Goal: Task Accomplishment & Management: Complete application form

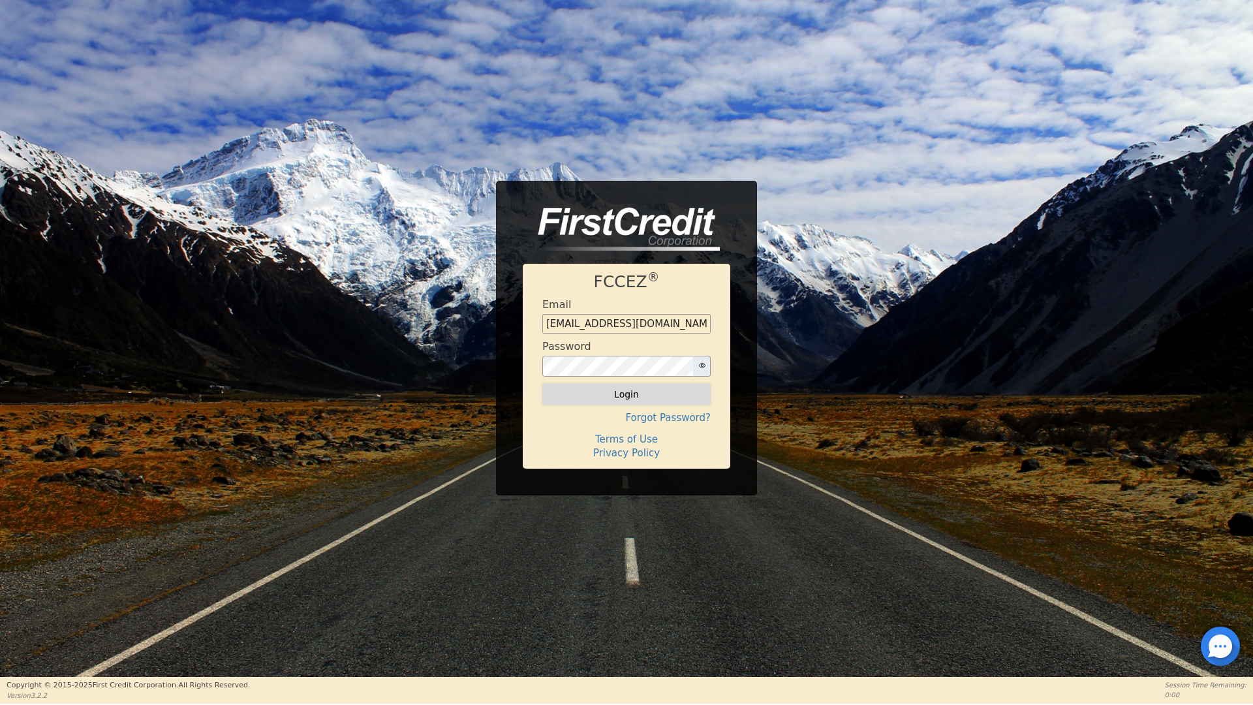
click at [631, 394] on button "Login" at bounding box center [626, 394] width 168 height 22
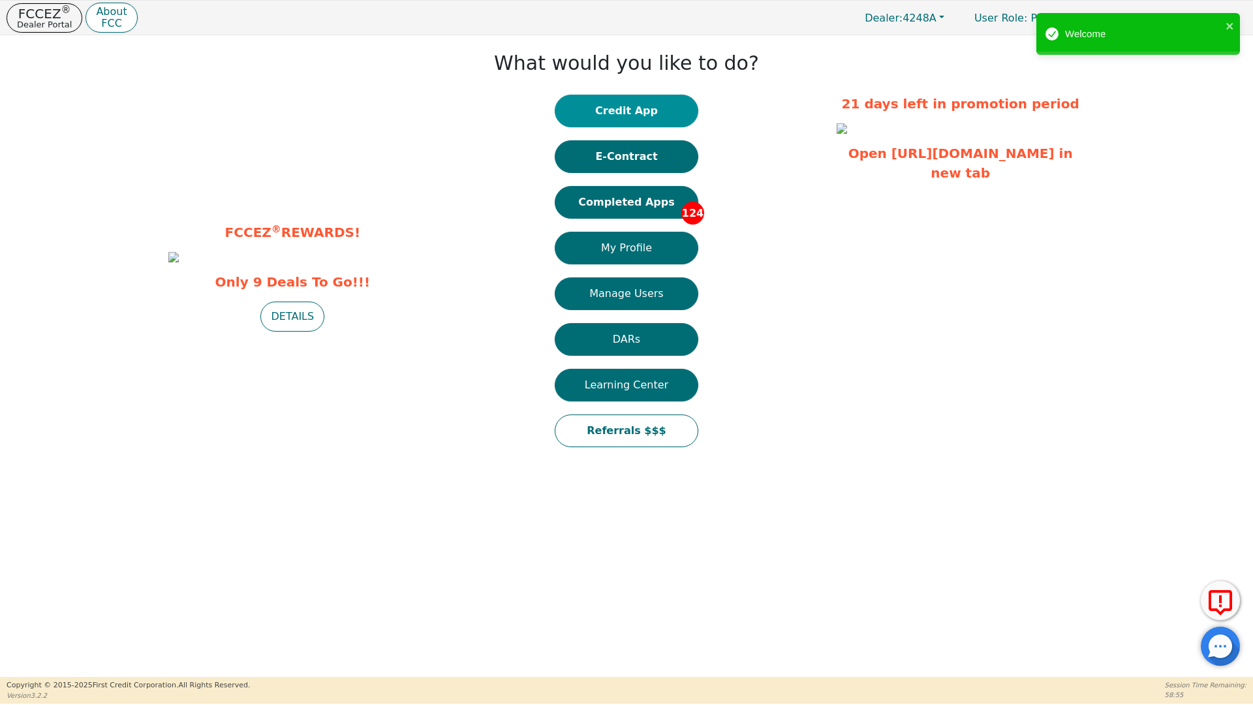
click at [634, 107] on button "Credit App" at bounding box center [627, 111] width 144 height 33
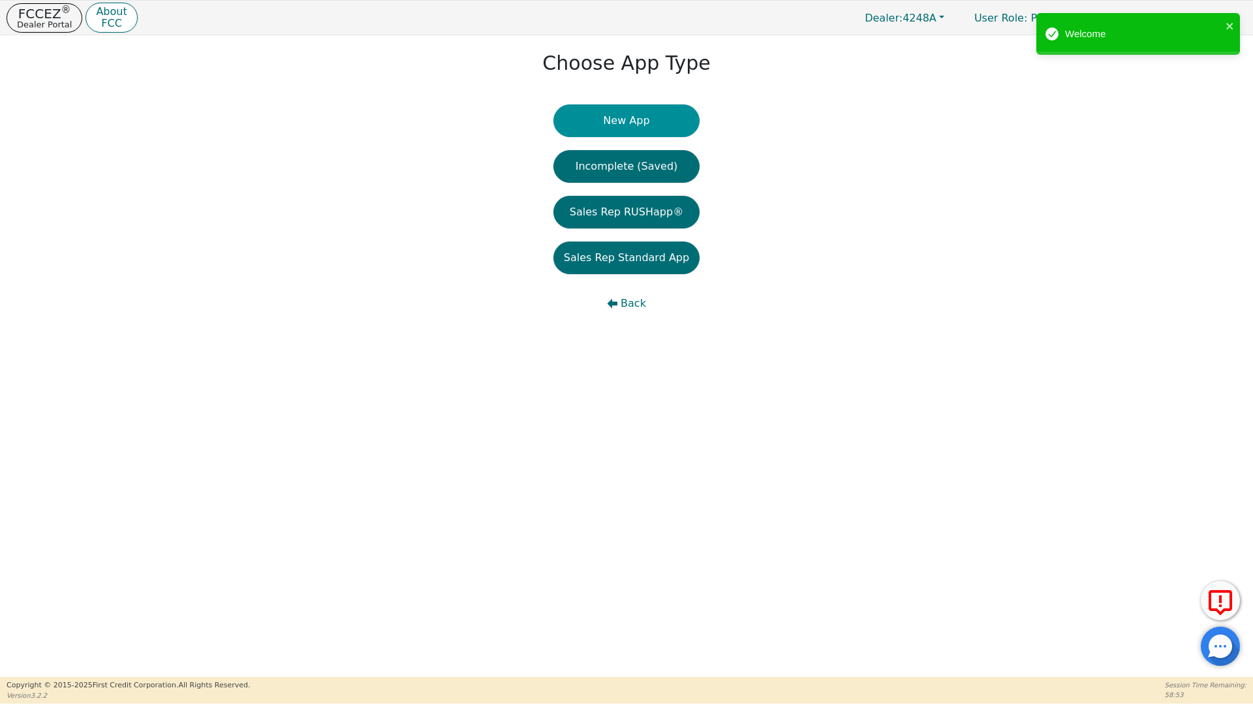
click at [612, 119] on button "New App" at bounding box center [627, 120] width 146 height 33
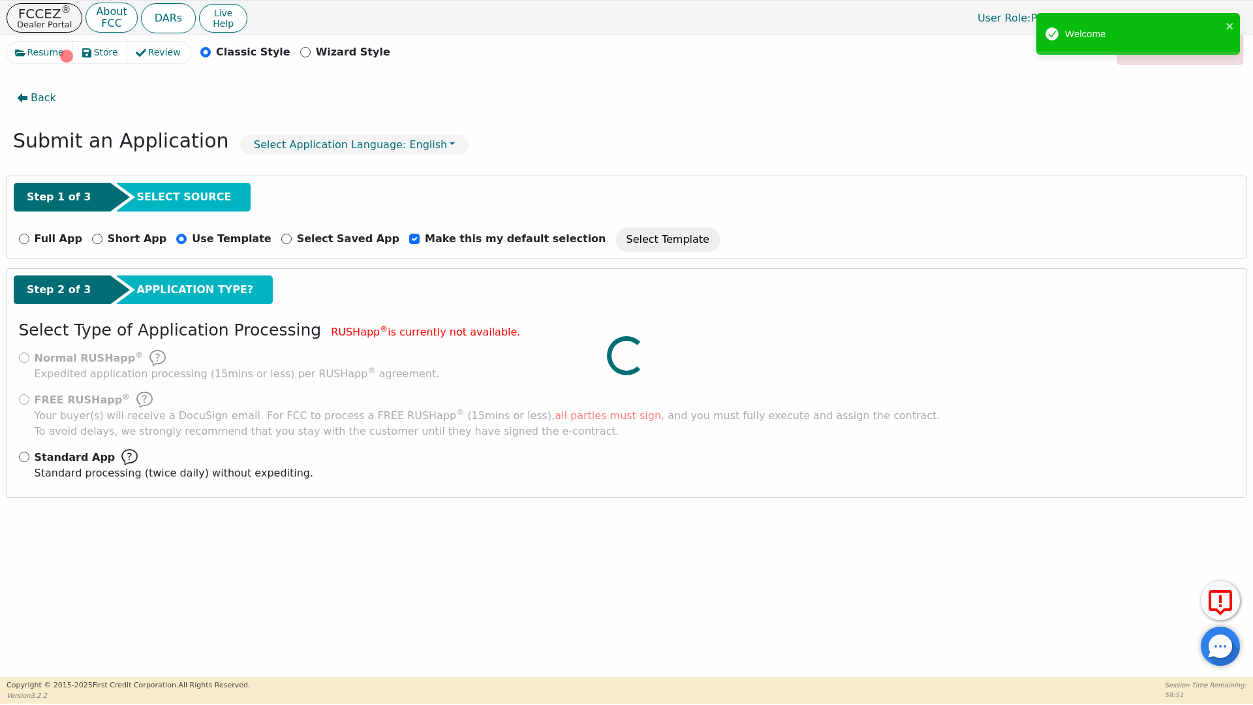
click at [22, 42] on div at bounding box center [627, 42] width 1240 height 0
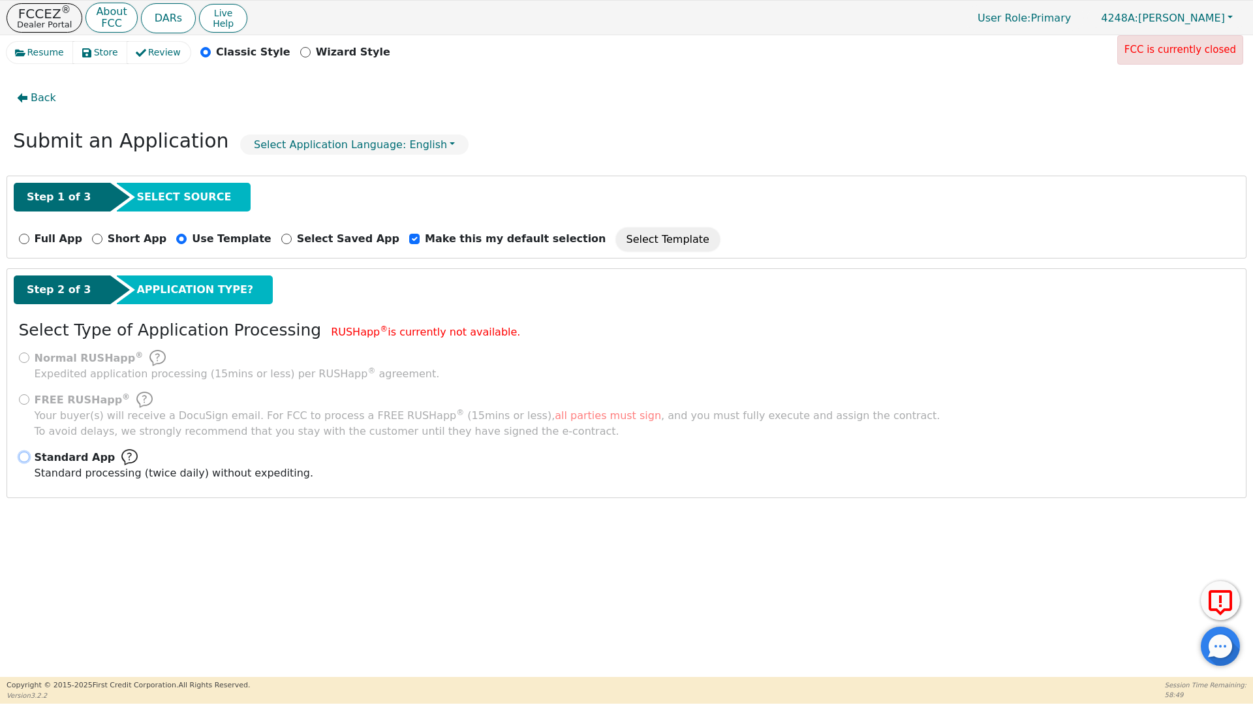
click at [25, 456] on input "Standard App Standard processing (twice daily) without expediting." at bounding box center [24, 457] width 10 height 10
radio input "true"
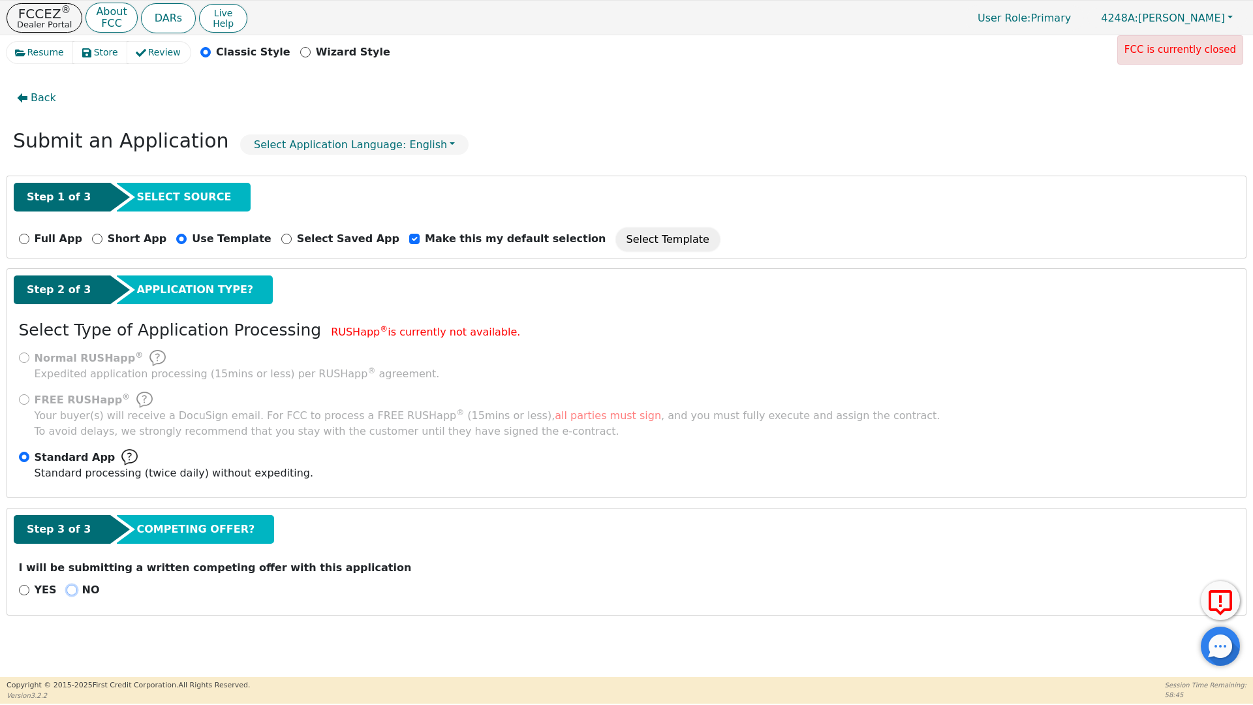
click at [69, 590] on input "NO" at bounding box center [72, 590] width 10 height 10
radio input "true"
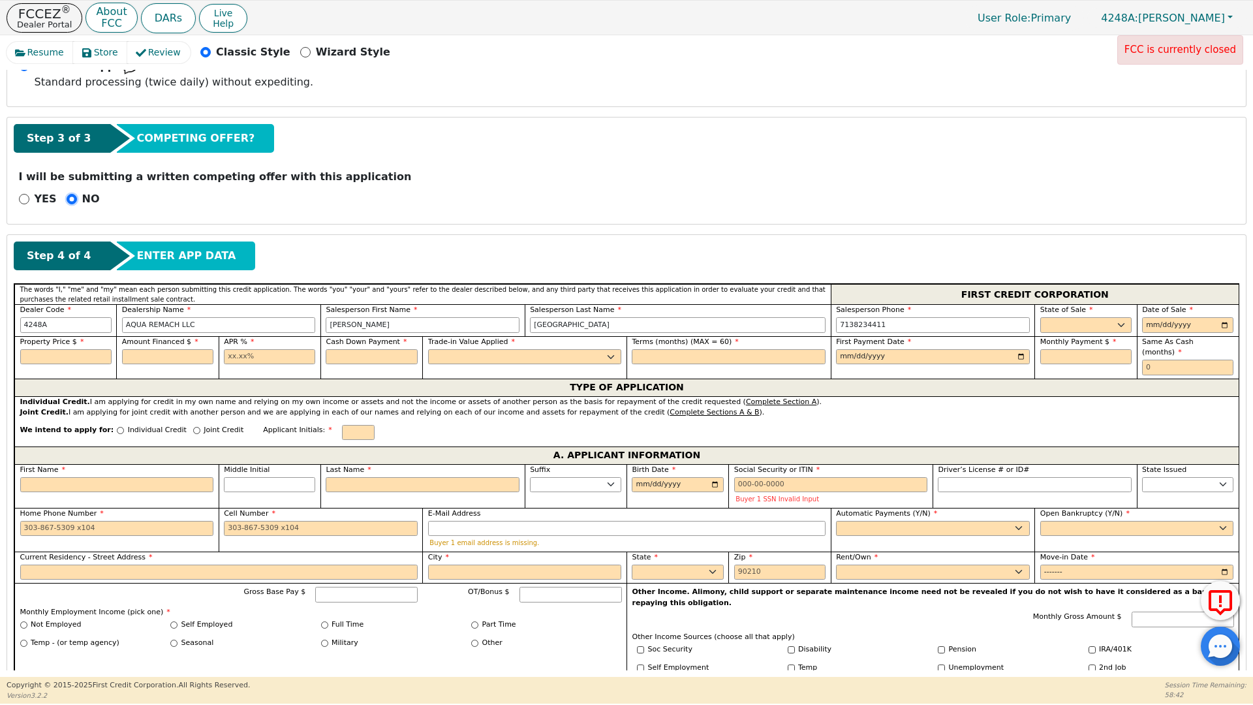
scroll to position [393, 0]
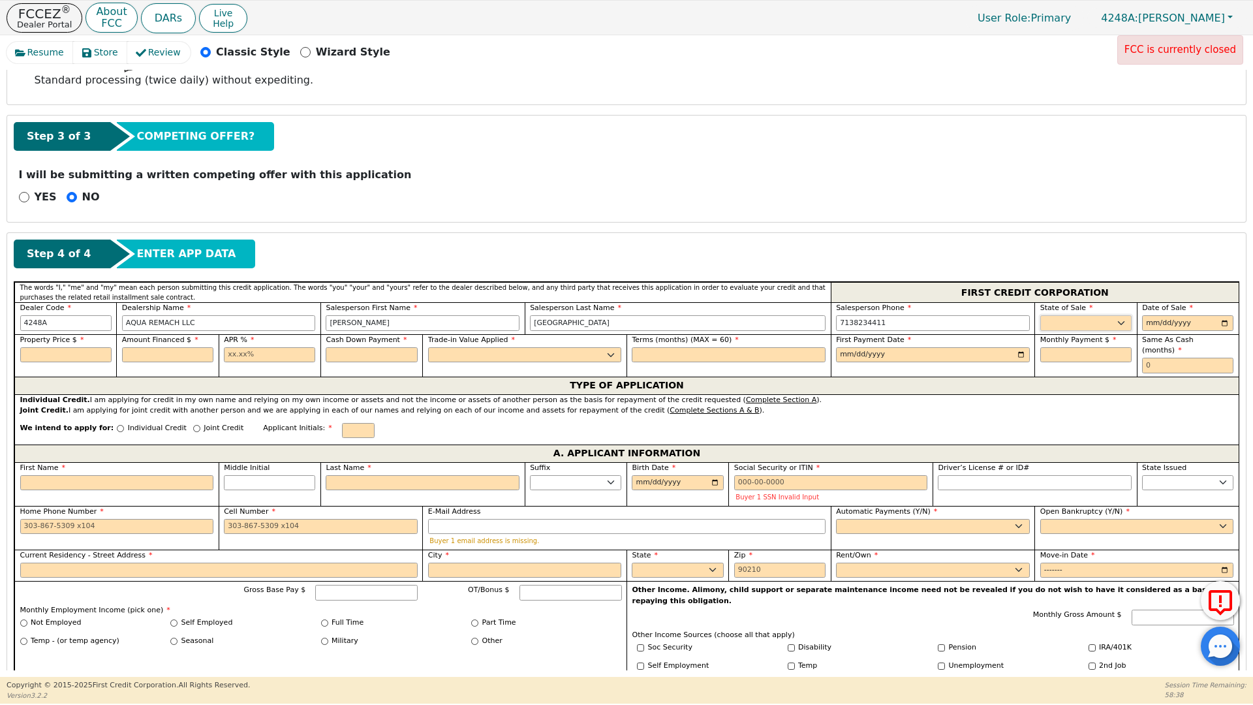
click at [1073, 323] on select "AK AL AR AZ CA CO CT DC DE FL GA HI IA ID IL IN KS KY LA MA MD ME MI MN MO MS M…" at bounding box center [1086, 323] width 91 height 16
select select "[GEOGRAPHIC_DATA]"
click at [1041, 315] on select "AK AL AR AZ CA CO CT DC DE FL GA HI IA ID IL IN KS KY LA MA MD ME MI MN MO MS M…" at bounding box center [1086, 323] width 91 height 16
click at [1220, 321] on input "date" at bounding box center [1187, 323] width 91 height 16
type input "[DATE]"
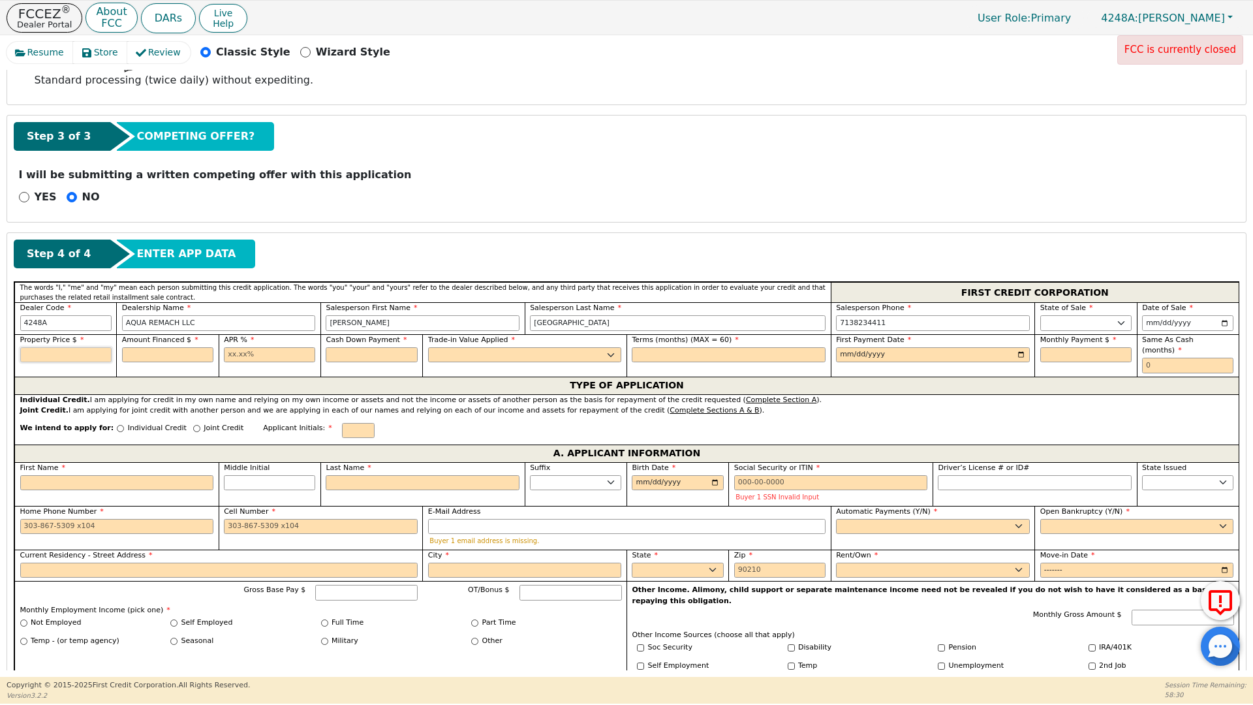
click at [48, 354] on input "text" at bounding box center [65, 355] width 91 height 16
type input "8500.00"
click at [146, 354] on input "text" at bounding box center [167, 355] width 91 height 16
type input "8500.00"
click at [229, 356] on input "text" at bounding box center [269, 355] width 91 height 16
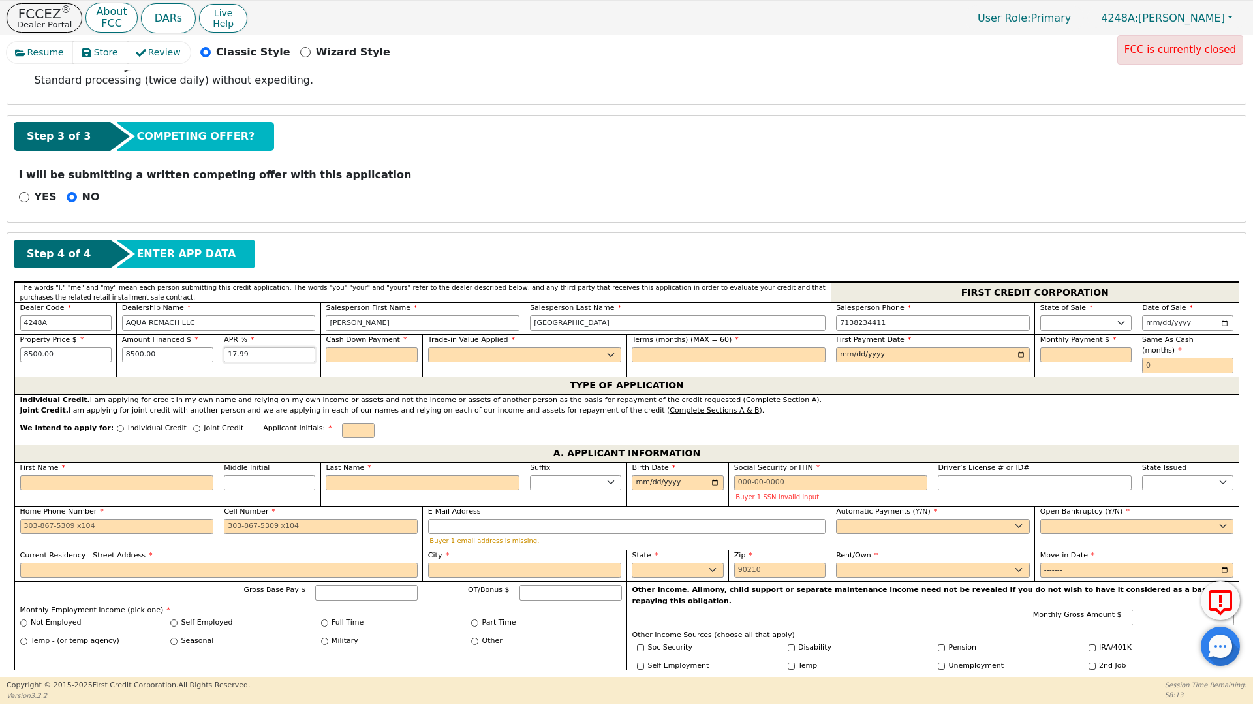
type input "17.99"
click at [358, 356] on input "text" at bounding box center [371, 355] width 91 height 16
type input "0.00"
click at [458, 356] on select "Yes No" at bounding box center [525, 355] width 194 height 16
select select "n"
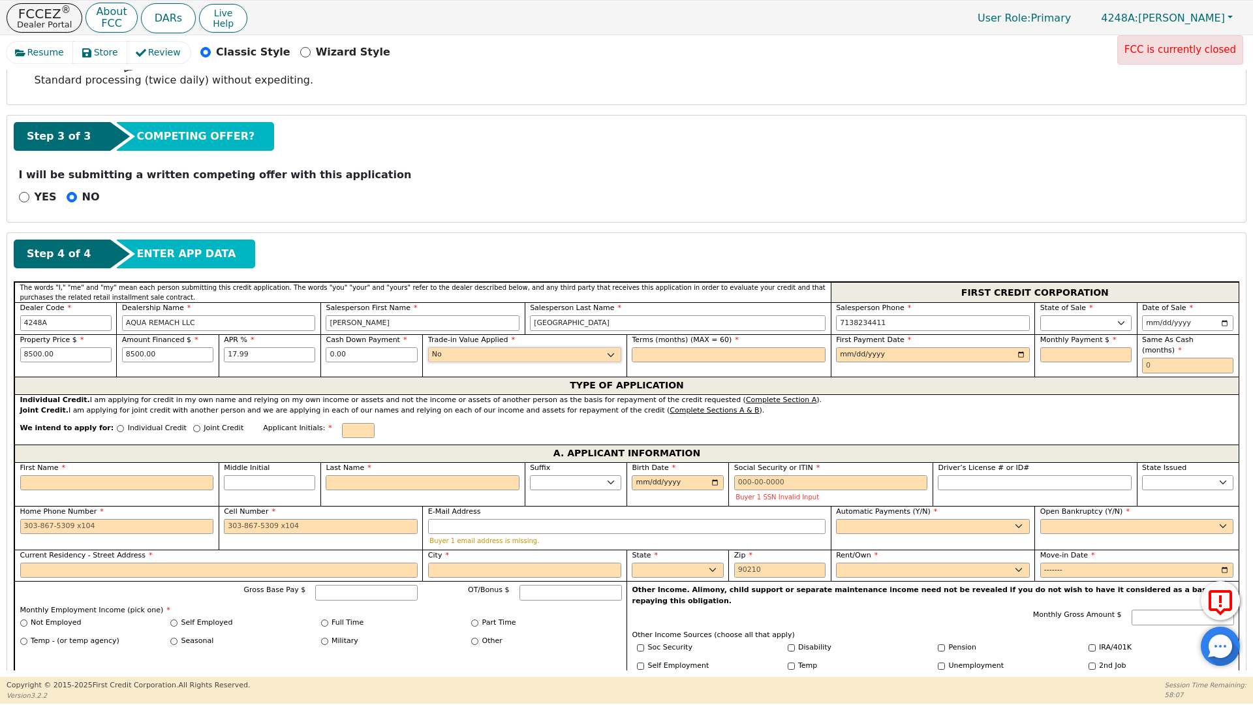
click at [428, 347] on select "Yes No" at bounding box center [525, 355] width 194 height 16
click at [647, 359] on input "text" at bounding box center [729, 355] width 194 height 16
type input "60"
click at [1018, 356] on input "date" at bounding box center [933, 355] width 194 height 16
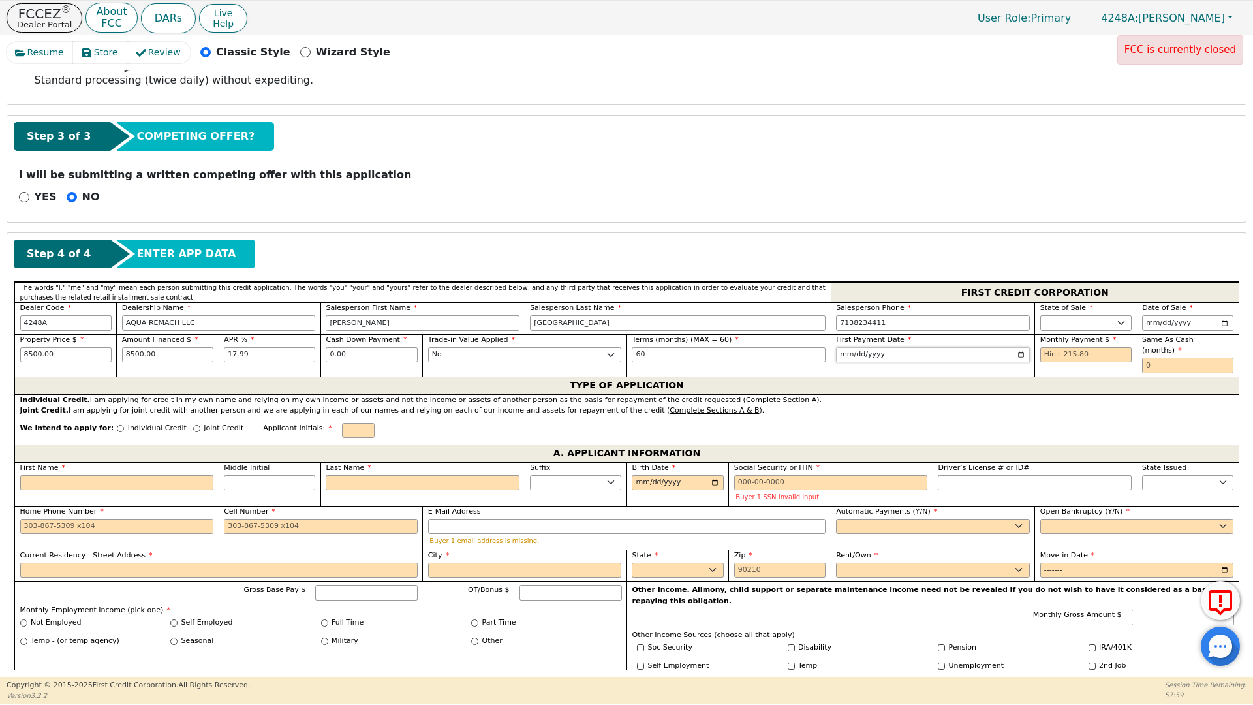
type input "[DATE]"
click at [1044, 354] on input "text" at bounding box center [1086, 355] width 91 height 16
type input "215.80"
click at [1150, 358] on input "text" at bounding box center [1187, 366] width 91 height 16
type input "0"
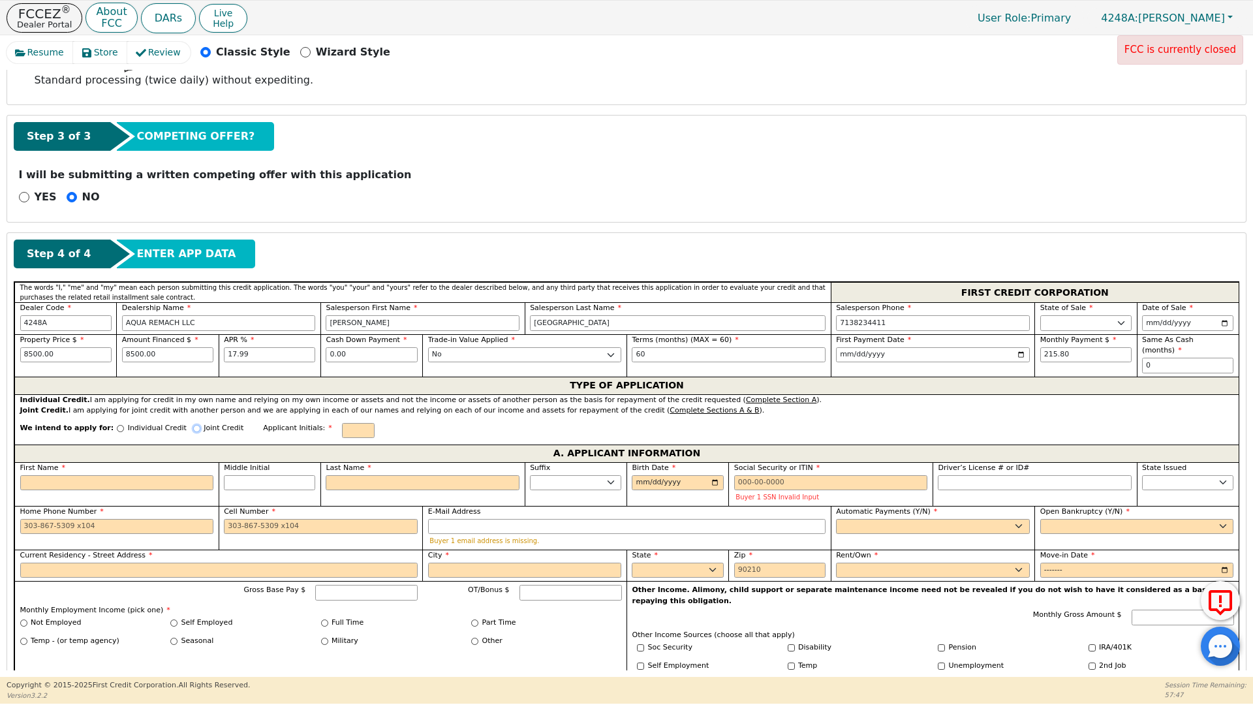
click at [193, 425] on input "Joint Credit" at bounding box center [196, 428] width 7 height 7
radio input "true"
click at [70, 475] on div "First Name" at bounding box center [117, 478] width 194 height 28
click at [60, 488] on input "First Name" at bounding box center [117, 485] width 194 height 16
type input "I"
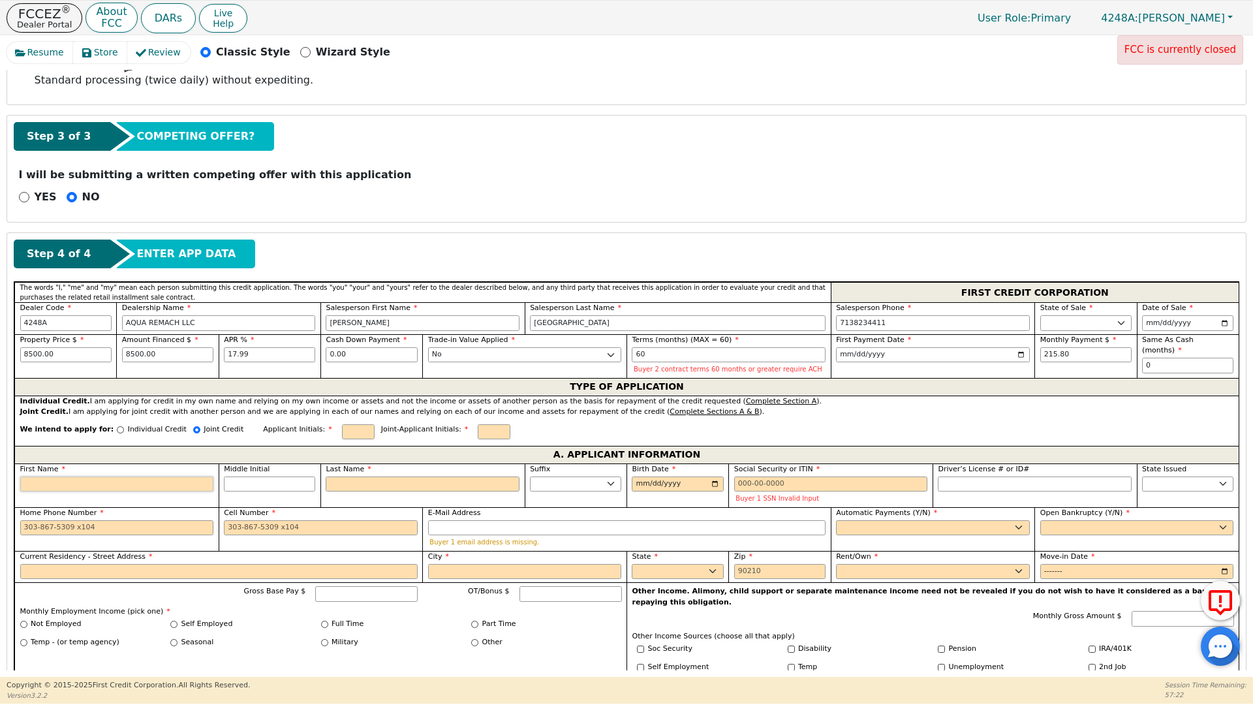
type input "I"
type input "IR"
type input "IRI"
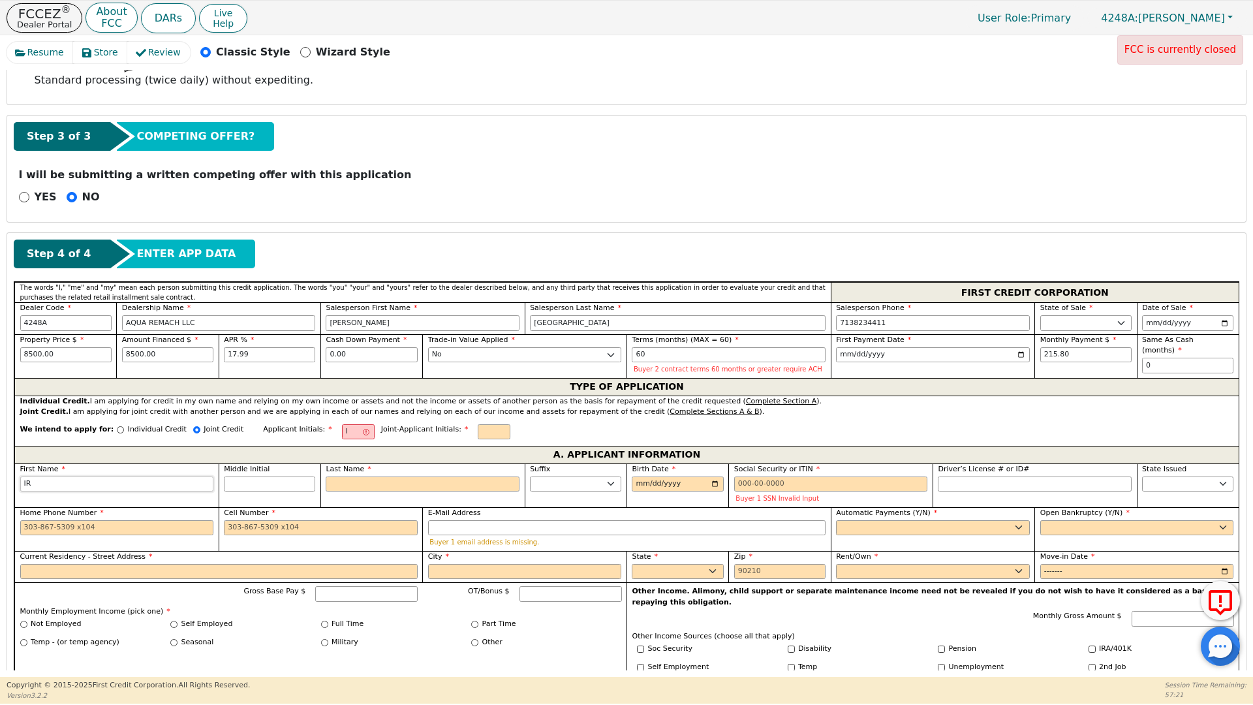
type input "IRI"
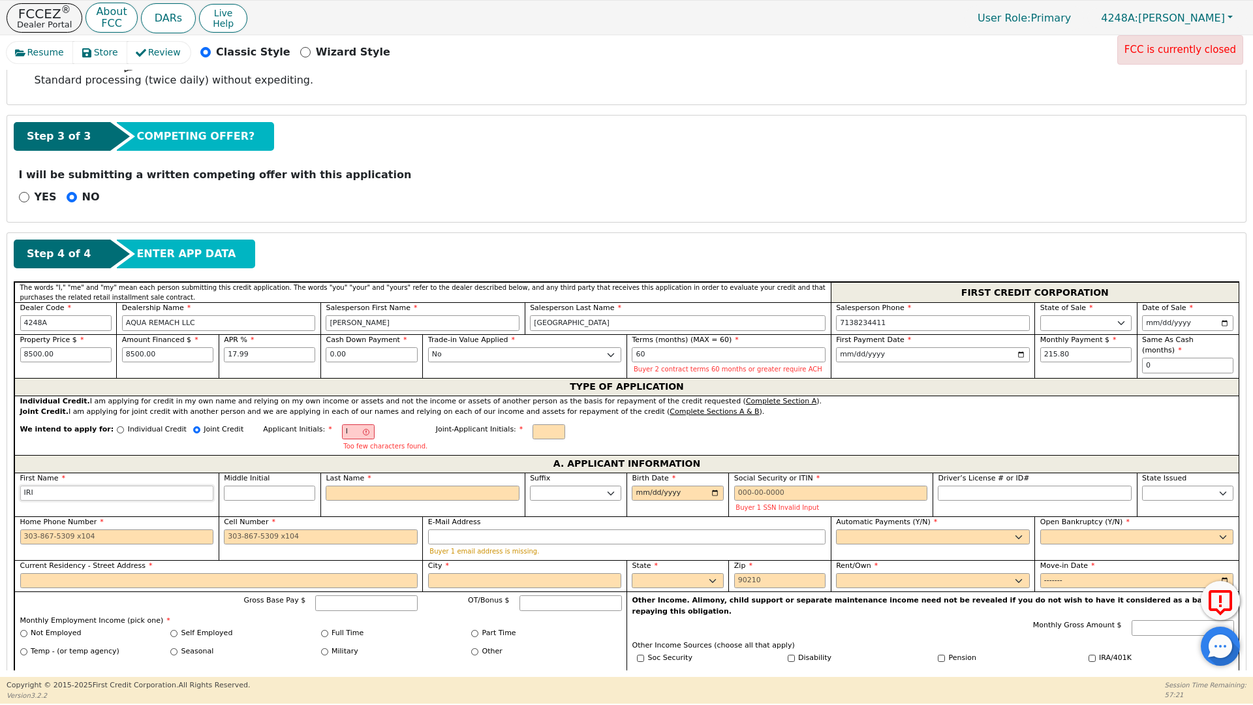
type input "IRIS"
click at [249, 493] on input "Middle Initial" at bounding box center [269, 494] width 91 height 16
type input "IN"
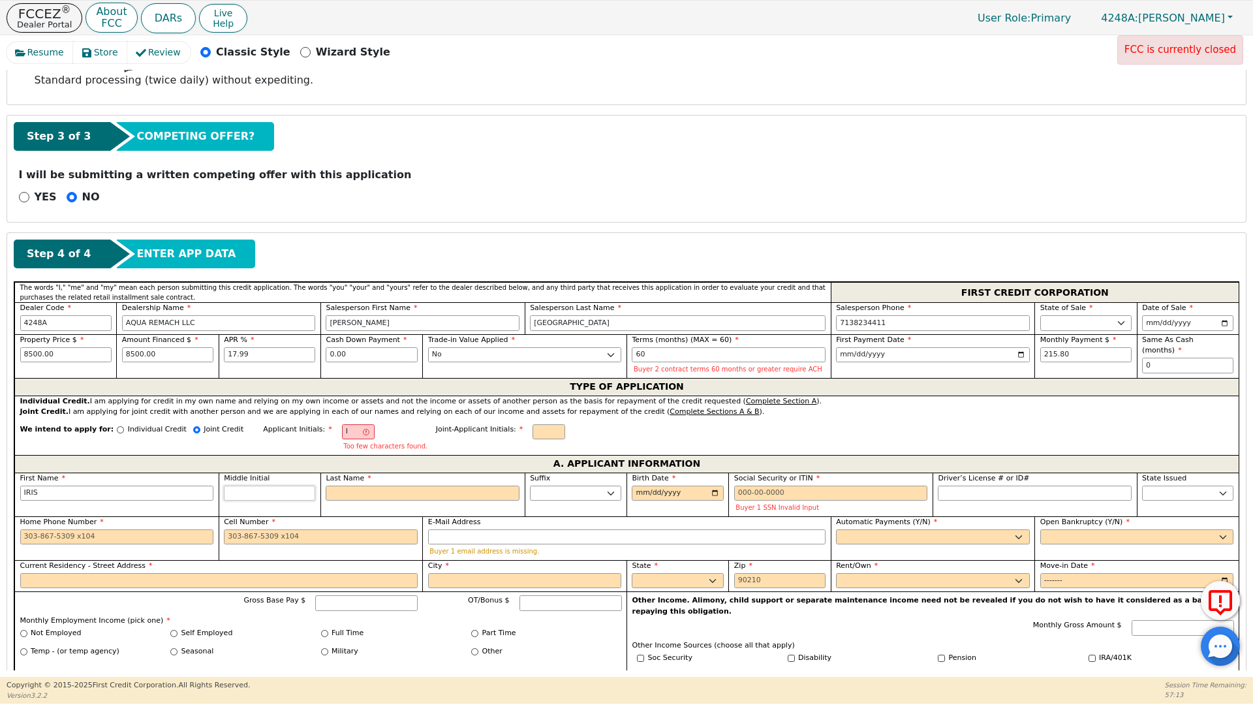
type input "N"
type input "IRIS N"
type input "NA"
type input "IRIS NA"
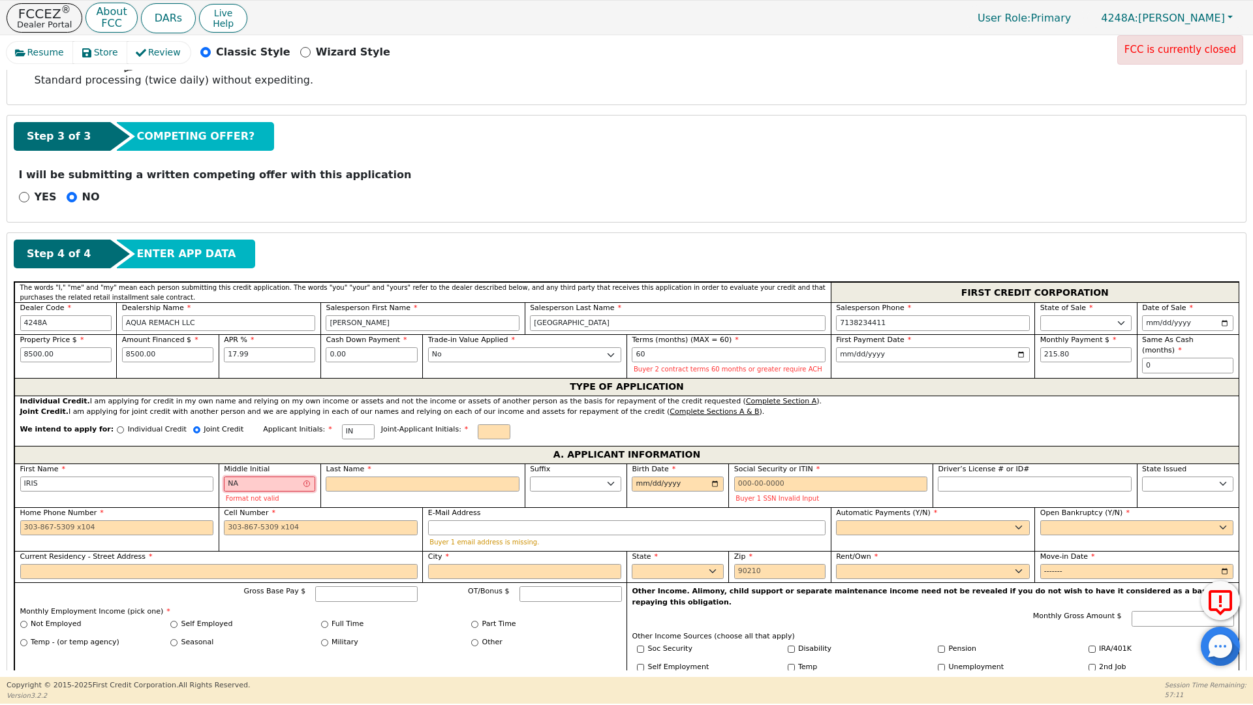
type input "N"
type input "IRIS N"
type input "I"
type input "IRIS"
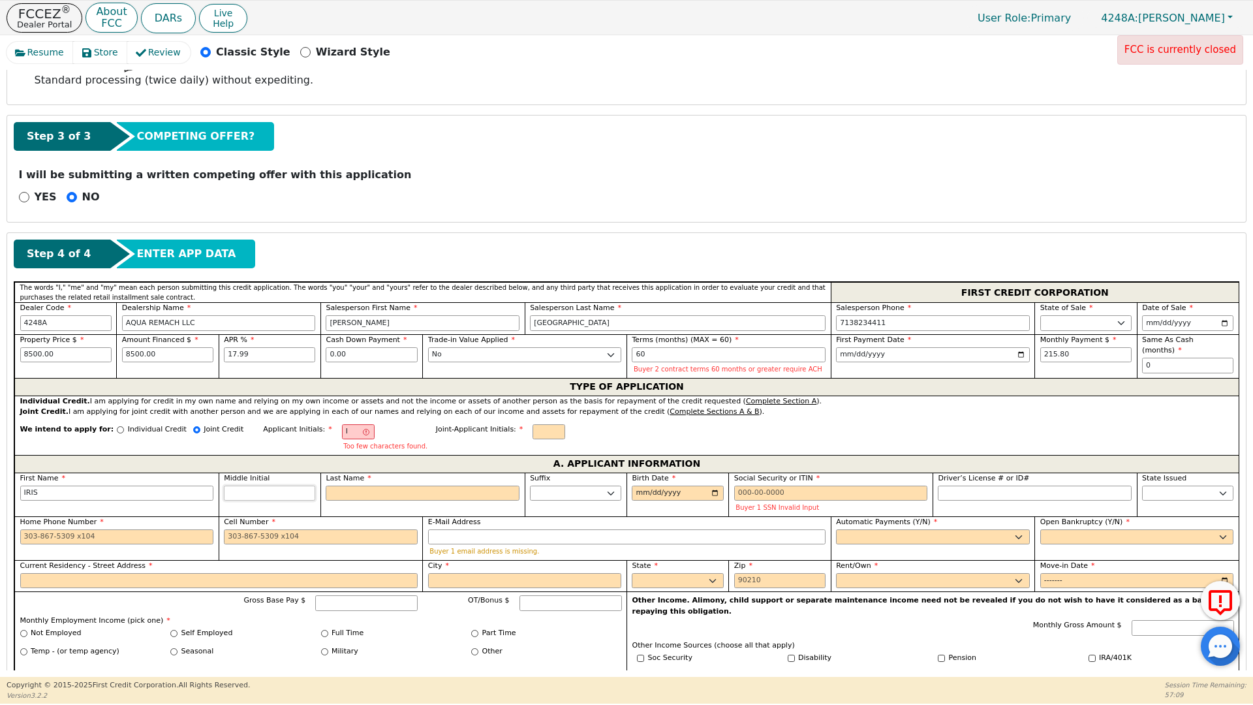
type input "IM"
type input "M"
type input "IRIS M"
type input "MA"
type input "IRIS MA"
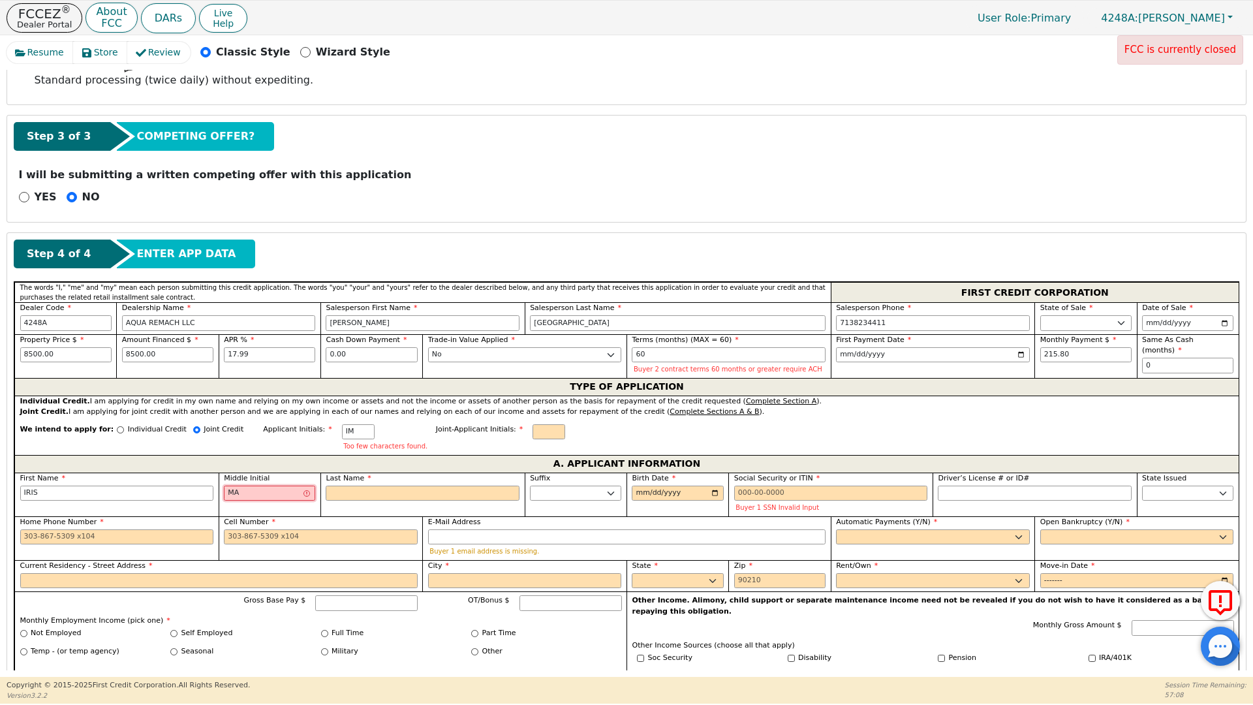
type input "MAR"
type input "IRIS MAR"
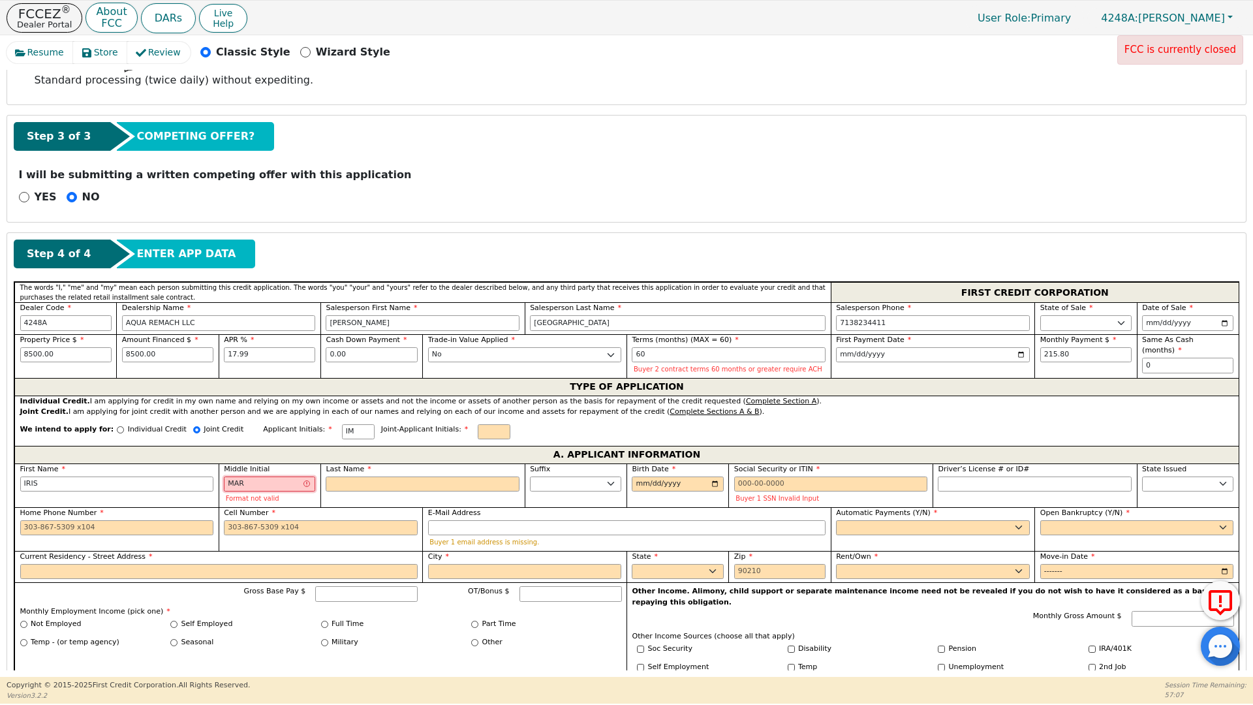
type input "MARI"
type input "IRIS MARI"
type input "MARIC"
type input "IRIS MARIC"
type input "MARICE"
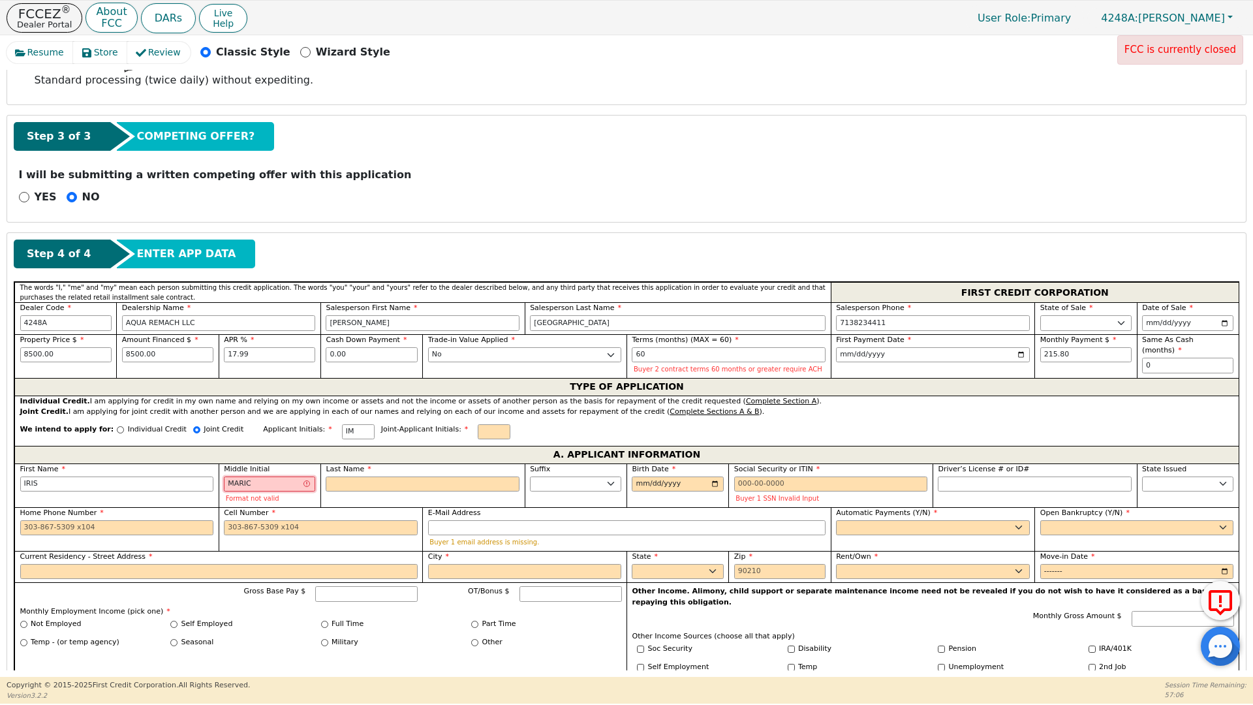
type input "IRIS MARICE"
type input "MARICEK"
type input "IRIS MARICEK"
type input "MARICE"
type input "IRIS MARICE"
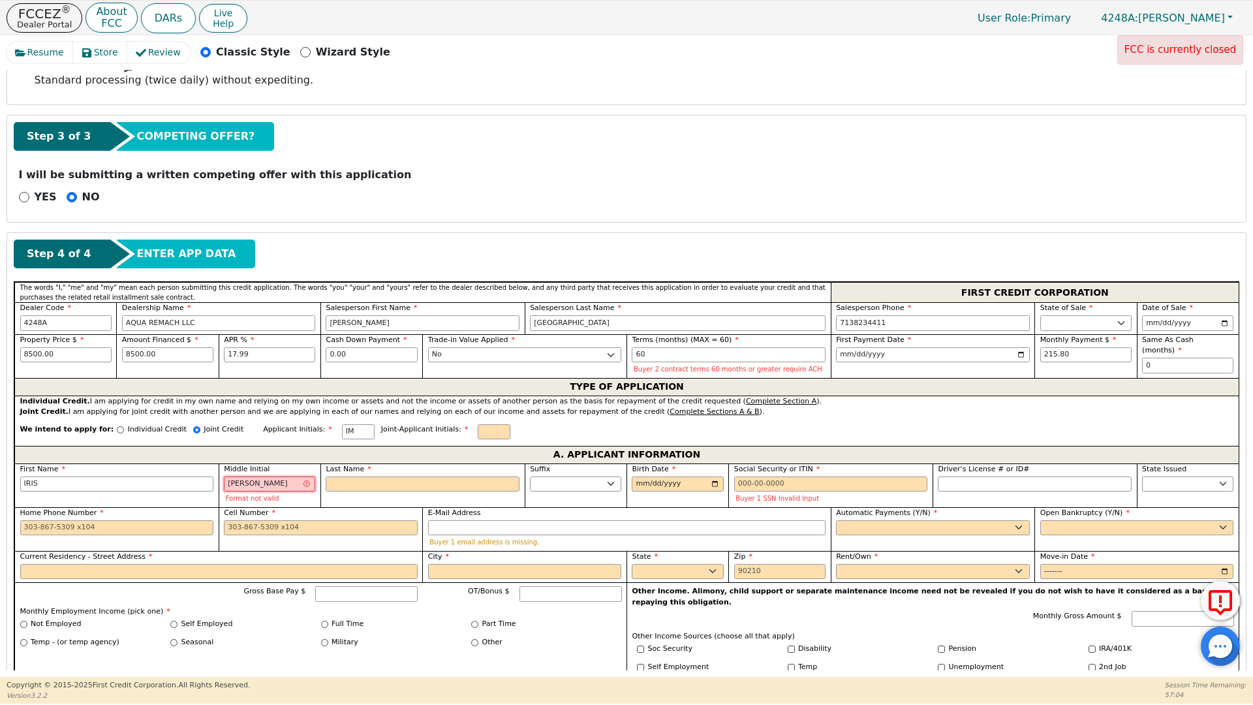
type input "MARICEL"
type input "IRIS MARICEL"
type input "MARICELA"
type input "IRIS MARICELA"
click at [356, 485] on input "Last Name" at bounding box center [423, 485] width 194 height 16
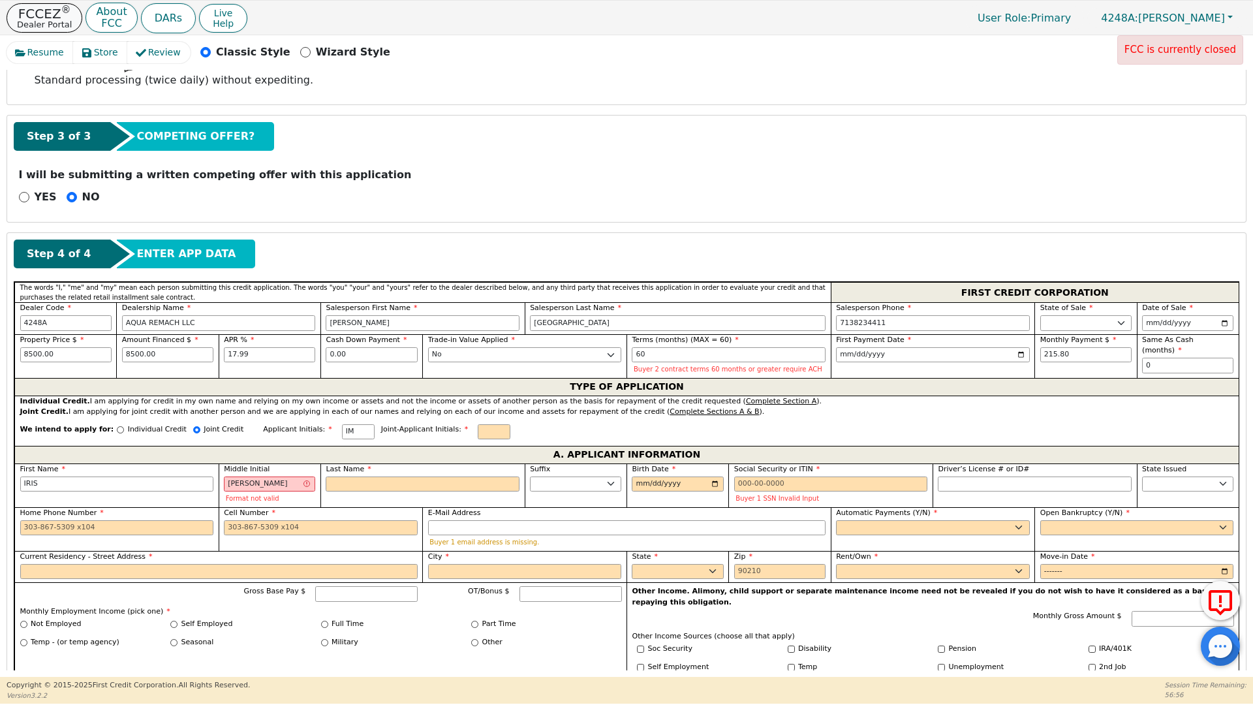
drag, startPoint x: 1, startPoint y: 8, endPoint x: 17, endPoint y: 9, distance: 16.3
click at [17, 9] on div "FCCEZ ® Dealer Portal About FCC DARs Live Help User Role : Primary 4248A: Ivonn…" at bounding box center [626, 18] width 1253 height 34
click at [277, 31] on div "FCCEZ ® Dealer Portal About FCC DARs Live Help User Role : Primary 4248A: Ivonn…" at bounding box center [626, 18] width 1253 height 34
click at [282, 482] on input "MARICELA" at bounding box center [269, 485] width 91 height 16
type input "MARICEL"
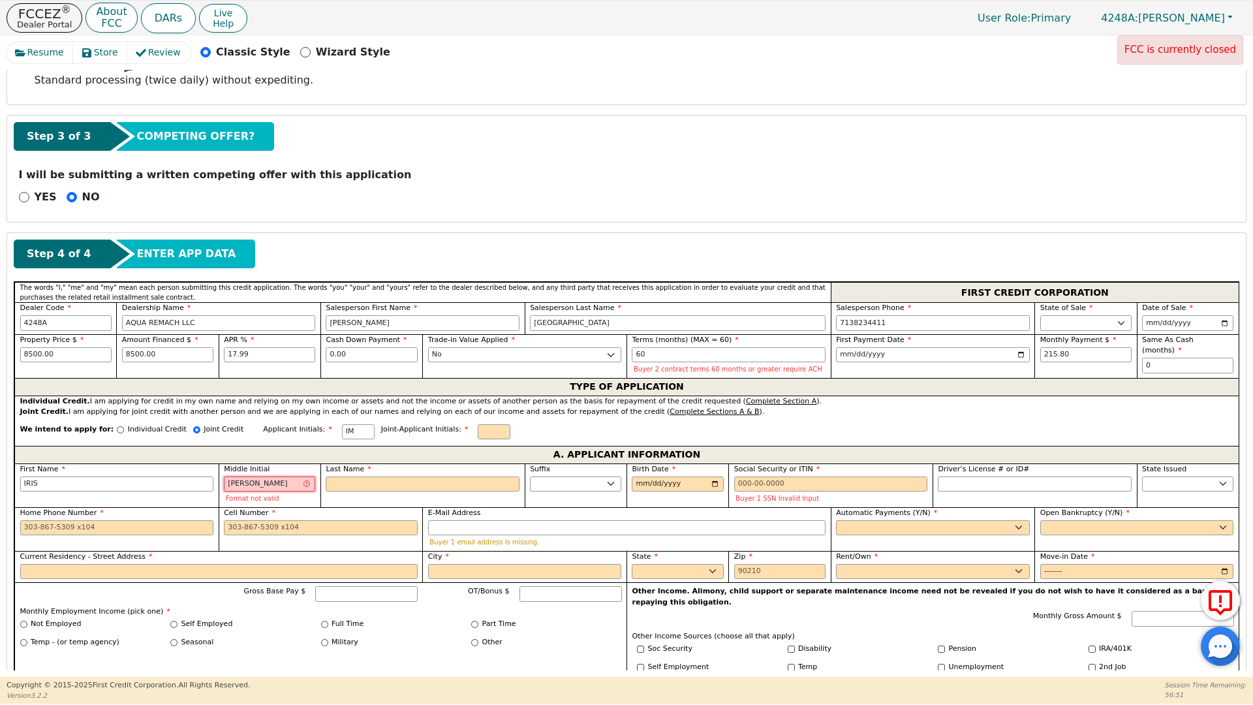
type input "IRIS MARICEL"
type input "MA"
type input "IRIS MA"
type input "M"
type input "IRIS M"
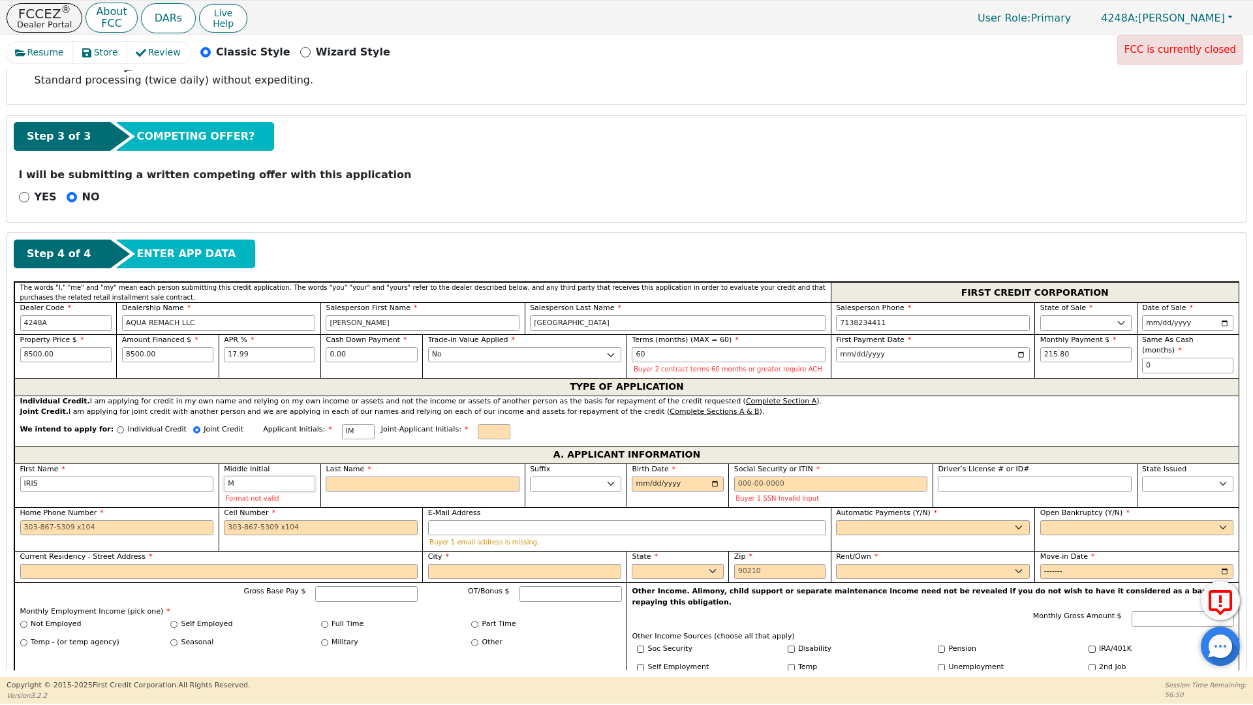
type input "I"
type input "IRIS"
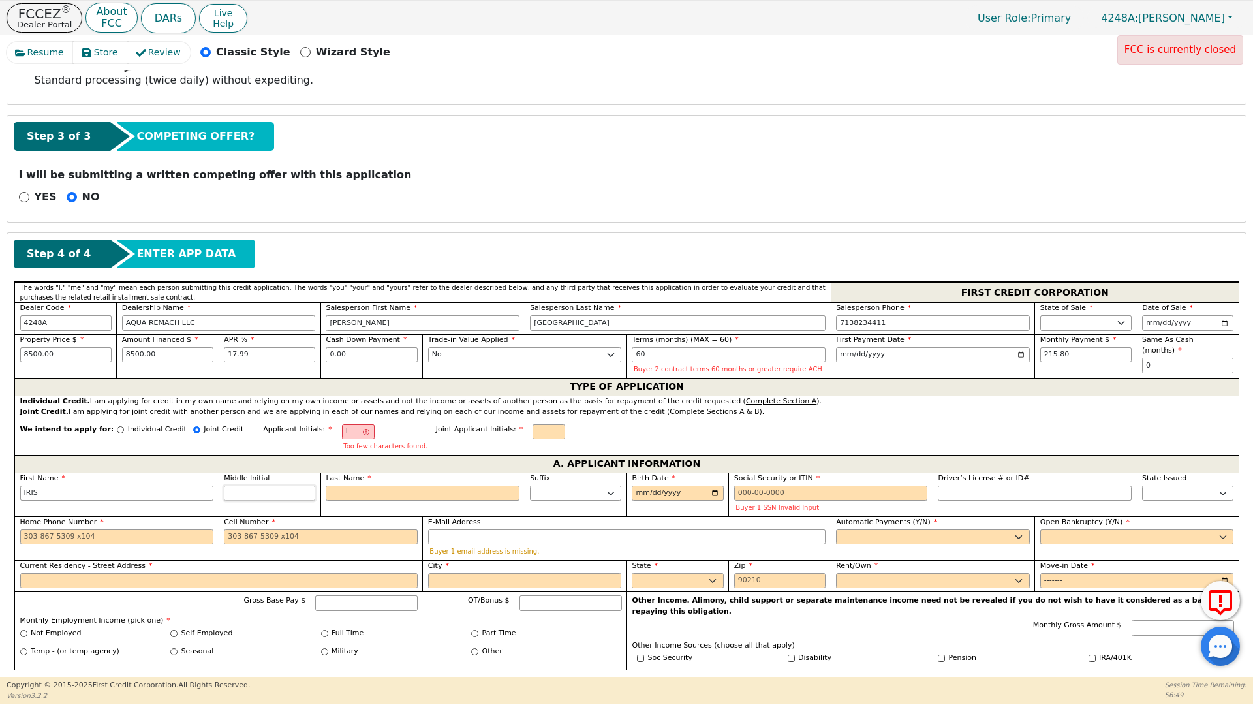
type input "IM"
type input "M"
type input "IRIS M"
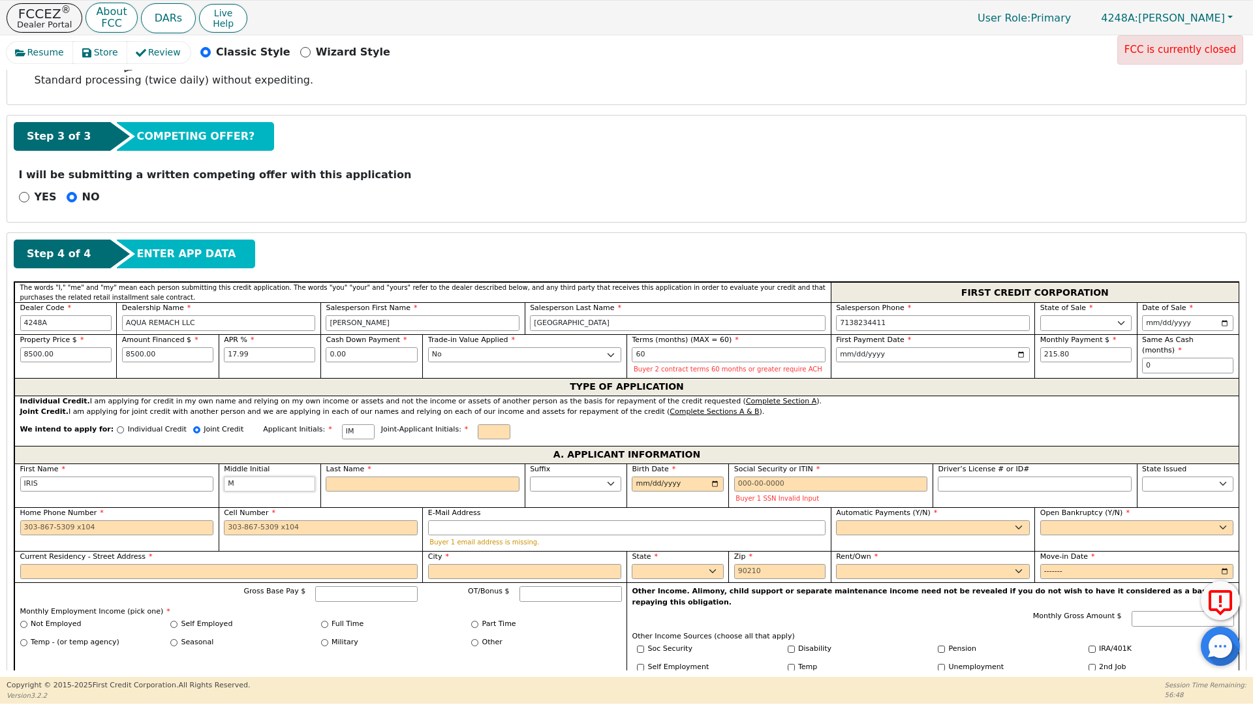
type input "M"
click at [371, 483] on input "Last Name" at bounding box center [423, 485] width 194 height 16
type input "IMA"
type input "A"
type input "IRIS M A"
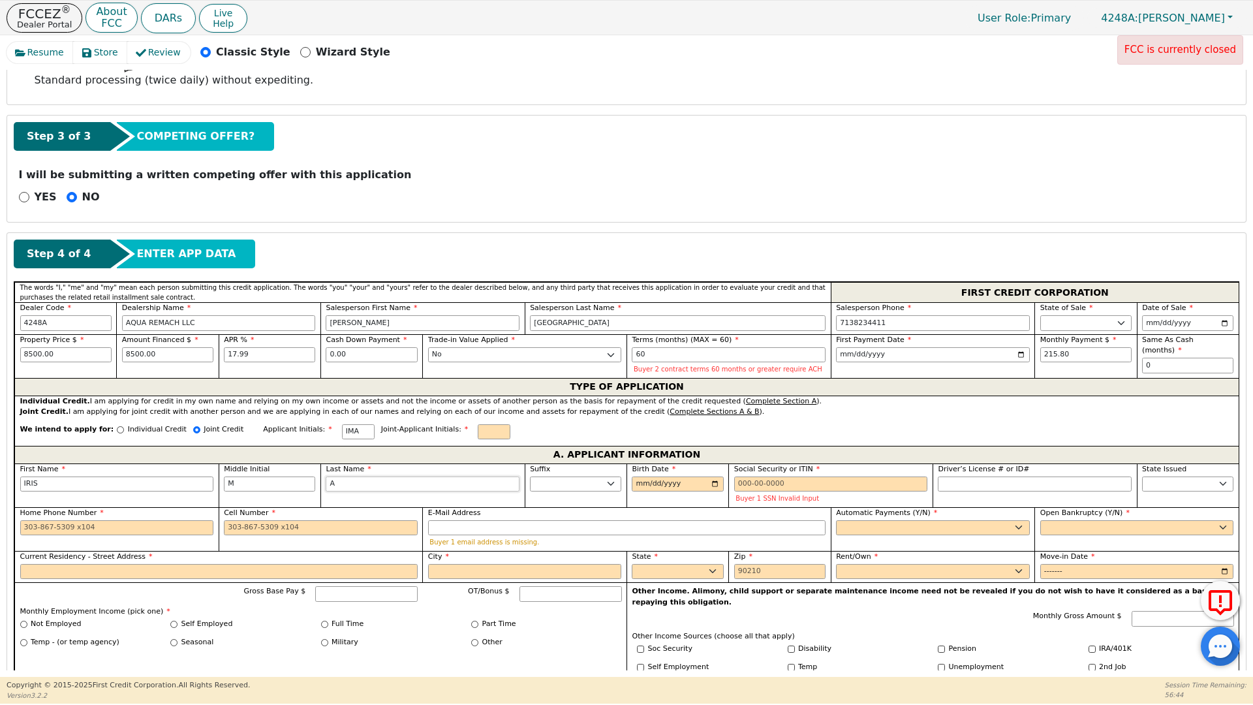
type input "AL"
type input "IRIS M AL"
type input "ALV"
type input "IRIS M ALV"
type input "ALVA"
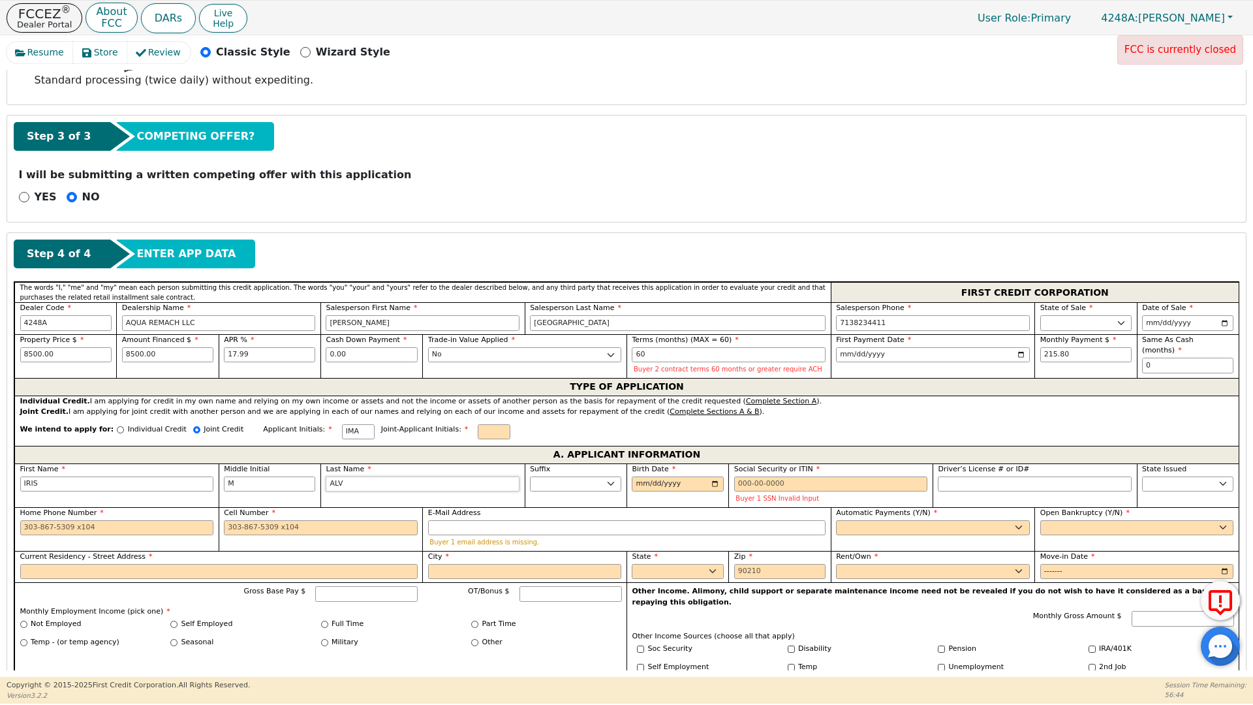
type input "IRIS M ALVA"
type input "ALVAR"
type input "IRIS M ALVAR"
type input "ALVARA"
type input "IRIS M ALVARA"
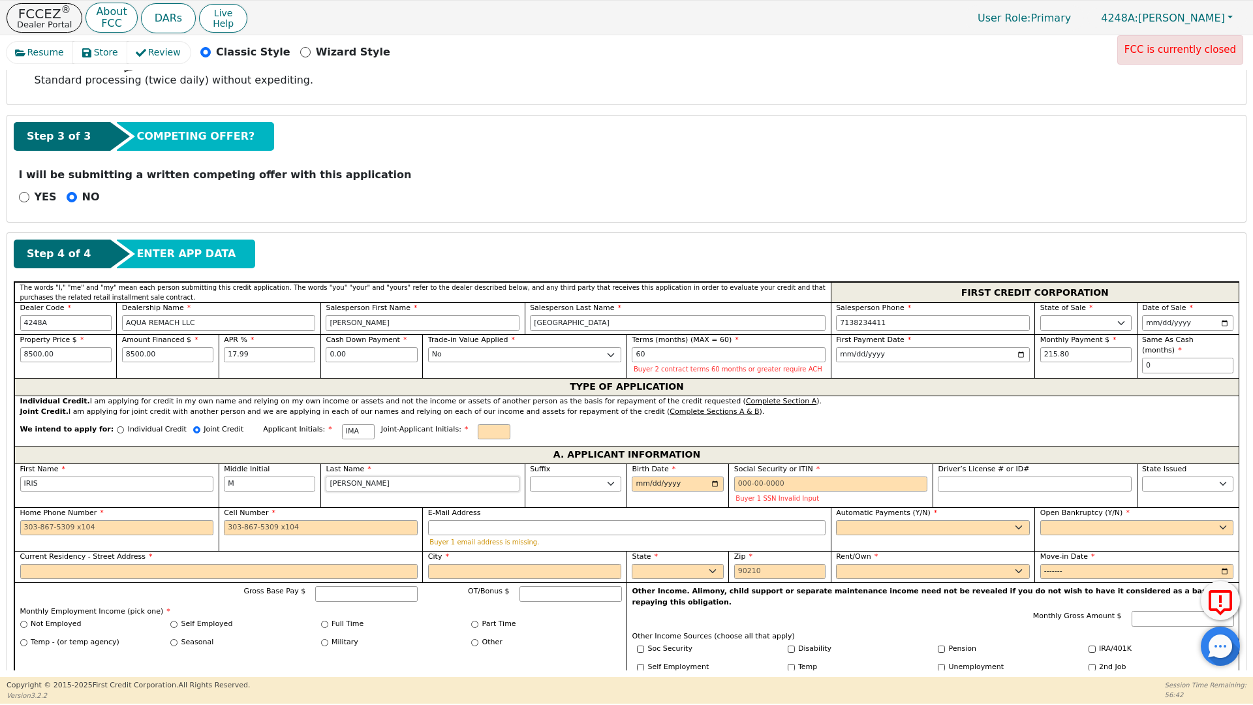
type input "ALVARAD"
type input "IRIS M ALVARAD"
type input "[PERSON_NAME]"
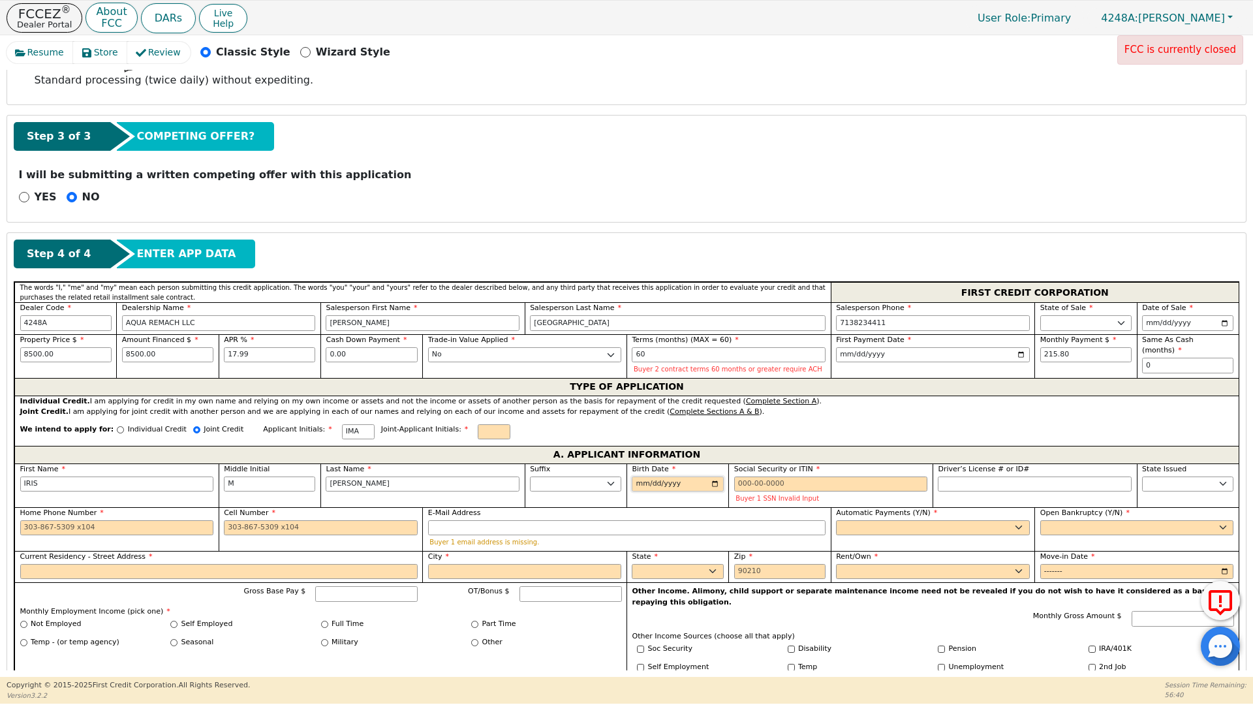
click at [639, 487] on input "Birth Date" at bounding box center [677, 485] width 91 height 16
type input "[DATE]"
click at [740, 485] on input "Social Security or ITIN" at bounding box center [831, 485] width 194 height 16
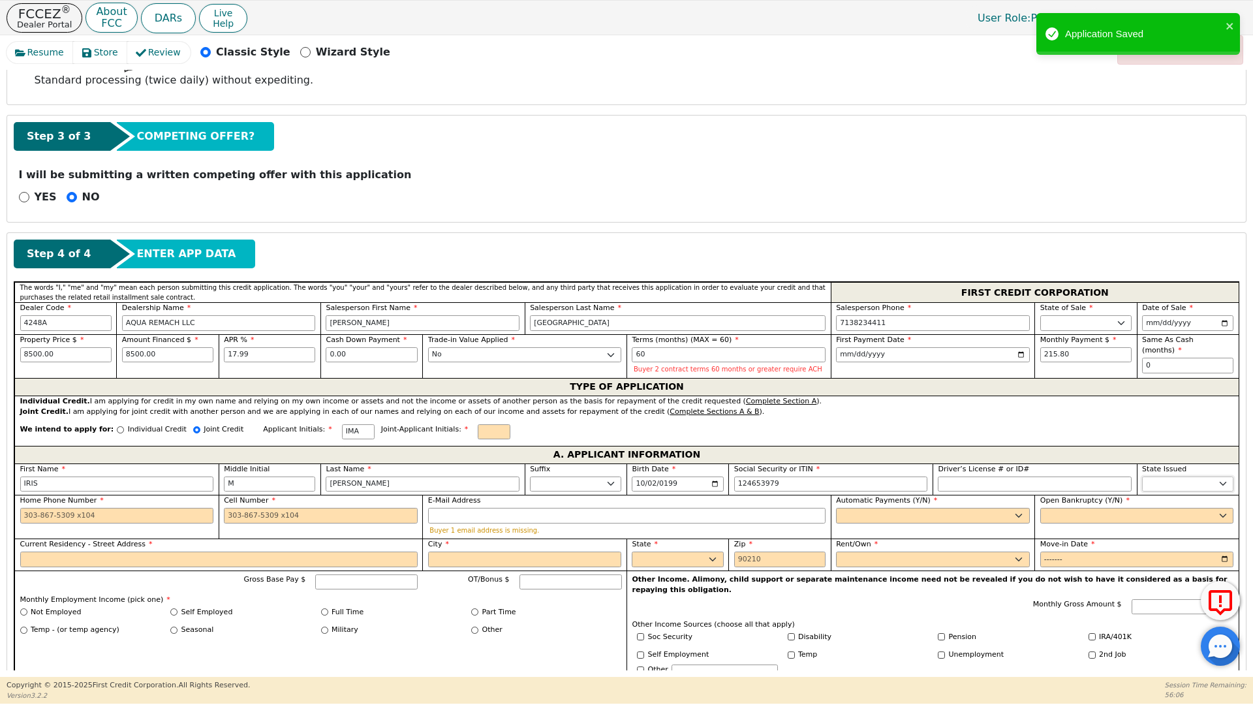
type input "***-**-3979"
click at [1186, 488] on select "AK AL AR AZ CA CO CT DC DE FL GA HI IA ID IL IN KS KY LA MA MD ME MI MN MO MS M…" at bounding box center [1187, 485] width 91 height 16
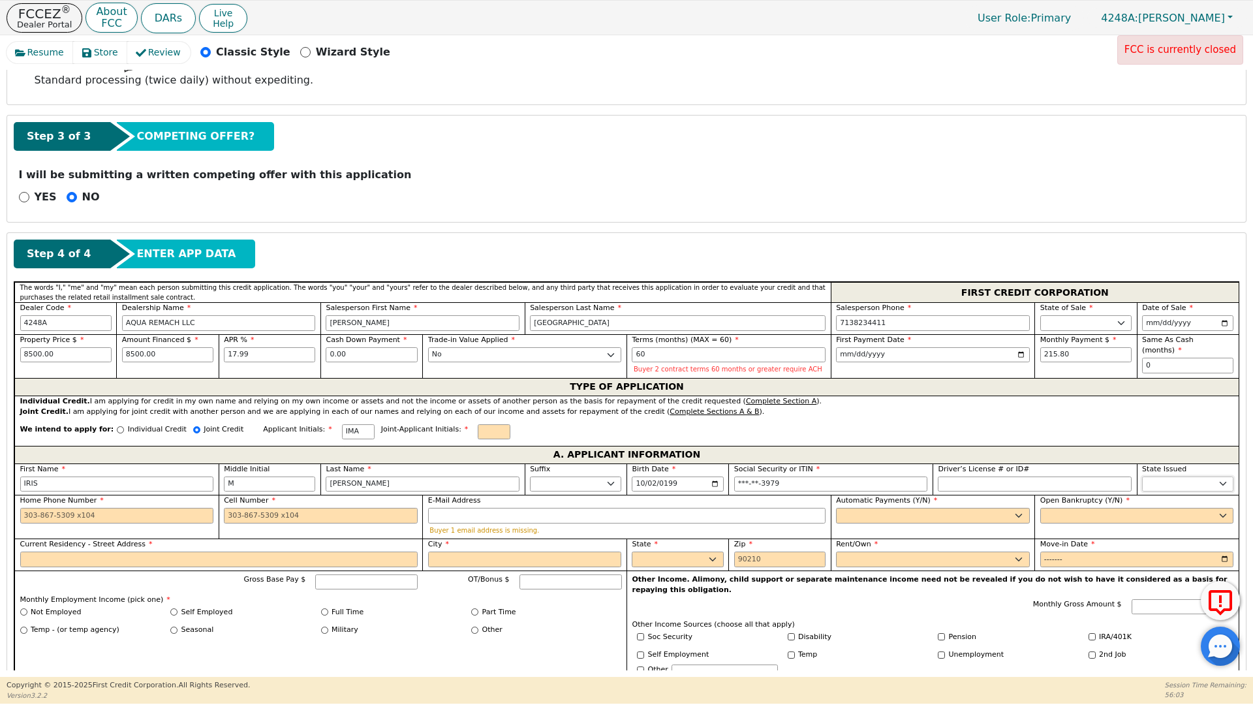
select select "[GEOGRAPHIC_DATA]"
click at [1175, 488] on select "AK AL AR AZ CA CO CT DC DE FL GA HI IA ID IL IN KS KY LA MA MD ME MI MN MO MS M…" at bounding box center [1187, 485] width 91 height 16
click at [24, 515] on input "Home Phone Number" at bounding box center [117, 516] width 194 height 16
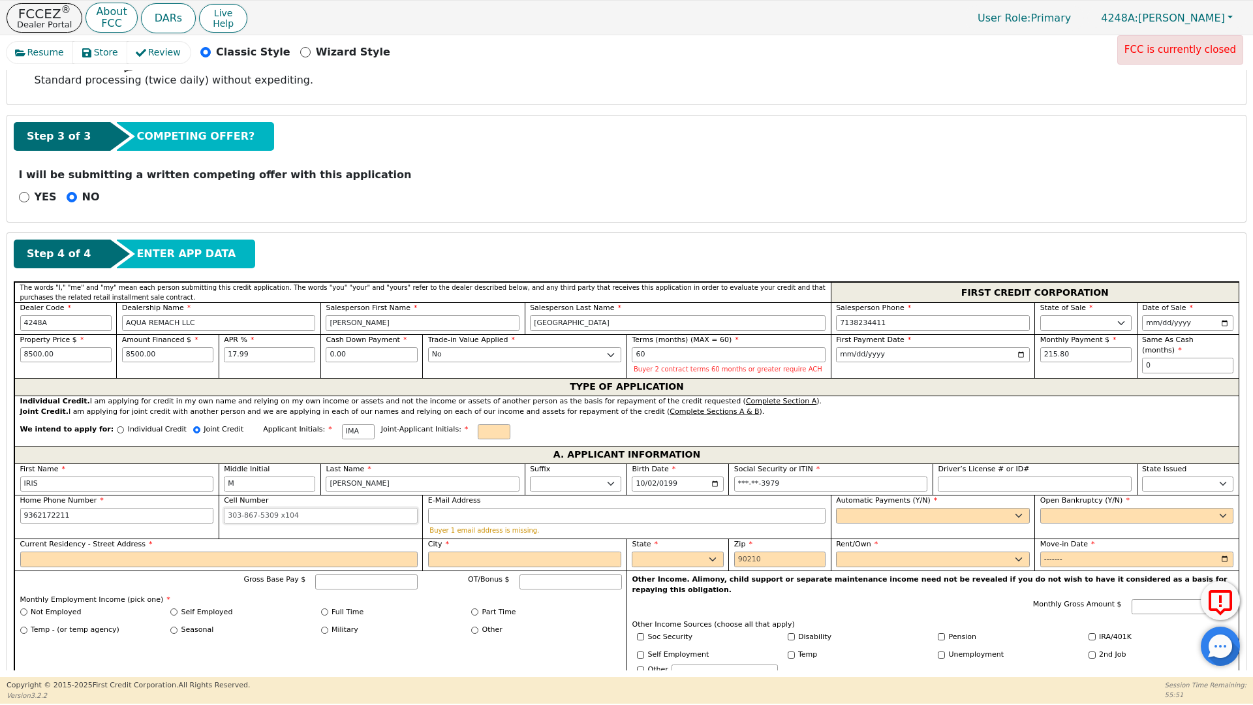
type input "[PHONE_NUMBER]"
click at [225, 511] on input "Cell Number" at bounding box center [321, 516] width 194 height 16
type input "[PHONE_NUMBER]"
click at [435, 516] on input "E-Mail Address" at bounding box center [627, 516] width 398 height 16
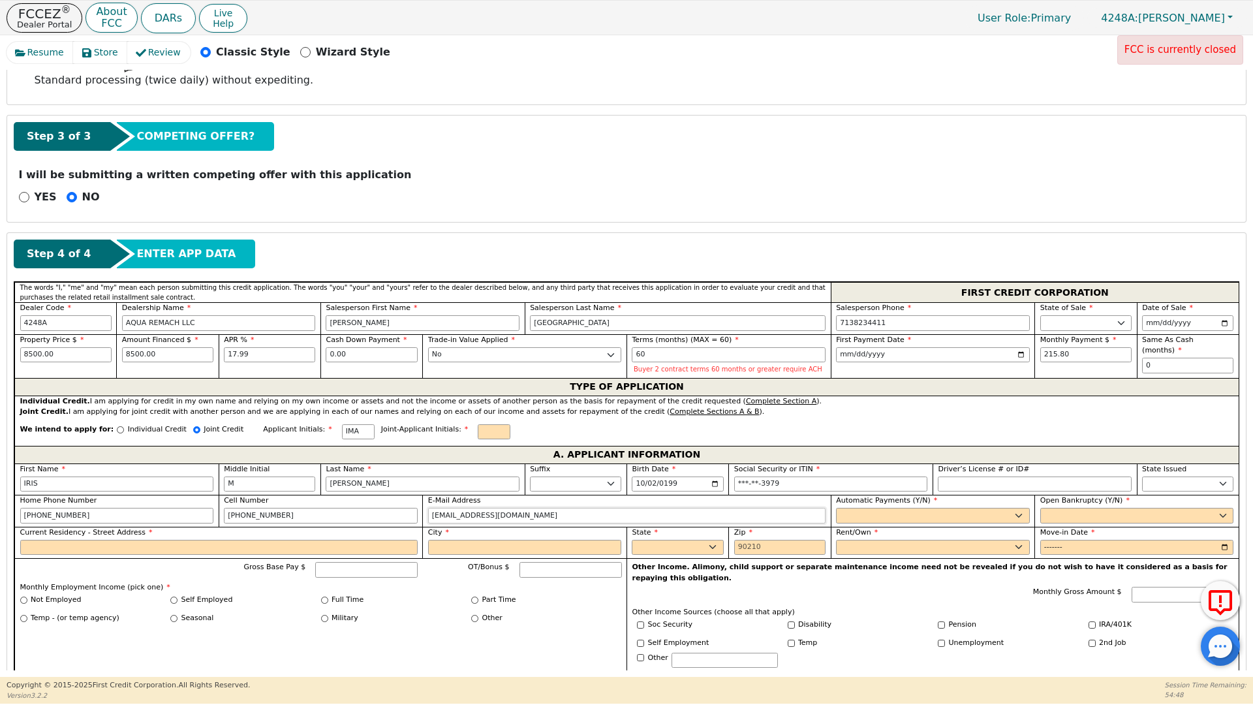
type input "[EMAIL_ADDRESS][DOMAIN_NAME]"
click at [862, 518] on select "Yes No" at bounding box center [933, 516] width 194 height 16
select select "y"
click at [836, 508] on select "Yes No" at bounding box center [933, 516] width 194 height 16
type input "[PERSON_NAME]"
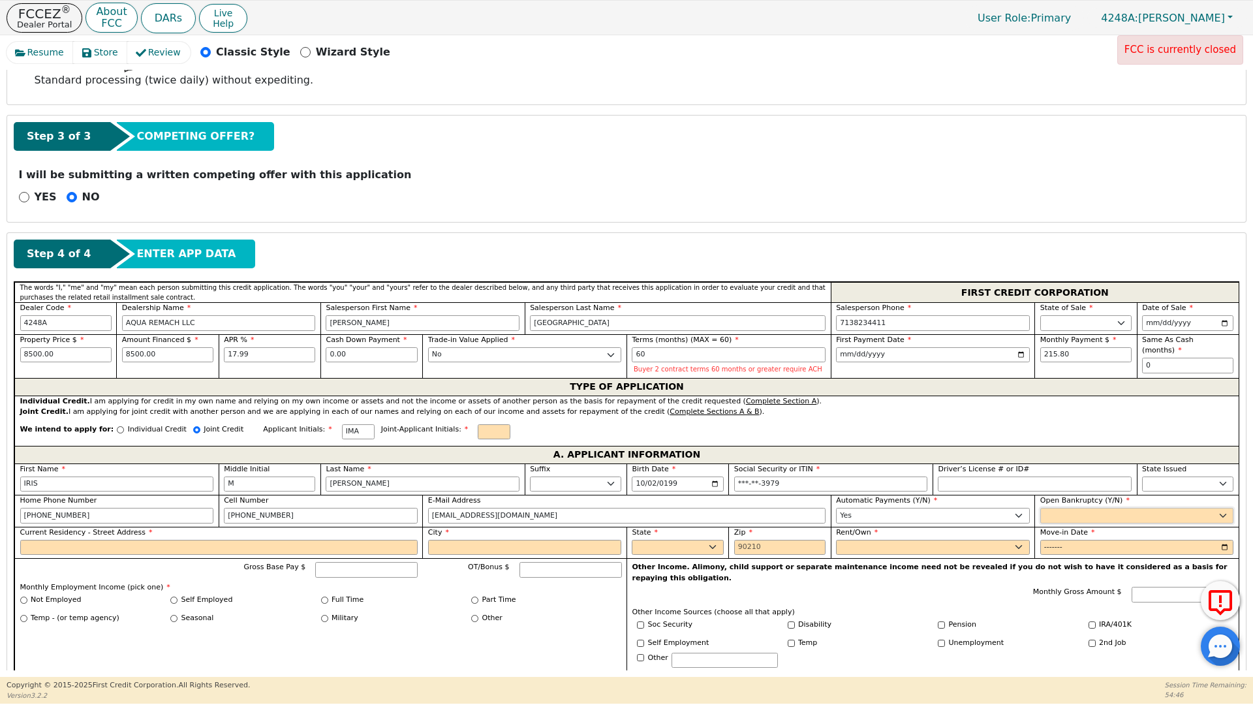
click at [1056, 515] on select "Yes No" at bounding box center [1138, 516] width 194 height 16
select select "n"
click at [1041, 508] on select "Yes No" at bounding box center [1138, 516] width 194 height 16
click at [44, 553] on input "Current Residency - Street Address" at bounding box center [219, 548] width 398 height 16
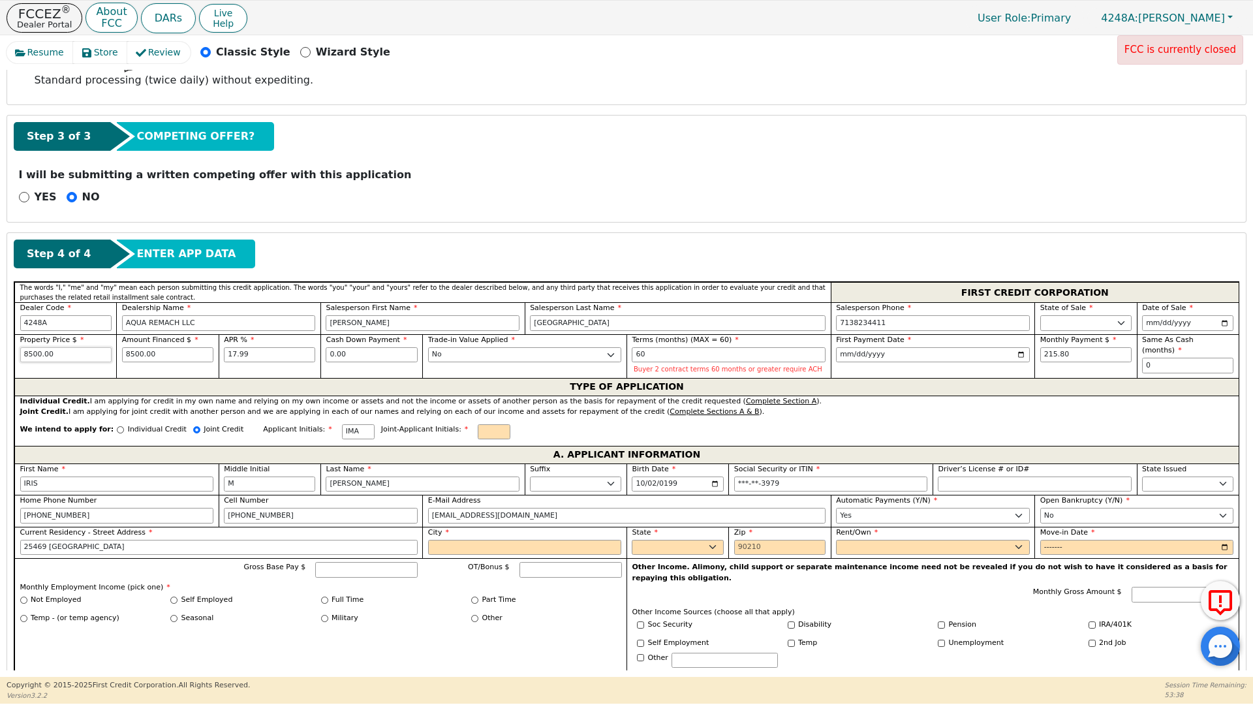
type input "25469 BOROUH PARK"
click at [28, 354] on input "8500.00" at bounding box center [65, 355] width 91 height 16
type input "4500.00"
click at [129, 352] on input "8500.00" at bounding box center [167, 355] width 91 height 16
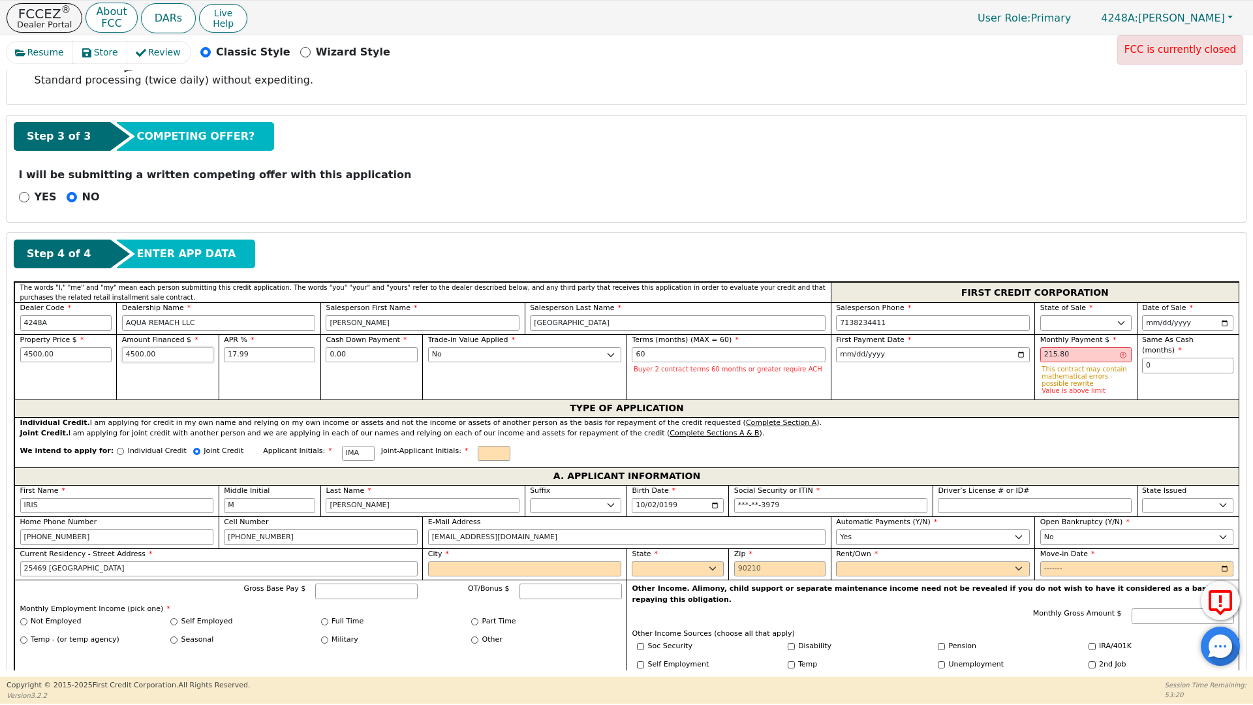
type input "4500.00"
click at [457, 379] on div "Trade-in Value Applied Yes No" at bounding box center [524, 366] width 204 height 65
drag, startPoint x: 1077, startPoint y: 356, endPoint x: 1037, endPoint y: 356, distance: 40.5
click at [1041, 356] on input "215.80" at bounding box center [1086, 355] width 91 height 16
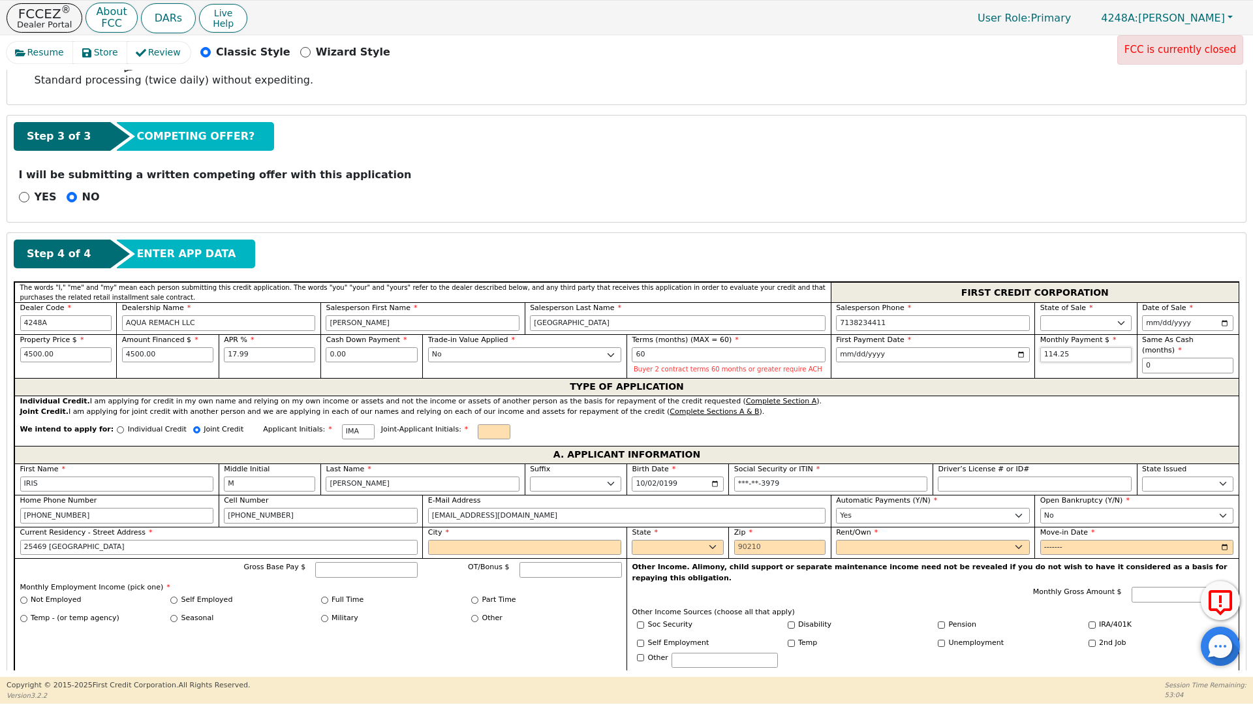
type input "114.25"
click at [138, 546] on input "25469 BOROUH PARK" at bounding box center [219, 548] width 398 height 16
type input "25469 [GEOGRAPHIC_DATA] 1221"
click at [468, 548] on input "City" at bounding box center [525, 548] width 194 height 16
type input "SPRING"
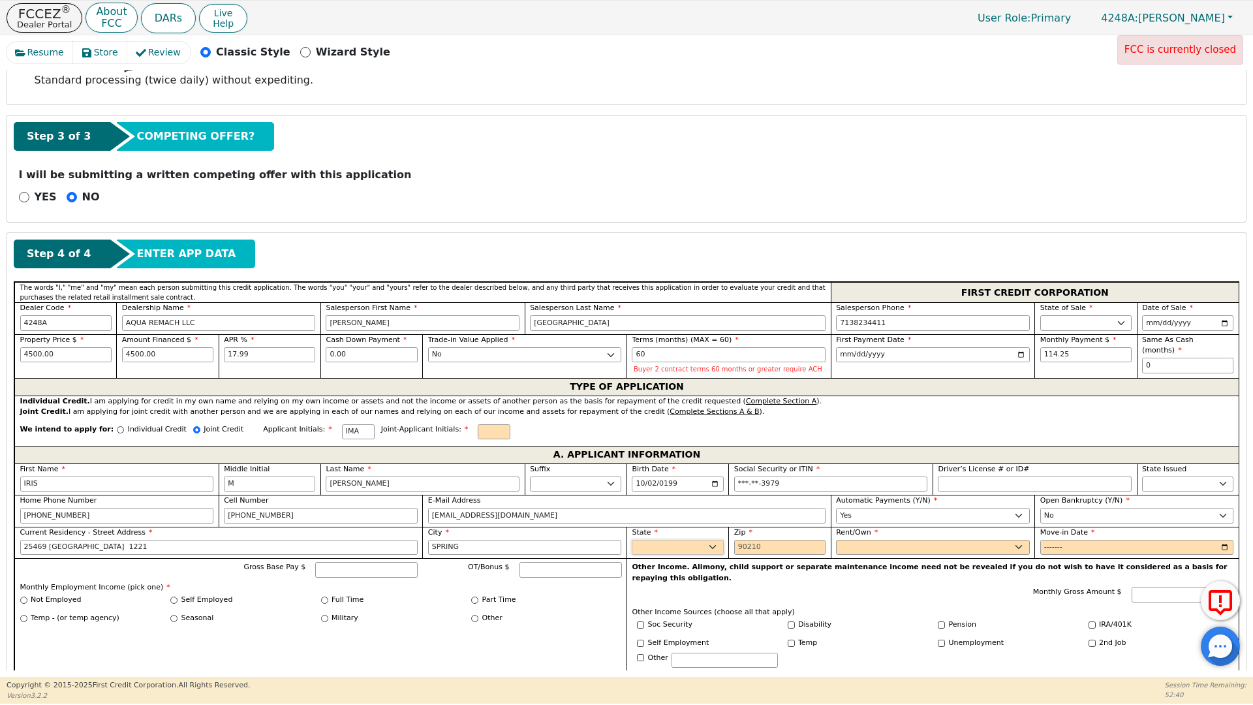
click at [685, 548] on select "AK AL AR AZ CA CO CT DC DE FL GA HI IA ID IL IN KS KY LA MA MD ME MI MN MO MS M…" at bounding box center [677, 548] width 91 height 16
select select "[GEOGRAPHIC_DATA]"
click at [685, 548] on select "AK AL AR AZ CA CO CT DC DE FL GA HI IA ID IL IN KS KY LA MA MD ME MI MN MO MS M…" at bounding box center [677, 548] width 91 height 16
click at [734, 546] on input "Zip" at bounding box center [779, 548] width 91 height 16
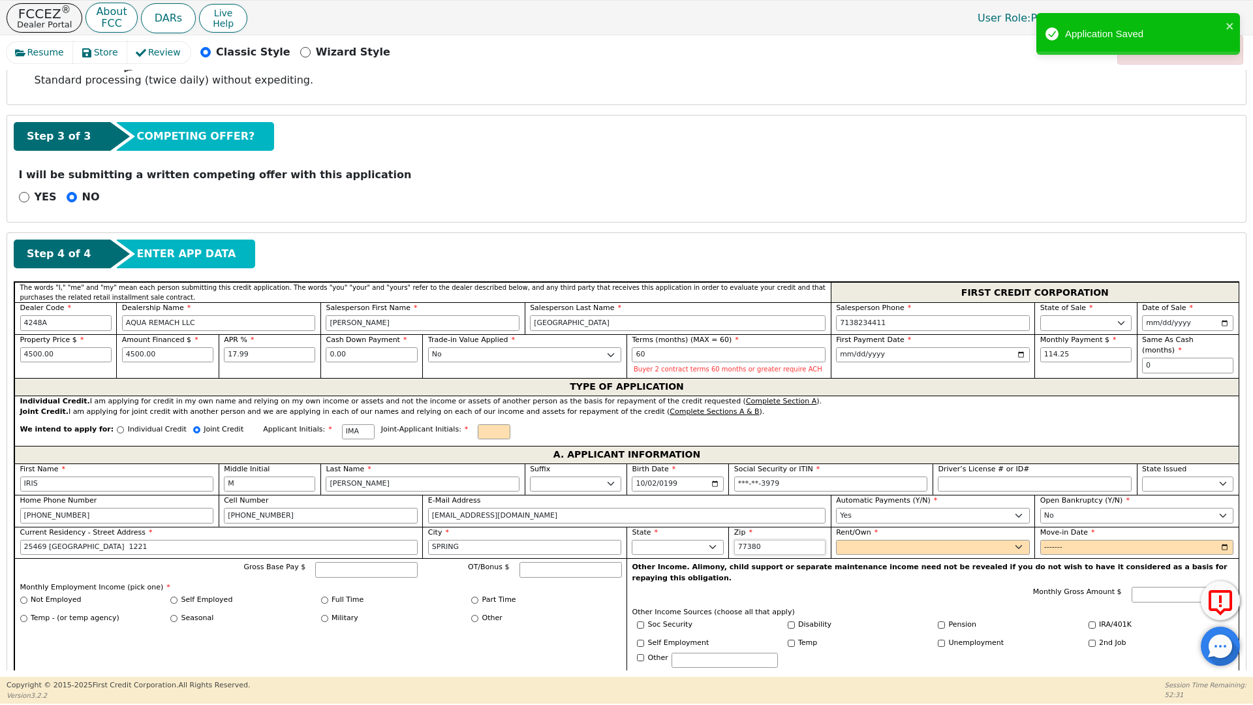
type input "77380"
click at [868, 549] on select "Rent Own" at bounding box center [933, 548] width 194 height 16
select select "Rent"
click at [836, 540] on select "Rent Own" at bounding box center [933, 548] width 194 height 16
click at [1048, 548] on input "Move-in Date" at bounding box center [1138, 548] width 194 height 16
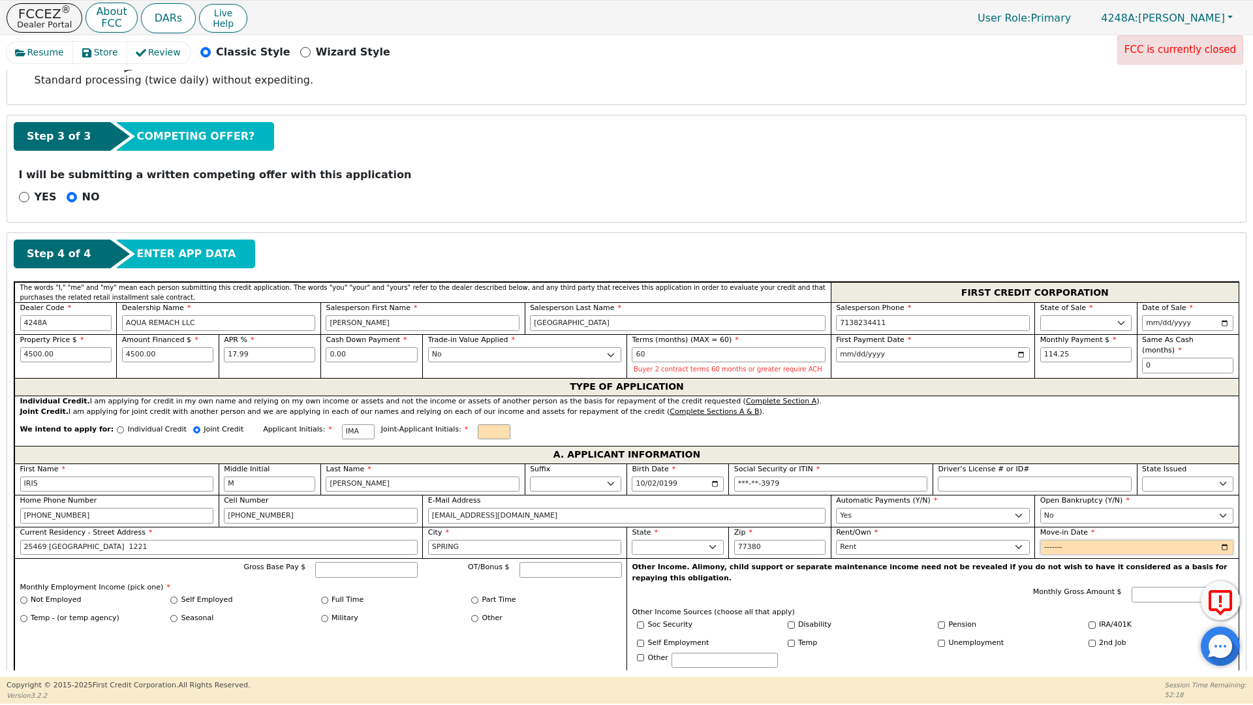
click at [1067, 546] on input "Move-in Date" at bounding box center [1138, 548] width 194 height 16
type input "2019-01"
click at [346, 571] on input "Gross Base Pay $" at bounding box center [366, 570] width 102 height 16
type input "6800.00"
click at [322, 601] on input "Full Time" at bounding box center [324, 600] width 7 height 7
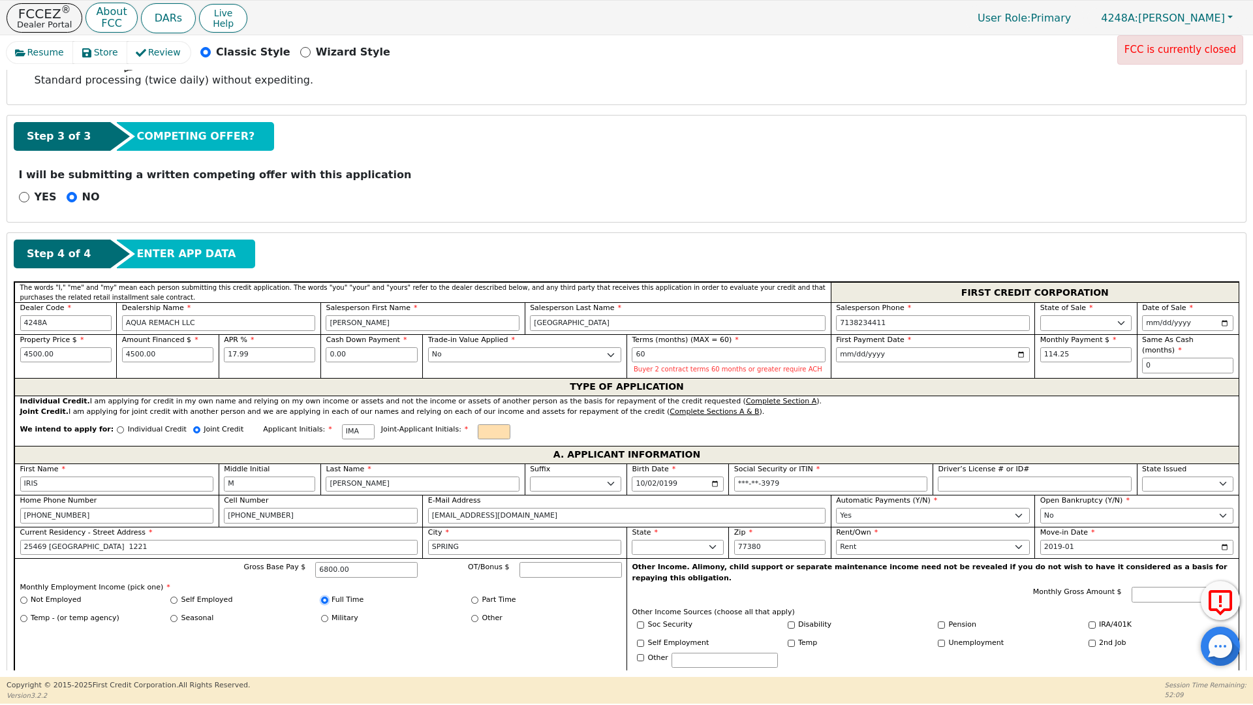
radio input "true"
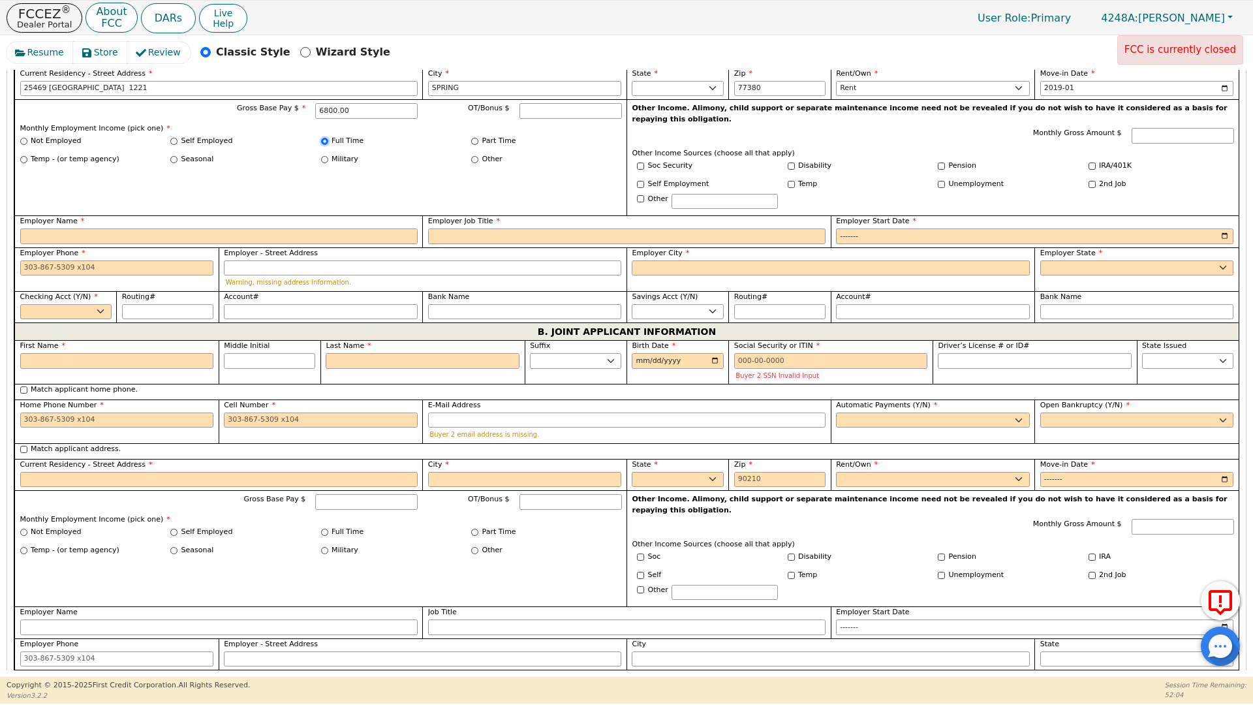
scroll to position [811, 0]
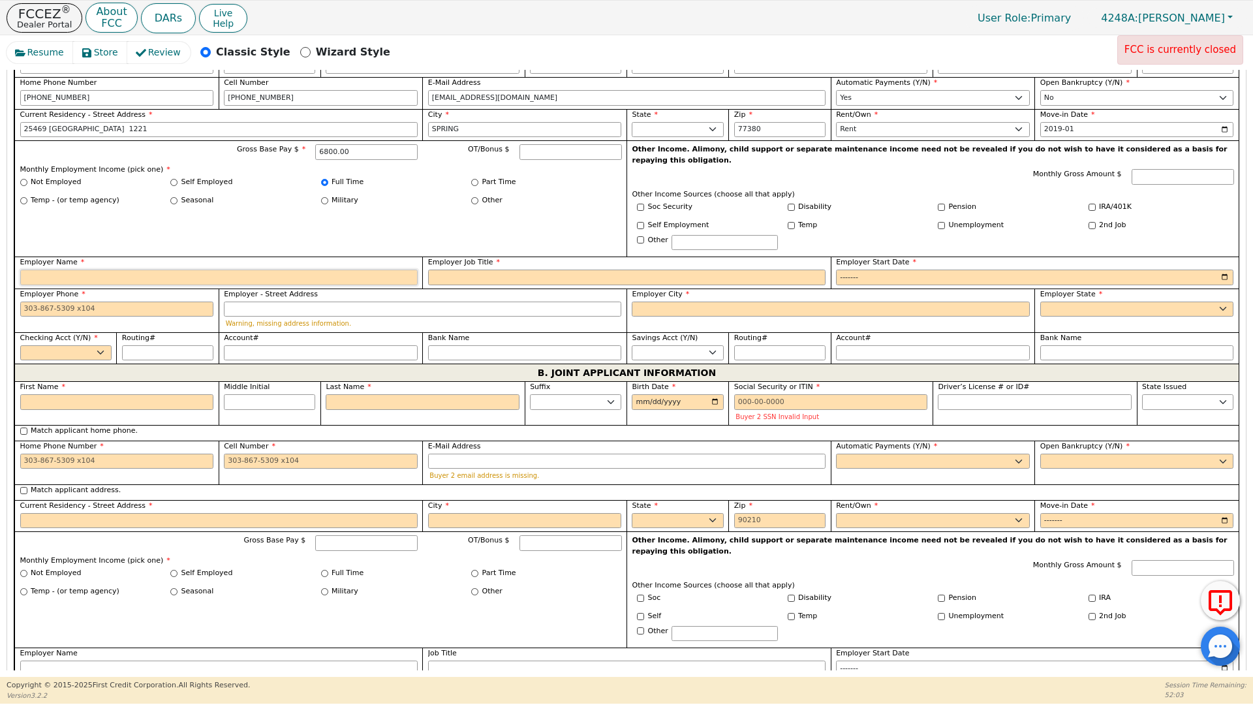
drag, startPoint x: 63, startPoint y: 263, endPoint x: 73, endPoint y: 266, distance: 10.3
click at [63, 270] on input "Employer Name" at bounding box center [219, 278] width 398 height 16
type input "POSTIRRO"
click at [452, 270] on input "Employer Job Title" at bounding box center [627, 278] width 398 height 16
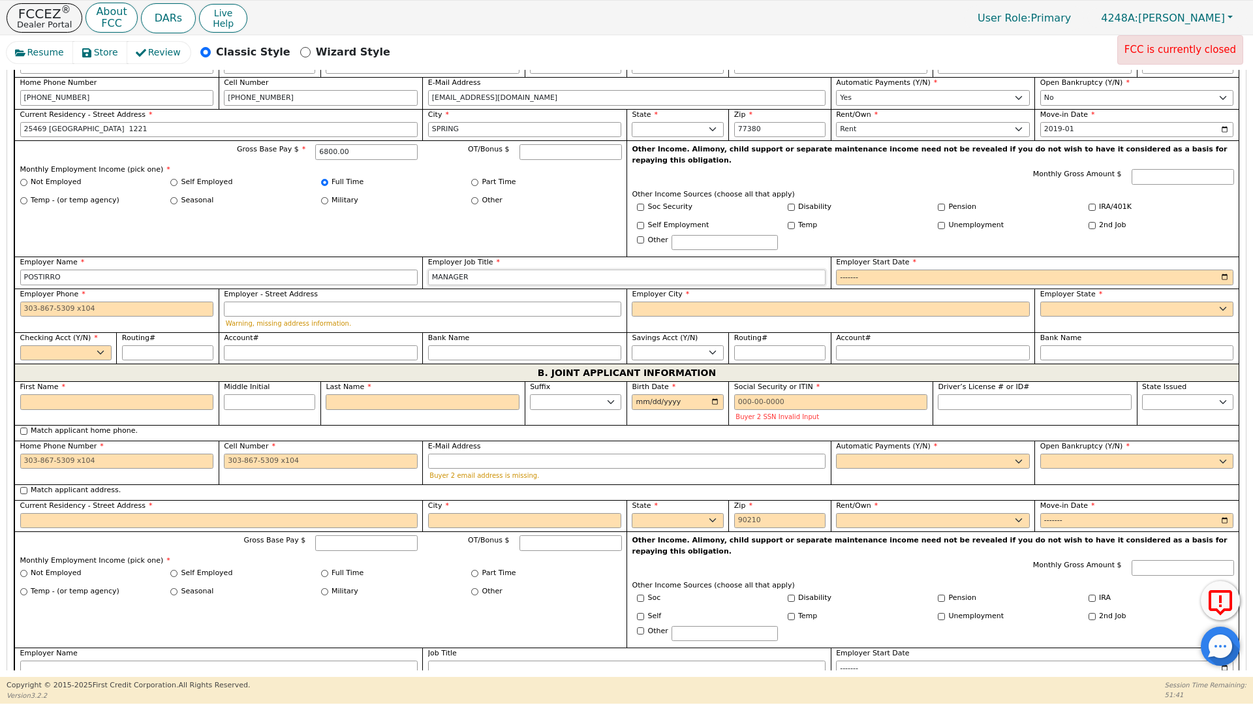
type input "MANAGER"
click at [685, 302] on input "Employer City" at bounding box center [831, 310] width 398 height 16
click at [854, 270] on input "Employer Start Date" at bounding box center [1035, 278] width 398 height 16
click at [871, 270] on input "Employer Start Date" at bounding box center [1035, 278] width 398 height 16
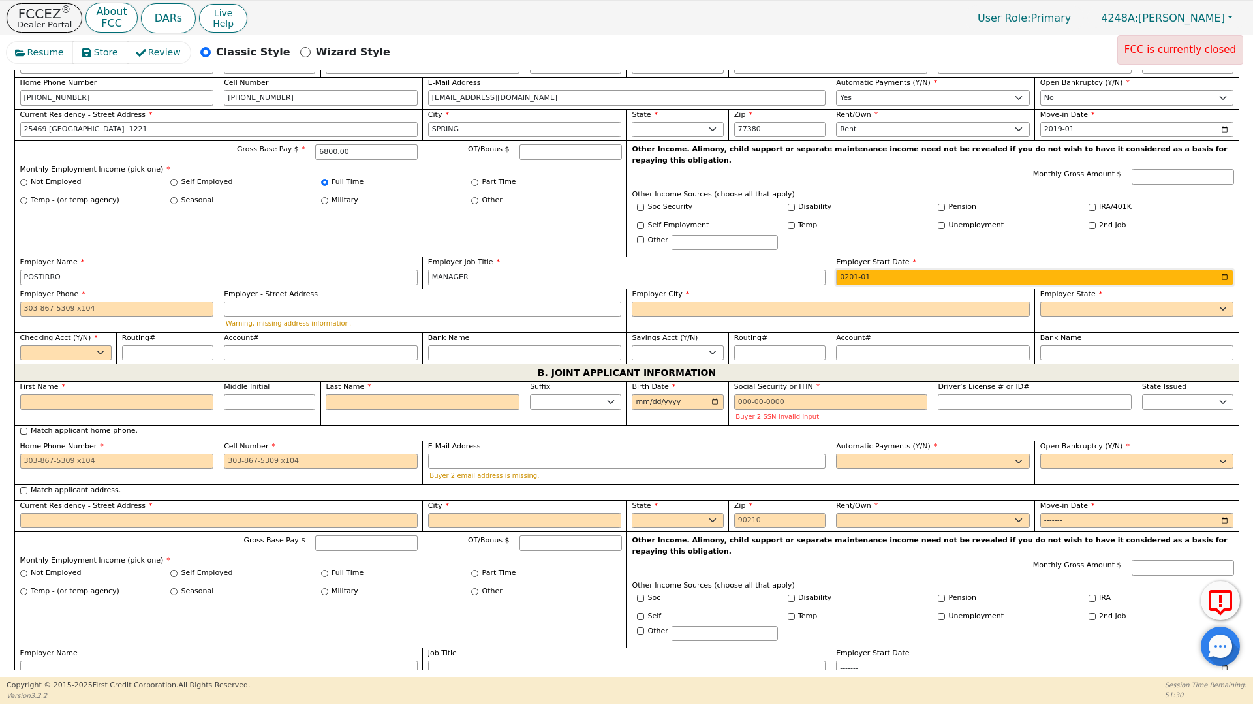
type input "2015-01"
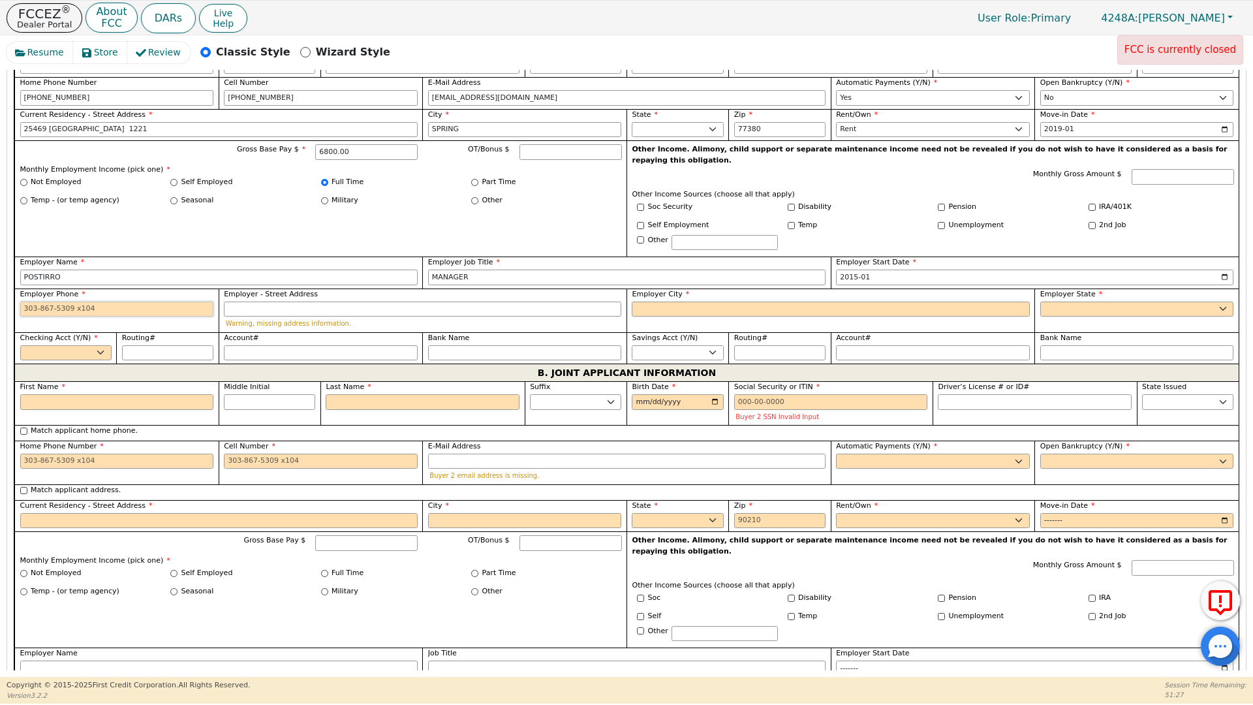
click at [22, 302] on input "Employer Phone" at bounding box center [117, 310] width 194 height 16
type input "[PHONE_NUMBER]"
click at [653, 302] on input "Employer City" at bounding box center [831, 310] width 398 height 16
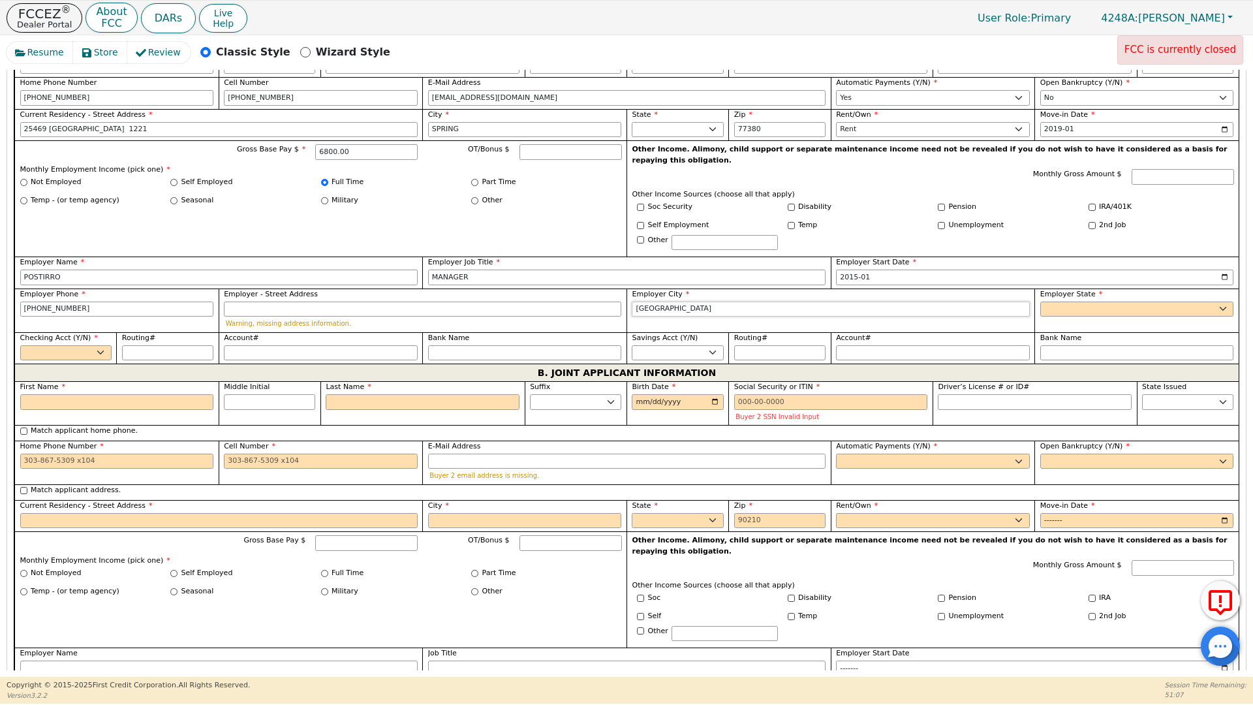
type input "[GEOGRAPHIC_DATA]"
click at [1055, 302] on select "AK AL AR AZ CA CO CT DC DE FL [GEOGRAPHIC_DATA] HI IA ID [GEOGRAPHIC_DATA] IN K…" at bounding box center [1138, 310] width 194 height 16
select select "[GEOGRAPHIC_DATA]"
click at [1041, 302] on select "AK AL AR AZ CA CO CT DC DE FL [GEOGRAPHIC_DATA] HI IA ID [GEOGRAPHIC_DATA] IN K…" at bounding box center [1138, 310] width 194 height 16
click at [99, 345] on select "Yes No" at bounding box center [65, 353] width 91 height 16
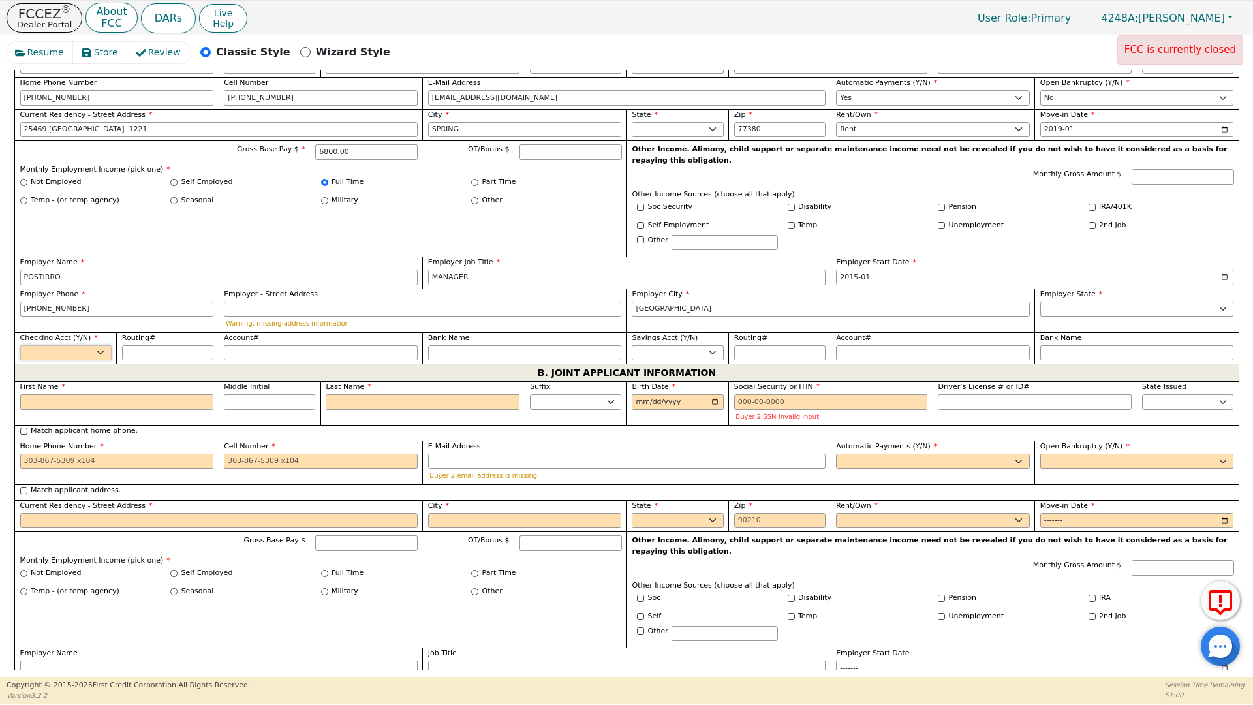
select select "y"
click at [20, 345] on select "Yes No" at bounding box center [65, 353] width 91 height 16
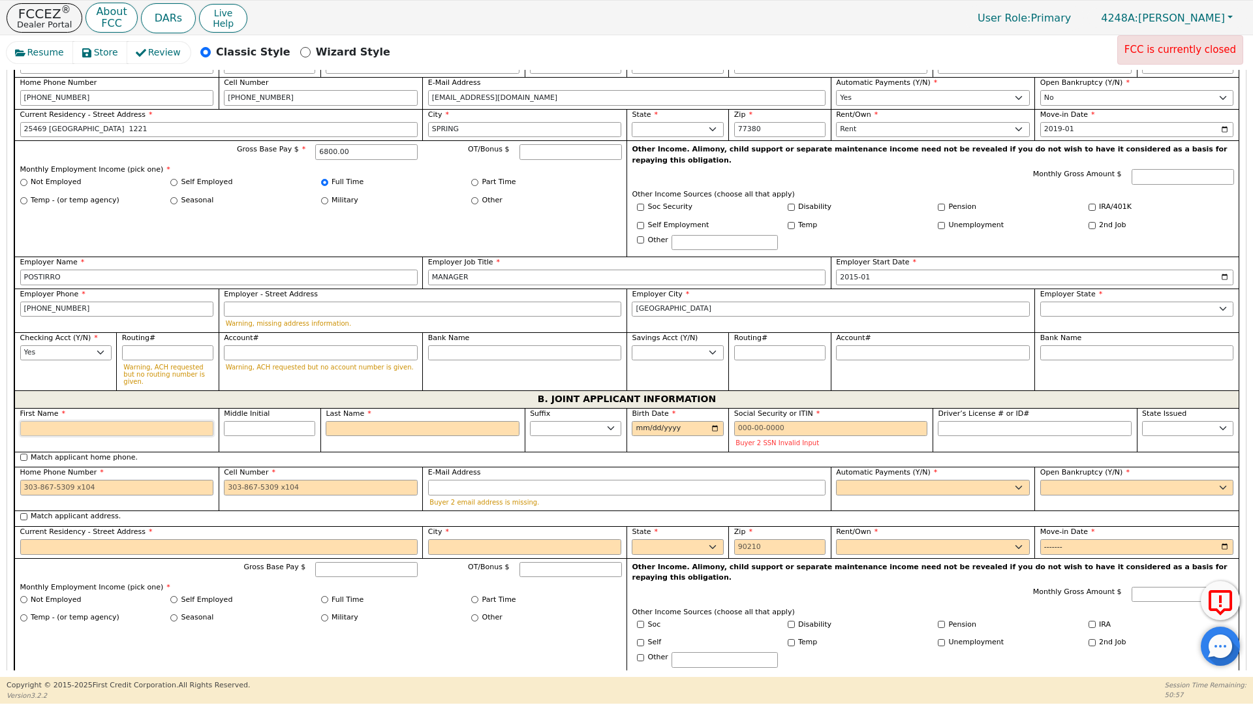
click at [46, 421] on input "First Name" at bounding box center [117, 429] width 194 height 16
type input "J"
type input "JA"
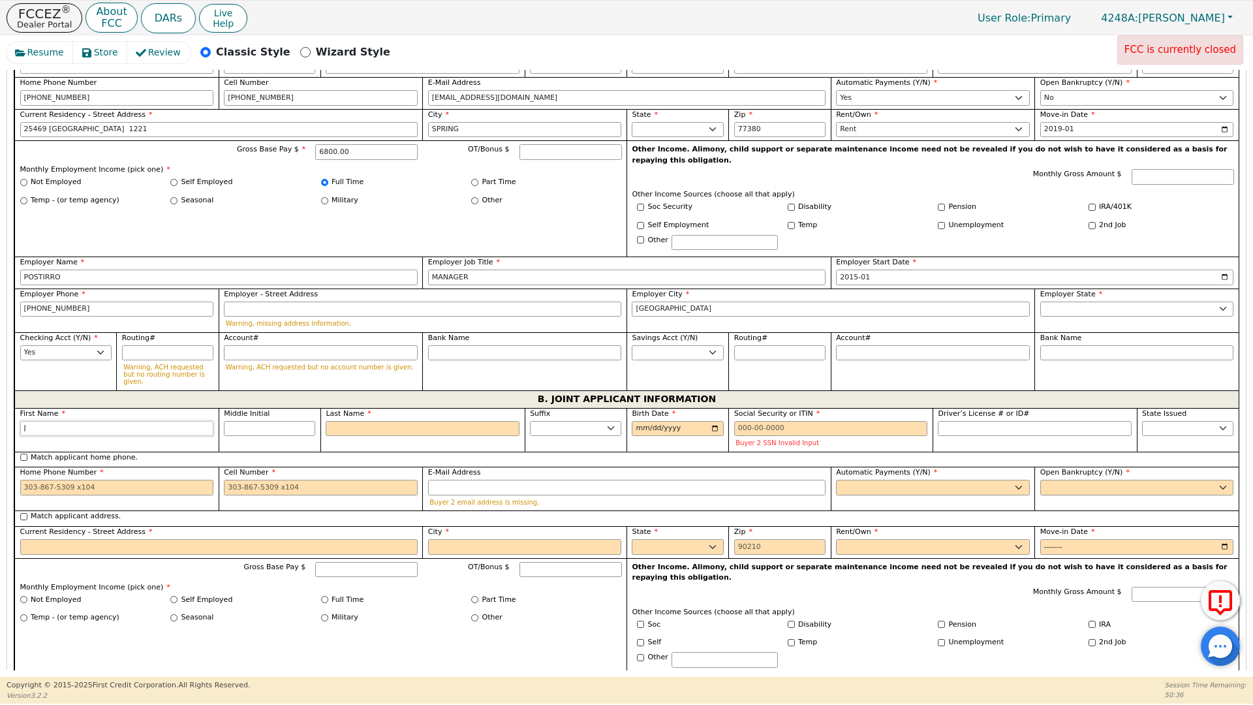
type input "JA"
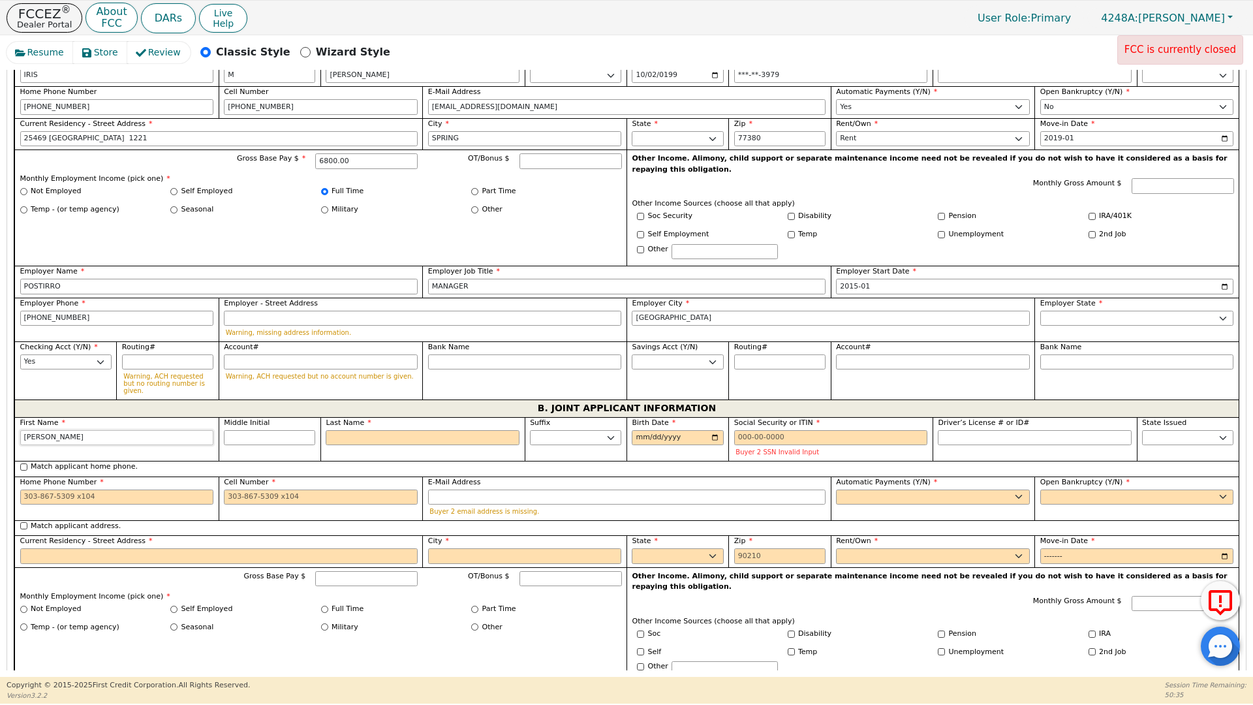
scroll to position [820, 0]
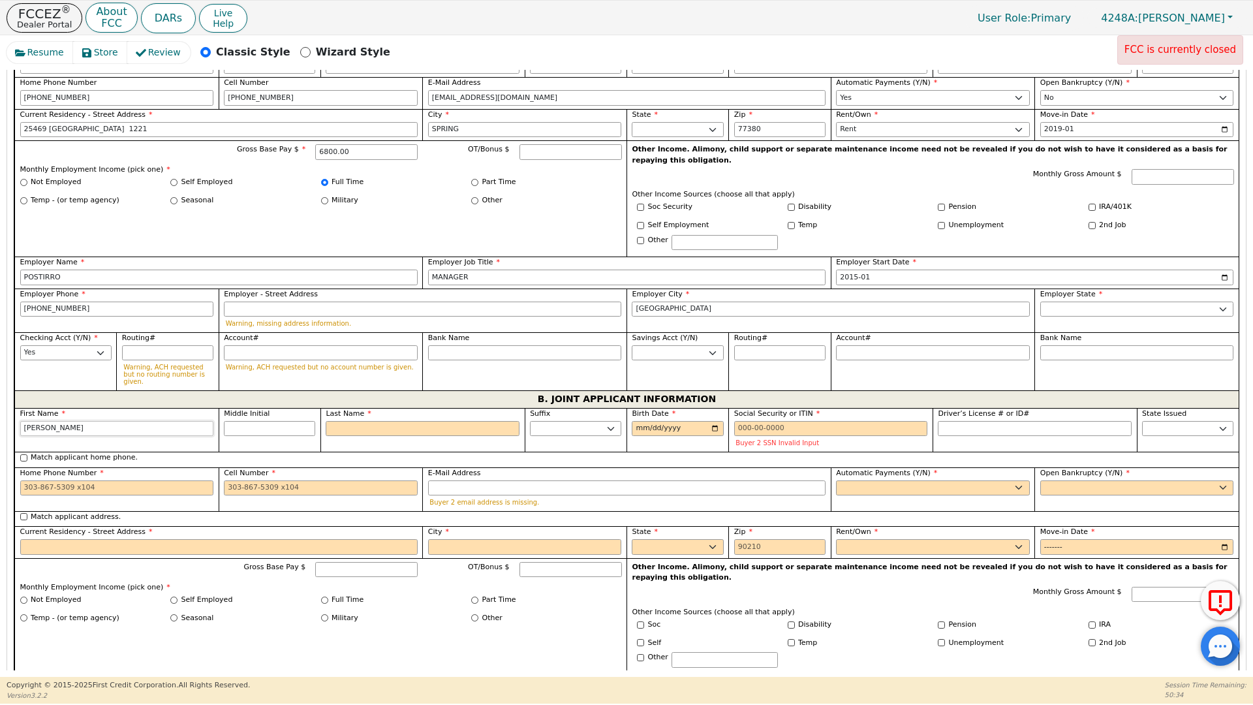
type input "JAC"
type input "JACI"
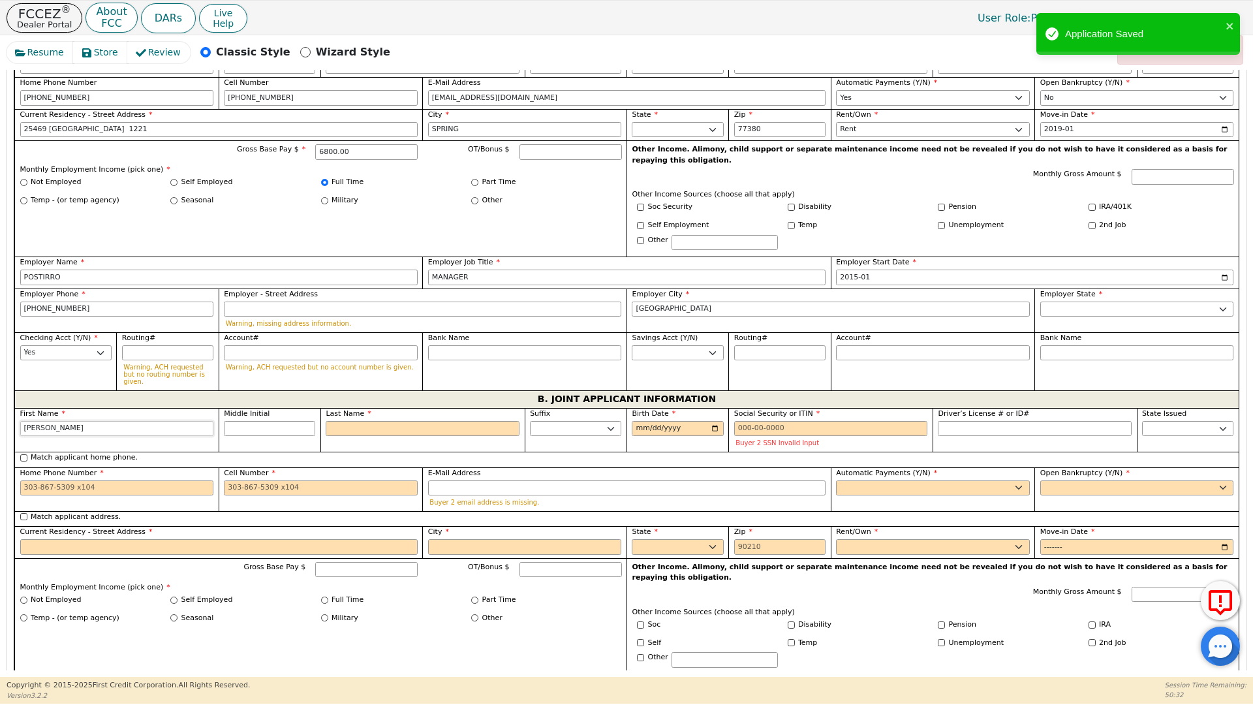
type input "JACIN"
type input "JACINT"
type input "[PERSON_NAME]"
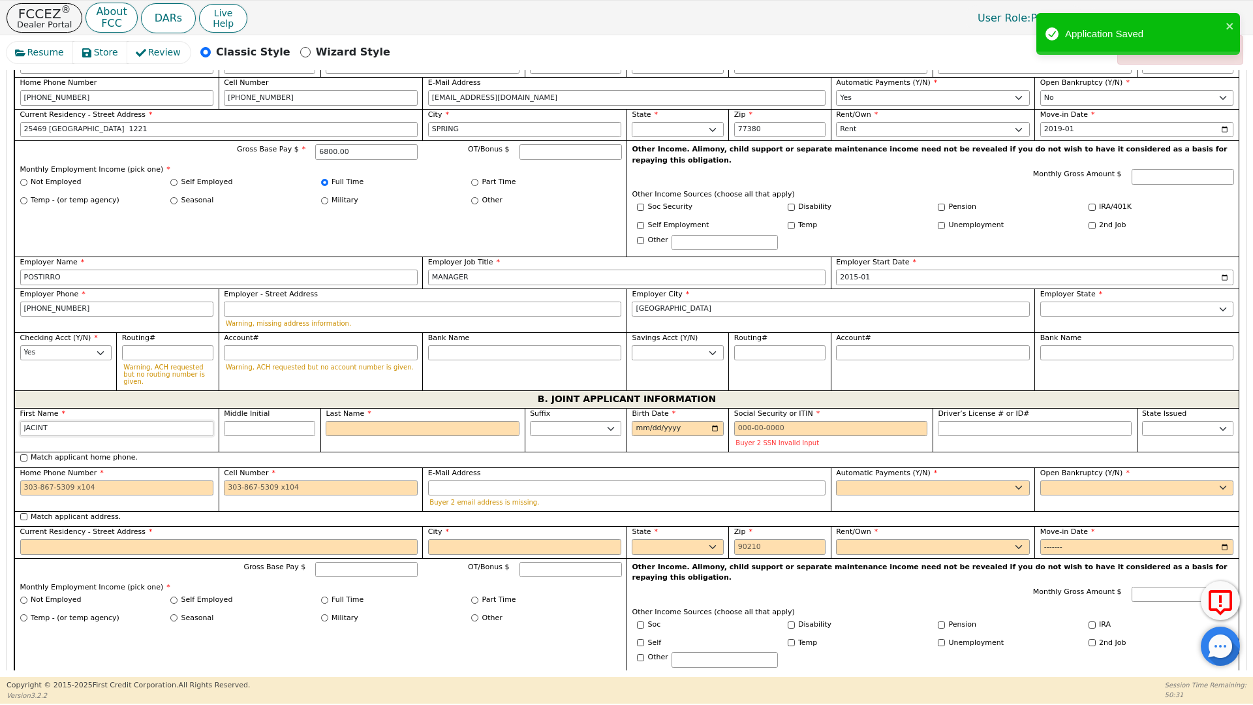
type input "[PERSON_NAME]"
click at [249, 421] on input "Middle Initial" at bounding box center [269, 429] width 91 height 16
type input "A"
type input "JA"
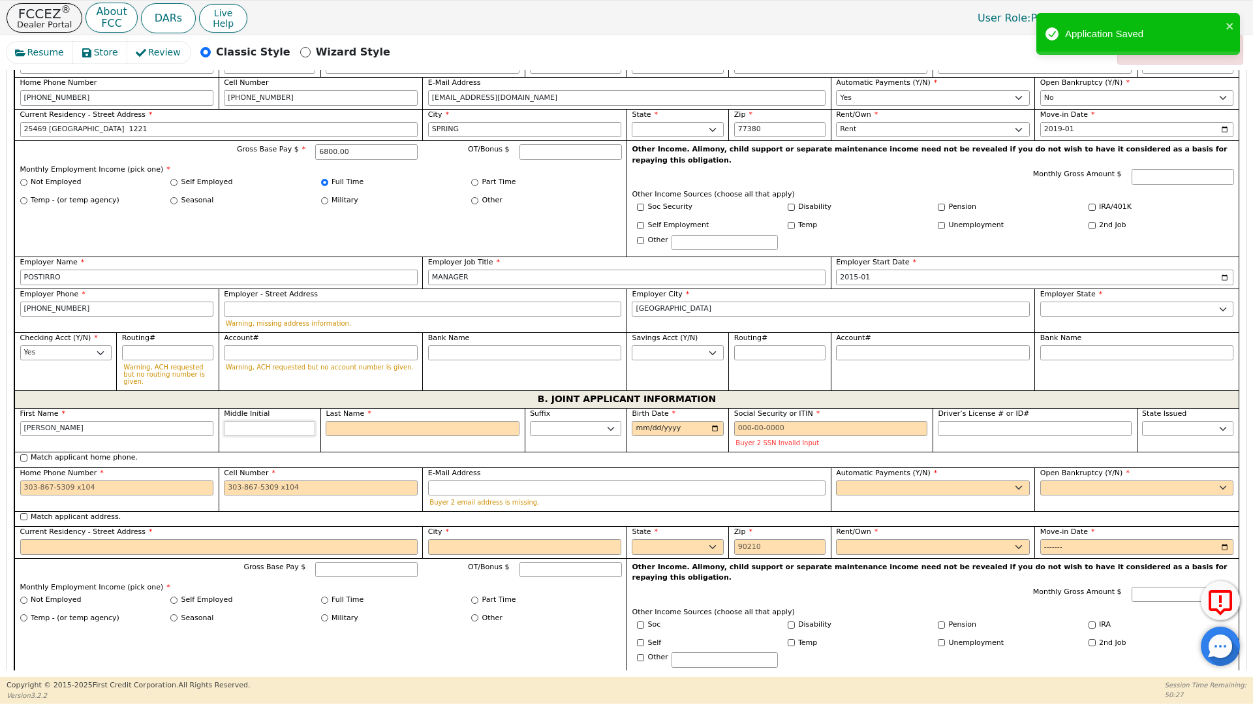
type input "JACINTO A"
type input "A"
click at [342, 421] on input "Last Name" at bounding box center [423, 429] width 194 height 16
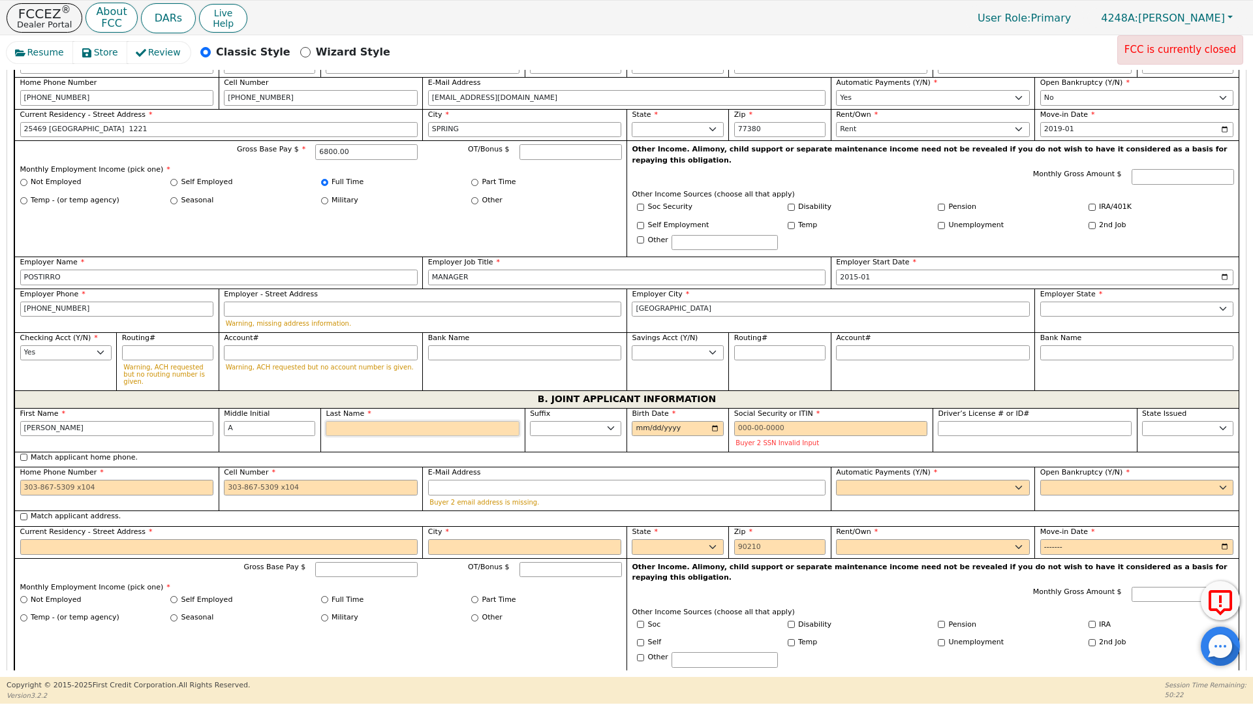
type input "J"
type input "JAJ"
type input "JACINTO A J"
type input "JA"
type input "JACINTO A JA"
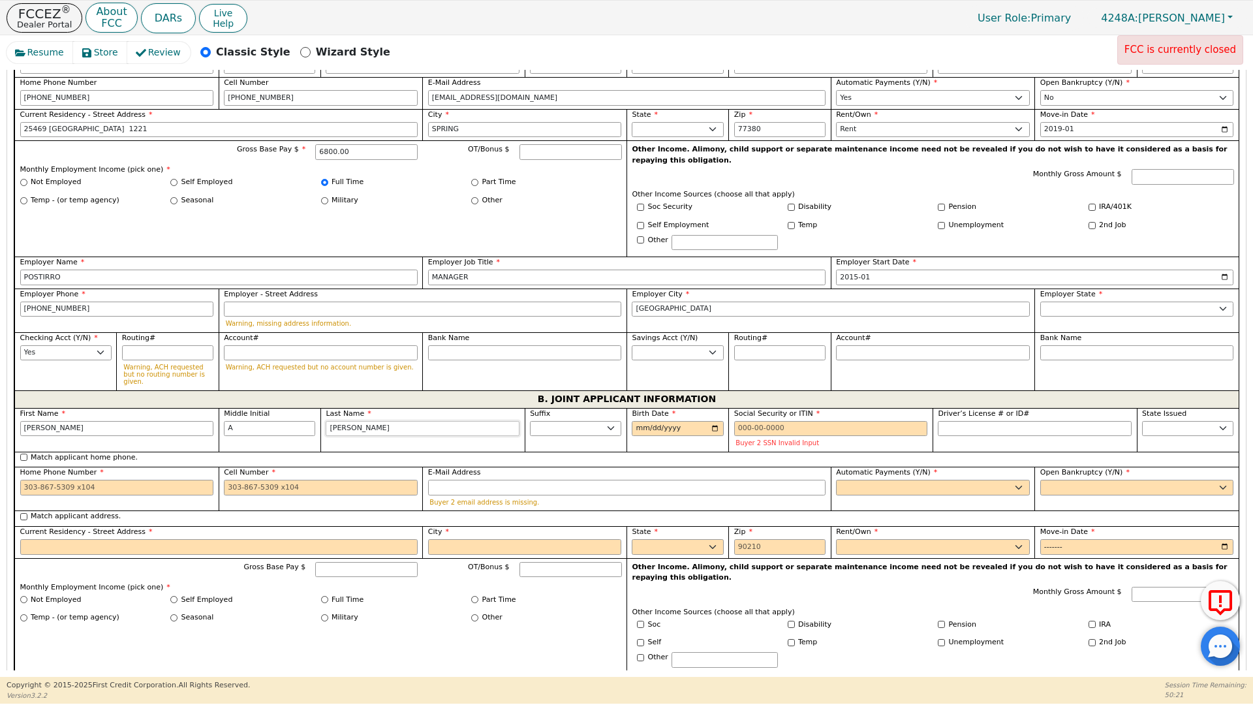
type input "JAX"
type input "[PERSON_NAME]"
type input "JAX"
click at [638, 421] on input "Birth Date" at bounding box center [677, 429] width 91 height 16
type input "[DATE]"
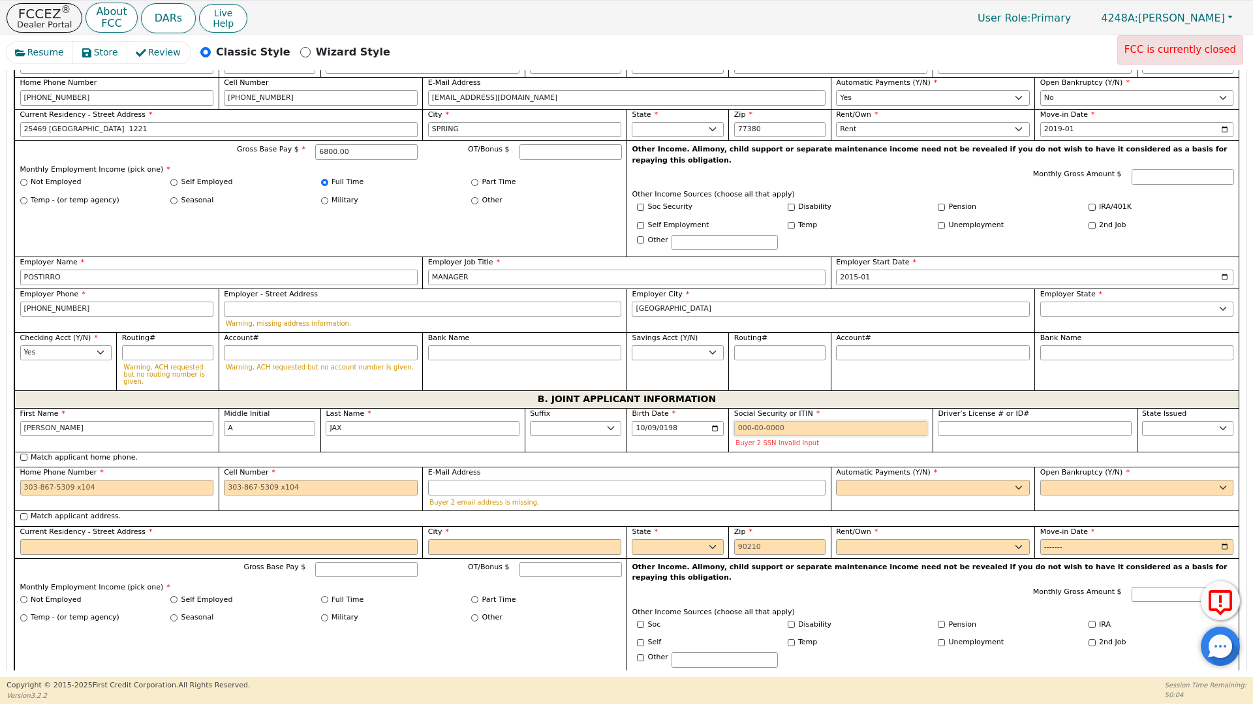
click at [737, 421] on input "Social Security or ITIN" at bounding box center [831, 429] width 194 height 16
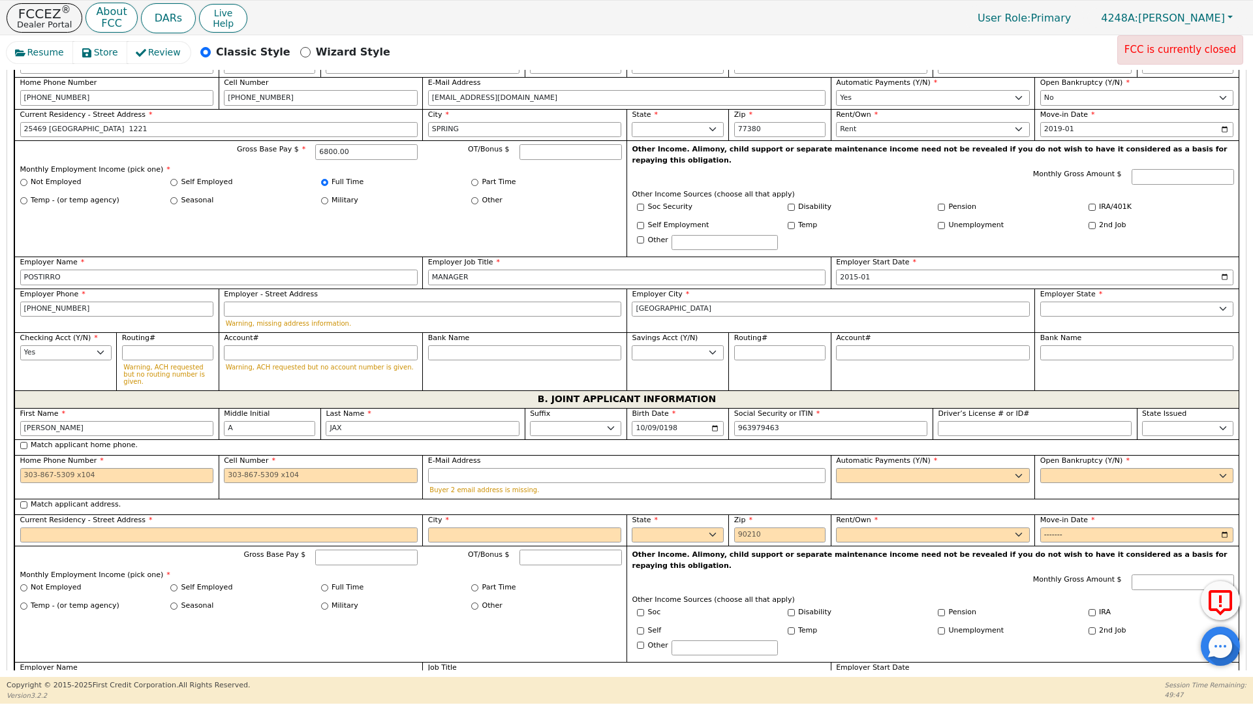
type input "***-**-9463"
click at [1151, 409] on span "State Issued" at bounding box center [1164, 413] width 44 height 8
click at [1151, 421] on select "AK AL AR AZ CA CO CT DC DE FL GA HI IA ID IL IN KS KY LA MA MD ME MI MN MO MS M…" at bounding box center [1187, 429] width 91 height 16
select select "[GEOGRAPHIC_DATA]"
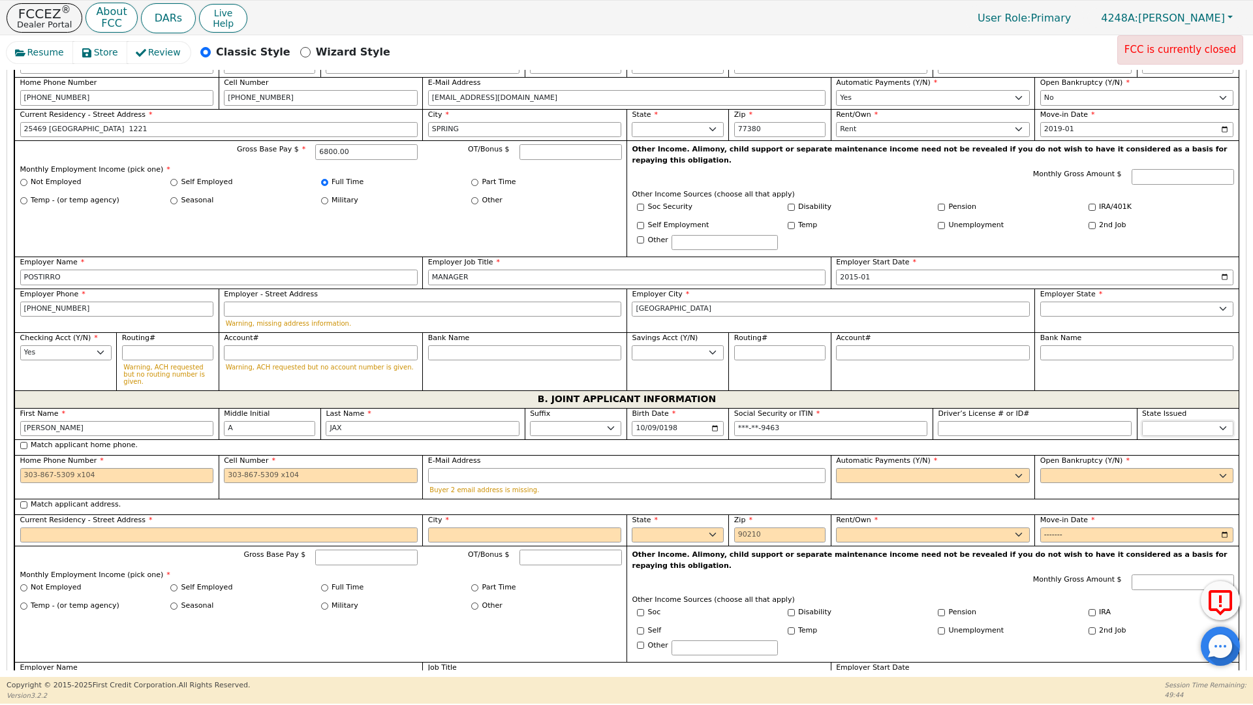
click at [1151, 421] on select "AK AL AR AZ CA CO CT DC DE FL GA HI IA ID IL IN KS KY LA MA MD ME MI MN MO MS M…" at bounding box center [1187, 429] width 91 height 16
click at [25, 468] on input "Home Phone Number" at bounding box center [117, 476] width 194 height 16
type input "[PHONE_NUMBER]"
click at [234, 468] on input "Cell Number" at bounding box center [321, 476] width 194 height 16
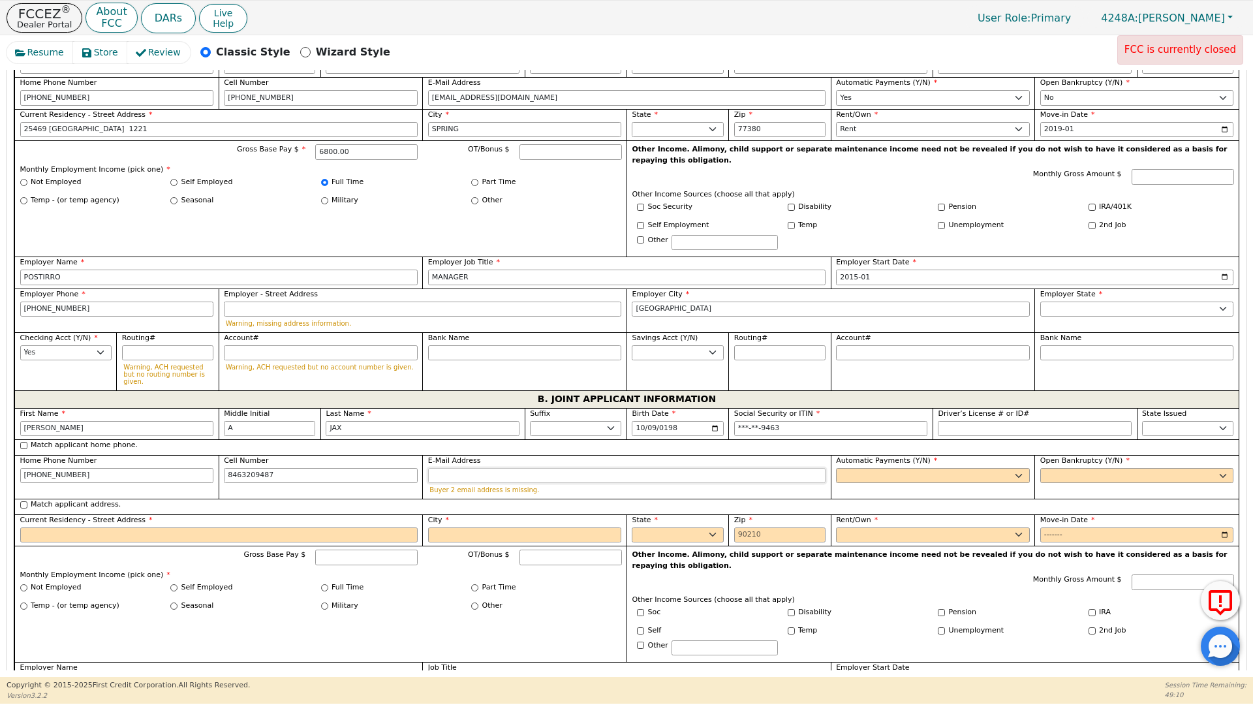
type input "[PHONE_NUMBER]"
click at [456, 468] on input "E-Mail Address" at bounding box center [627, 476] width 398 height 16
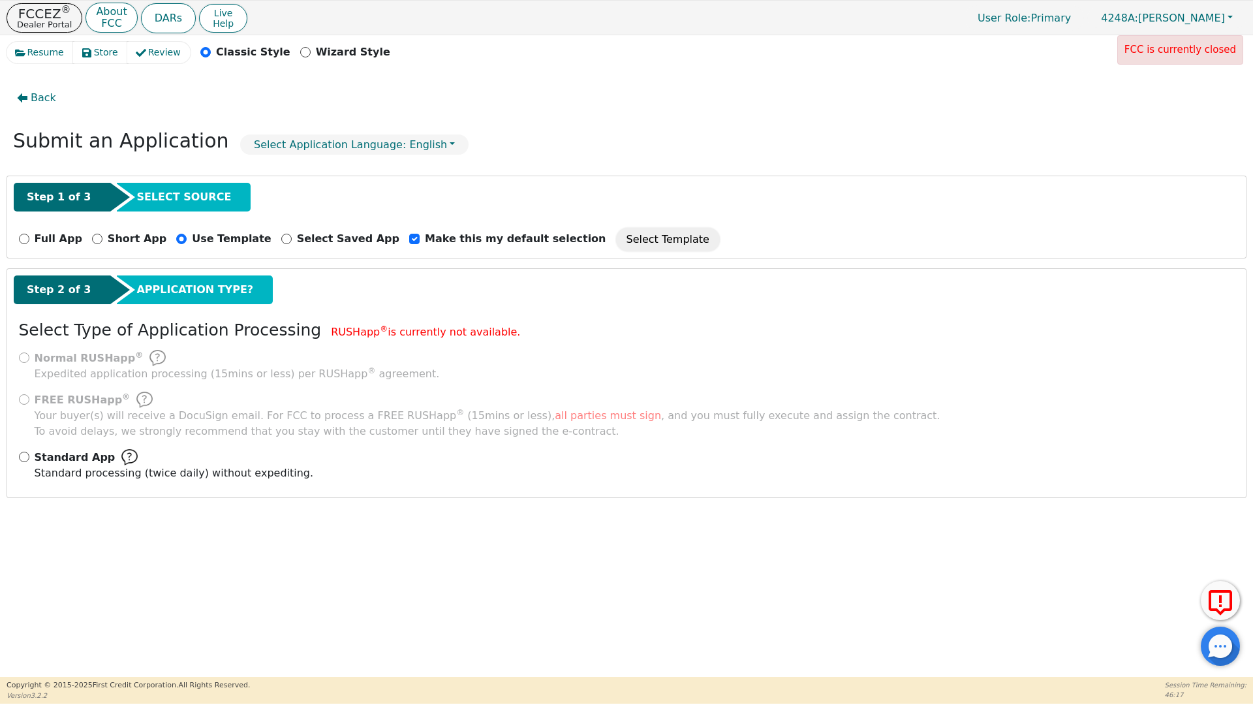
drag, startPoint x: 439, startPoint y: 452, endPoint x: 420, endPoint y: 537, distance: 87.1
click at [420, 537] on div "Back Submit an Application Select Application Language: English Step 1 of 3 SEL…" at bounding box center [627, 370] width 1240 height 601
click at [374, 633] on div "Back Submit an Application Select Application Language: English Step 1 of 3 SEL…" at bounding box center [627, 370] width 1240 height 601
click at [99, 53] on span "Store" at bounding box center [106, 53] width 24 height 14
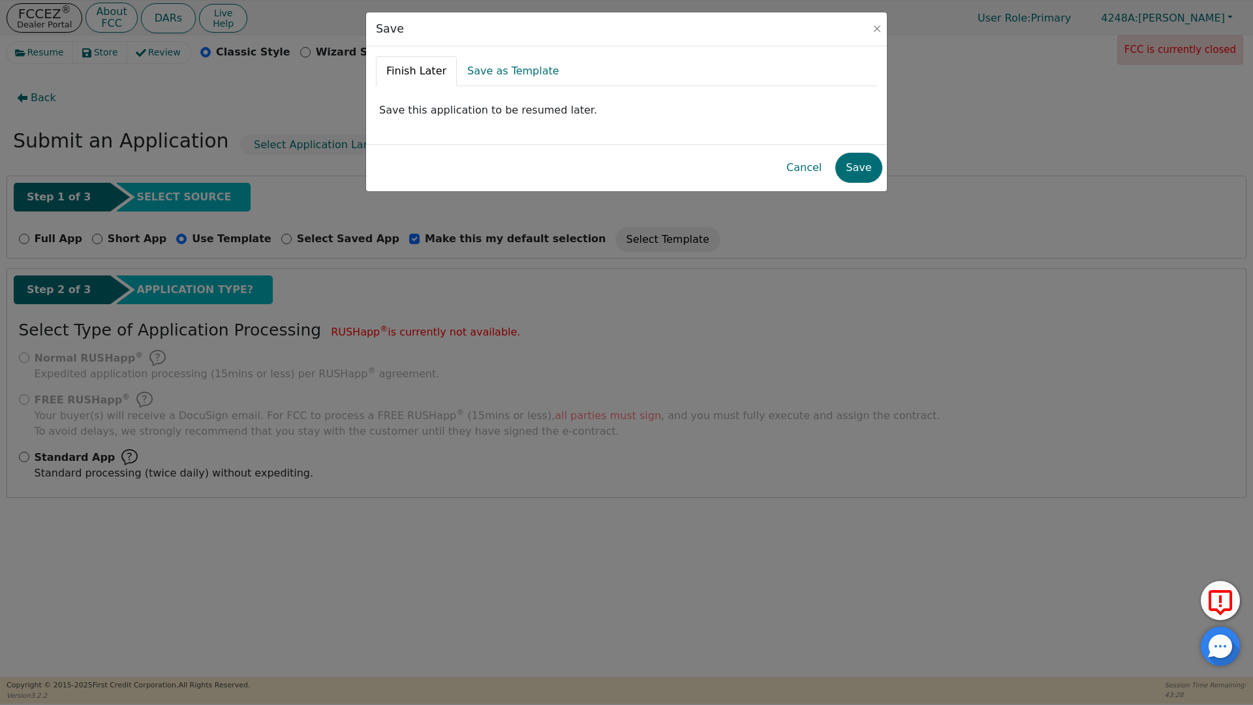
click at [432, 73] on link "Finish Later" at bounding box center [416, 71] width 81 height 30
click at [498, 73] on link "Save as Template" at bounding box center [513, 71] width 113 height 30
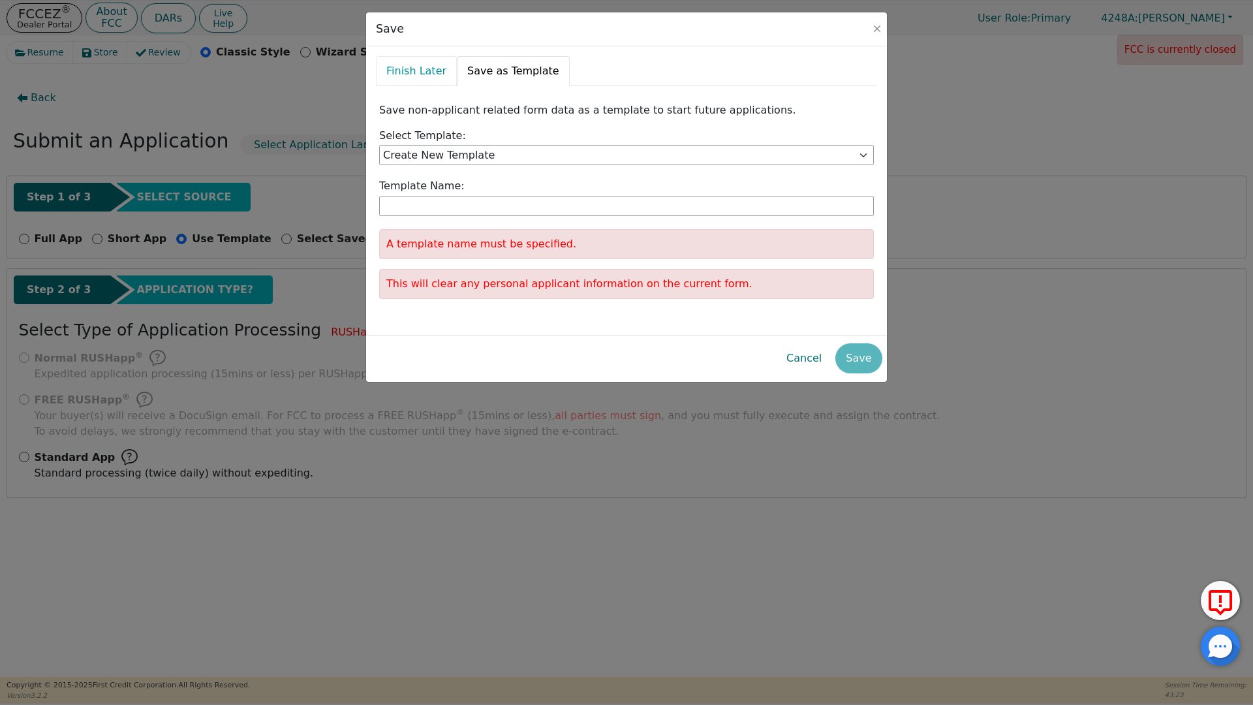
click at [403, 69] on link "Finish Later" at bounding box center [416, 71] width 81 height 30
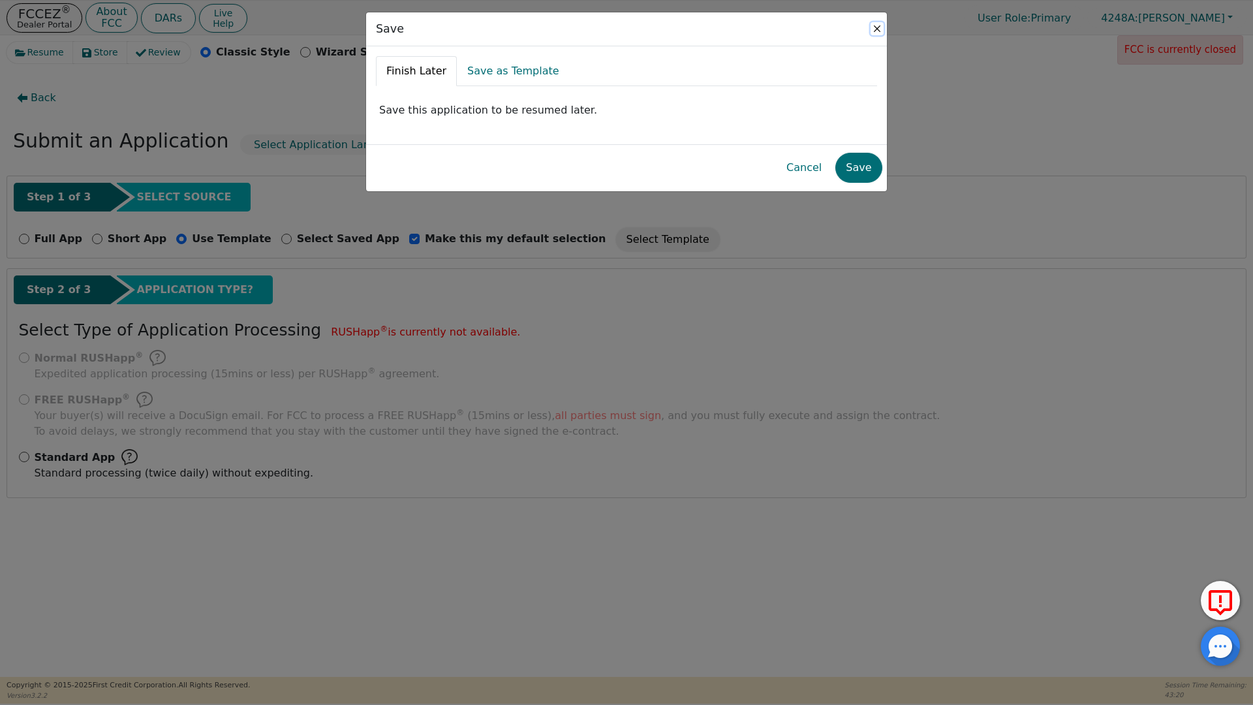
click at [877, 27] on button "Close" at bounding box center [877, 28] width 13 height 13
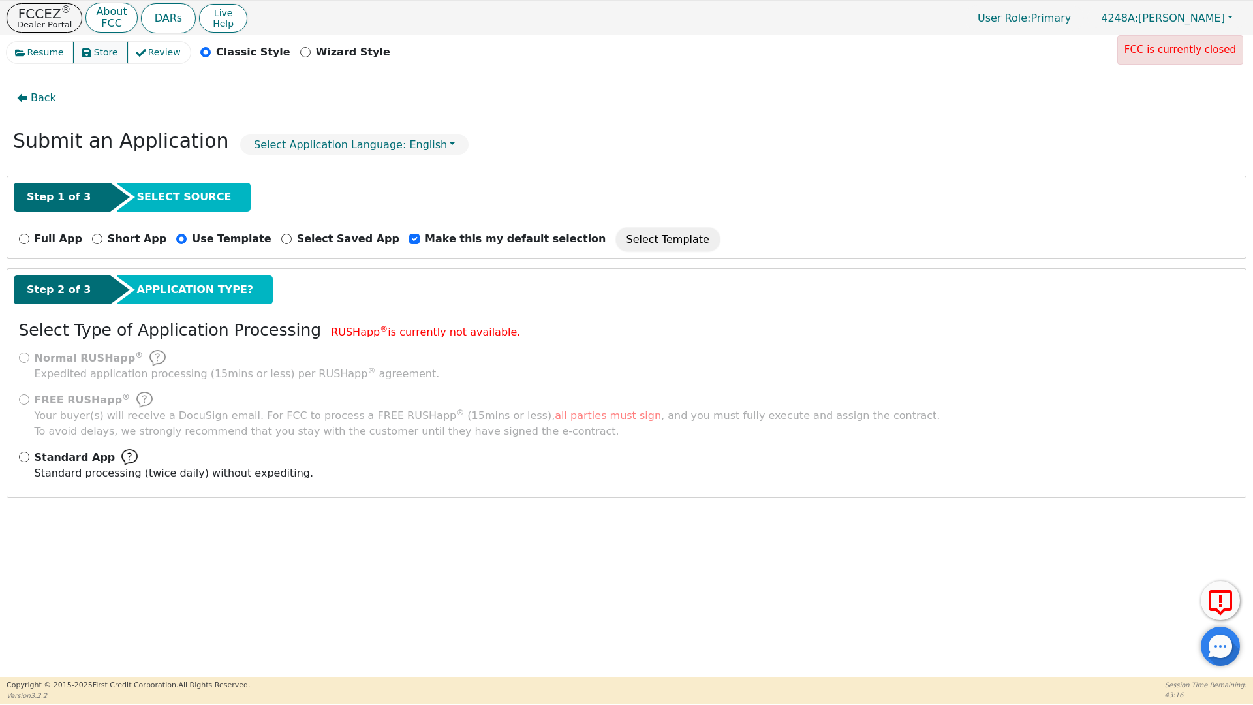
click at [102, 55] on span "Store" at bounding box center [106, 53] width 24 height 14
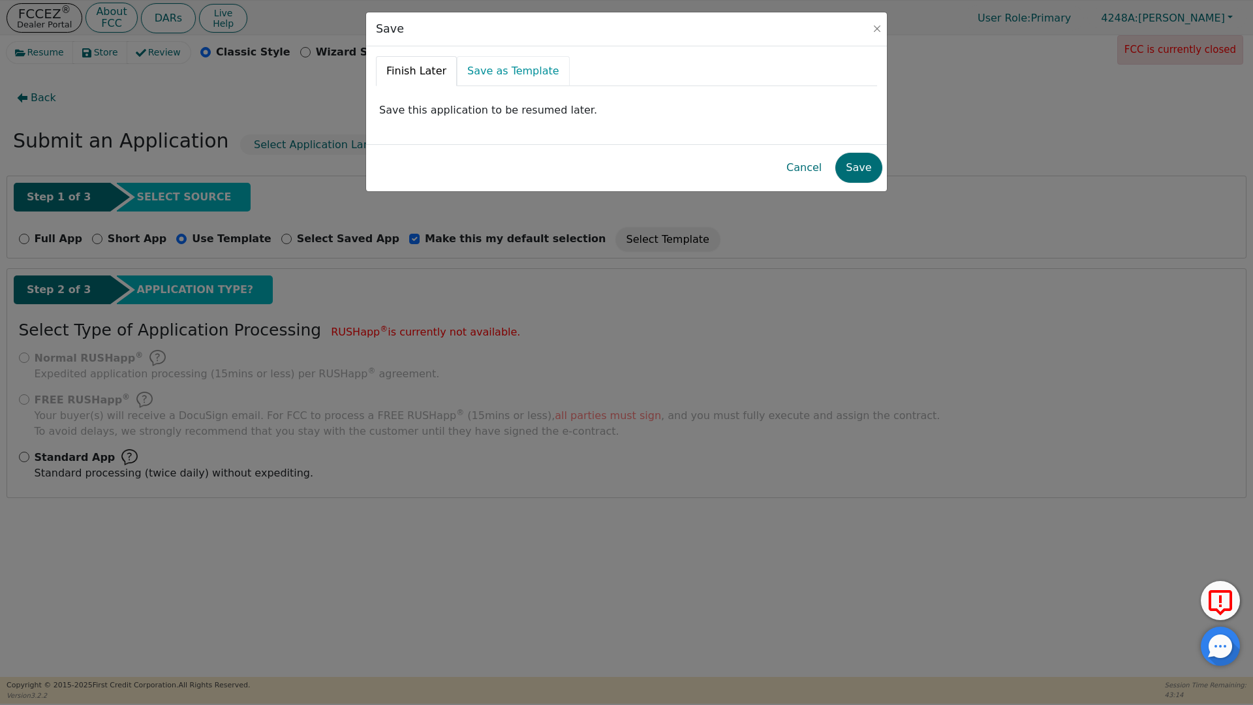
click at [505, 75] on link "Save as Template" at bounding box center [513, 71] width 113 height 30
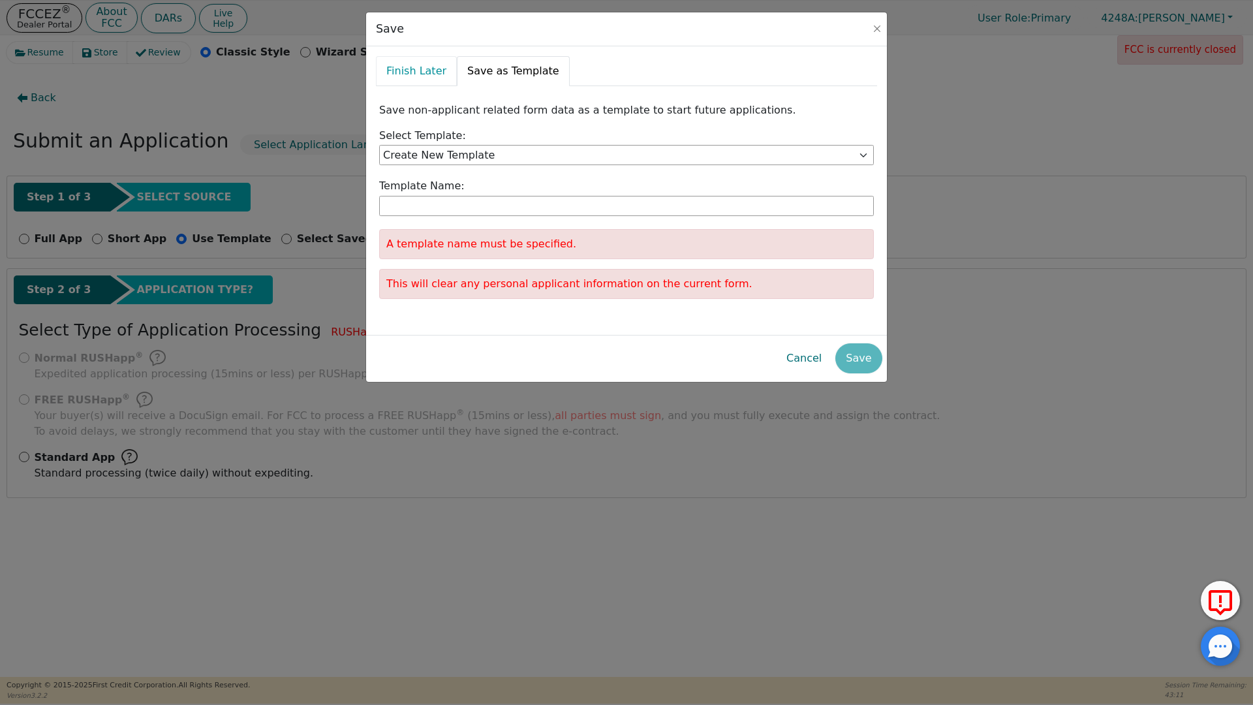
click at [396, 70] on link "Finish Later" at bounding box center [416, 71] width 81 height 30
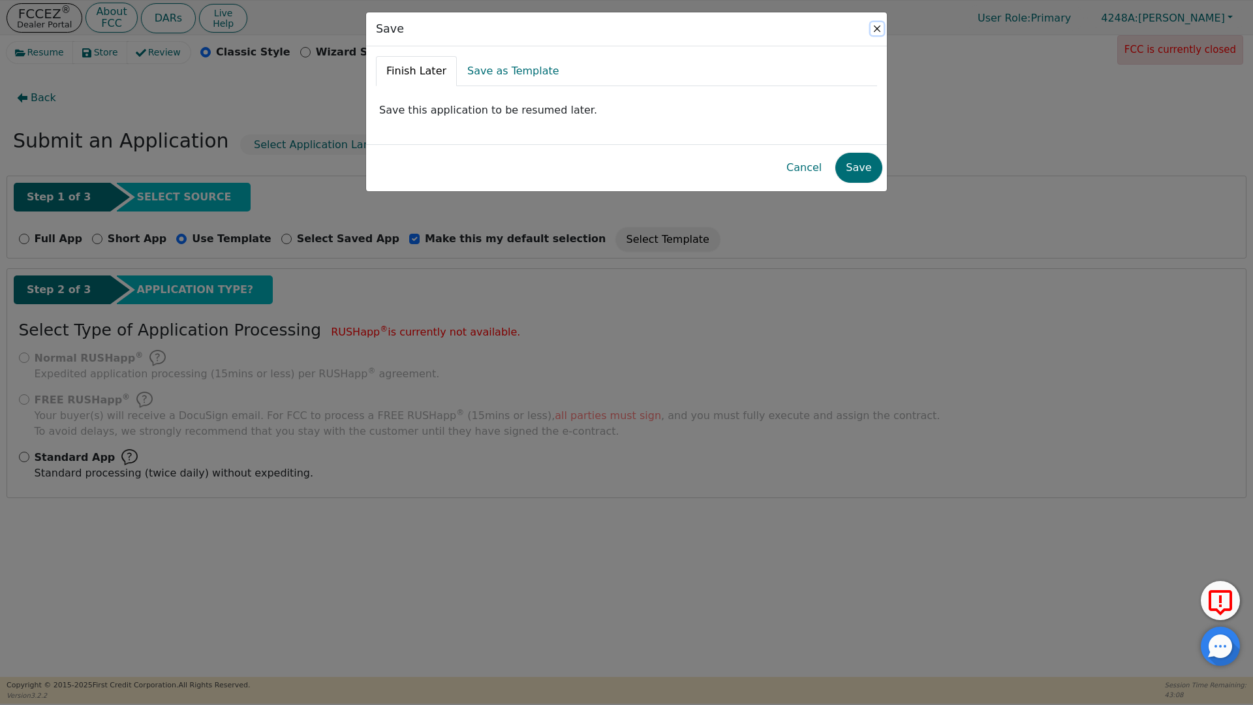
click at [875, 27] on button "Close" at bounding box center [877, 28] width 13 height 13
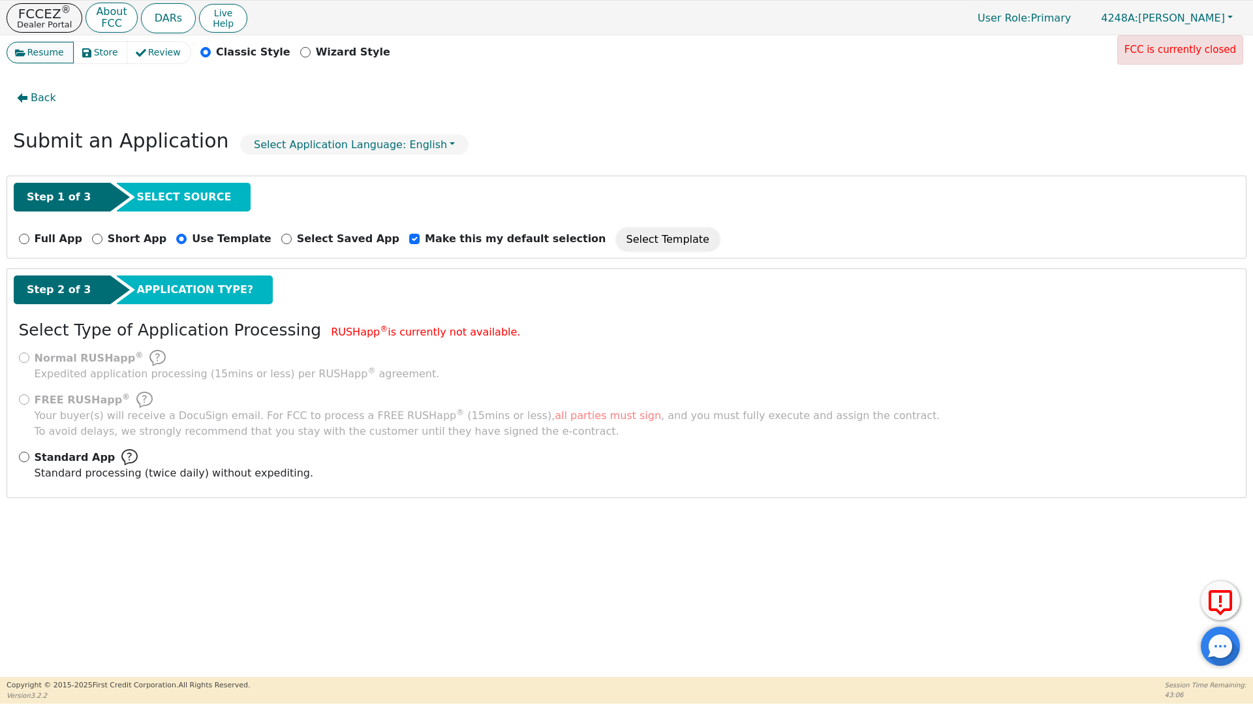
click at [44, 53] on span "Resume" at bounding box center [45, 53] width 37 height 14
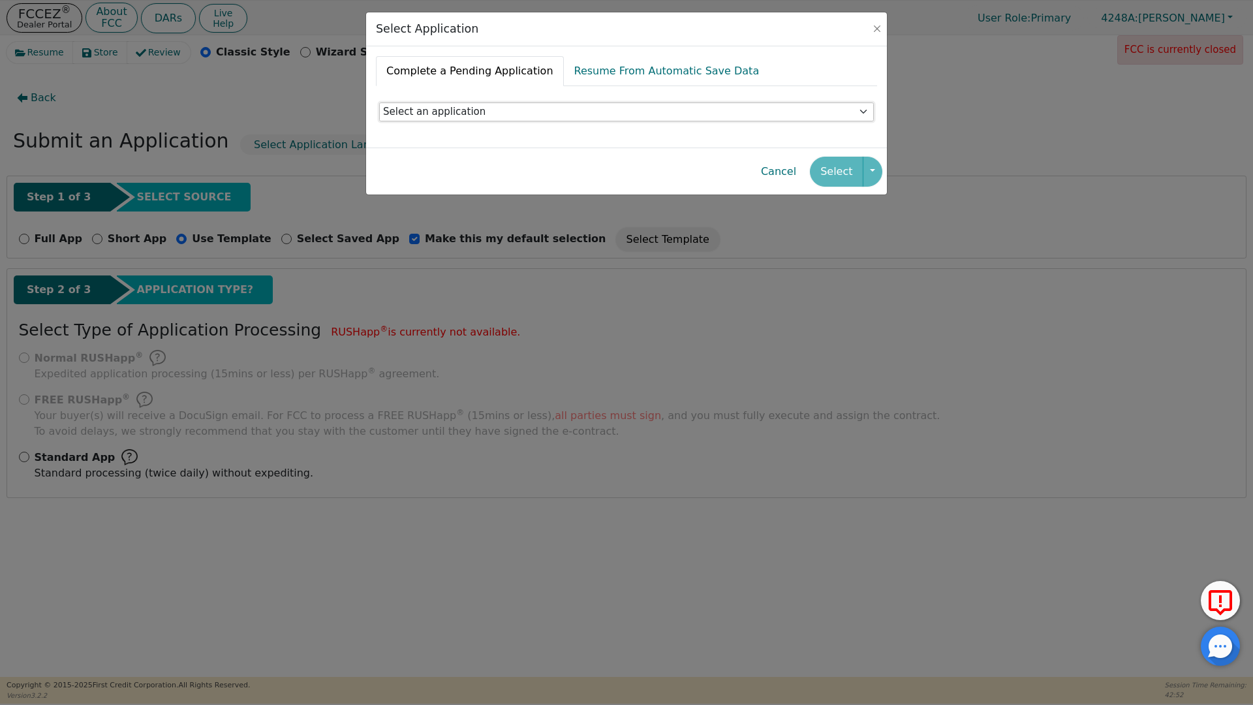
click at [866, 111] on select "Select an application" at bounding box center [626, 112] width 495 height 20
click at [464, 106] on select "Select an application" at bounding box center [626, 112] width 495 height 20
click at [450, 114] on select "Select an application" at bounding box center [626, 112] width 495 height 20
click at [606, 70] on link "Resume From Automatic Save Data" at bounding box center [667, 71] width 206 height 30
click at [431, 112] on select "Select an application [PERSON_NAME] 25469 [STREET_ADDRESS] - [DATE]T19:59:25-07…" at bounding box center [626, 112] width 495 height 20
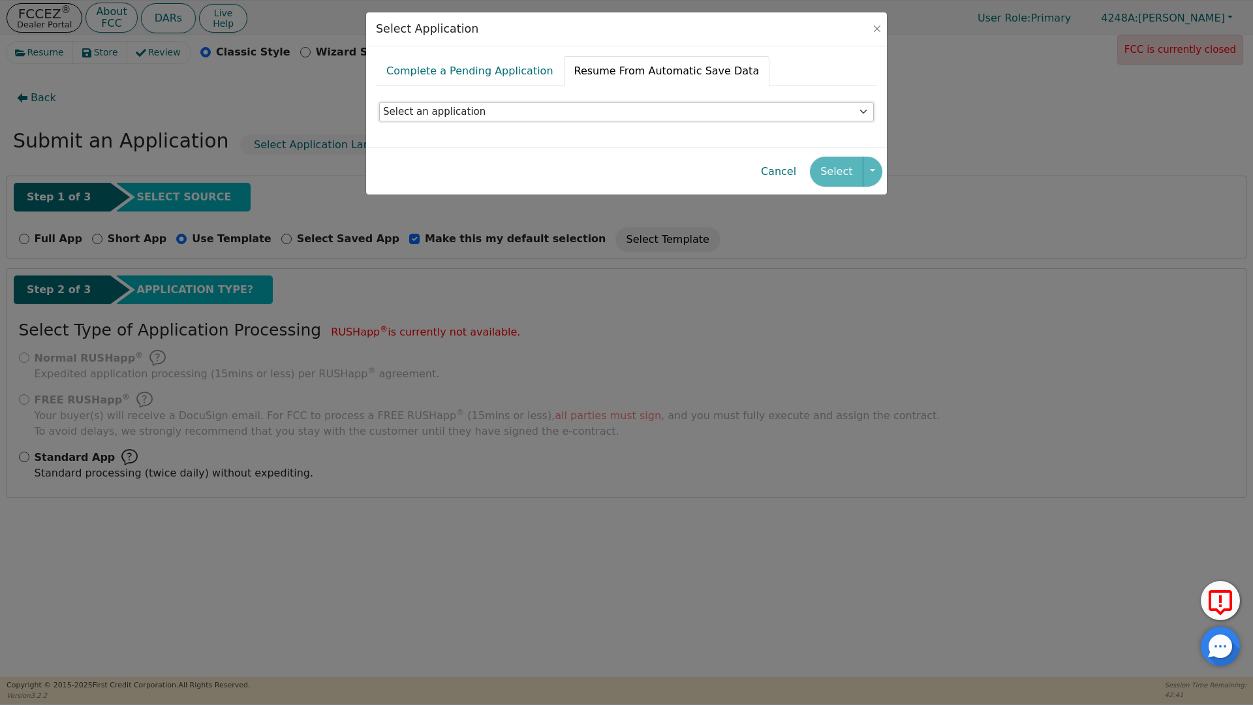
select select "b20a973c-6054-439e-9c12-ae7ed8e805b9"
click at [379, 102] on select "Select an application [PERSON_NAME] 25469 [STREET_ADDRESS] - [DATE]T19:59:25-07…" at bounding box center [626, 112] width 495 height 20
click at [831, 174] on button "Select" at bounding box center [836, 172] width 53 height 30
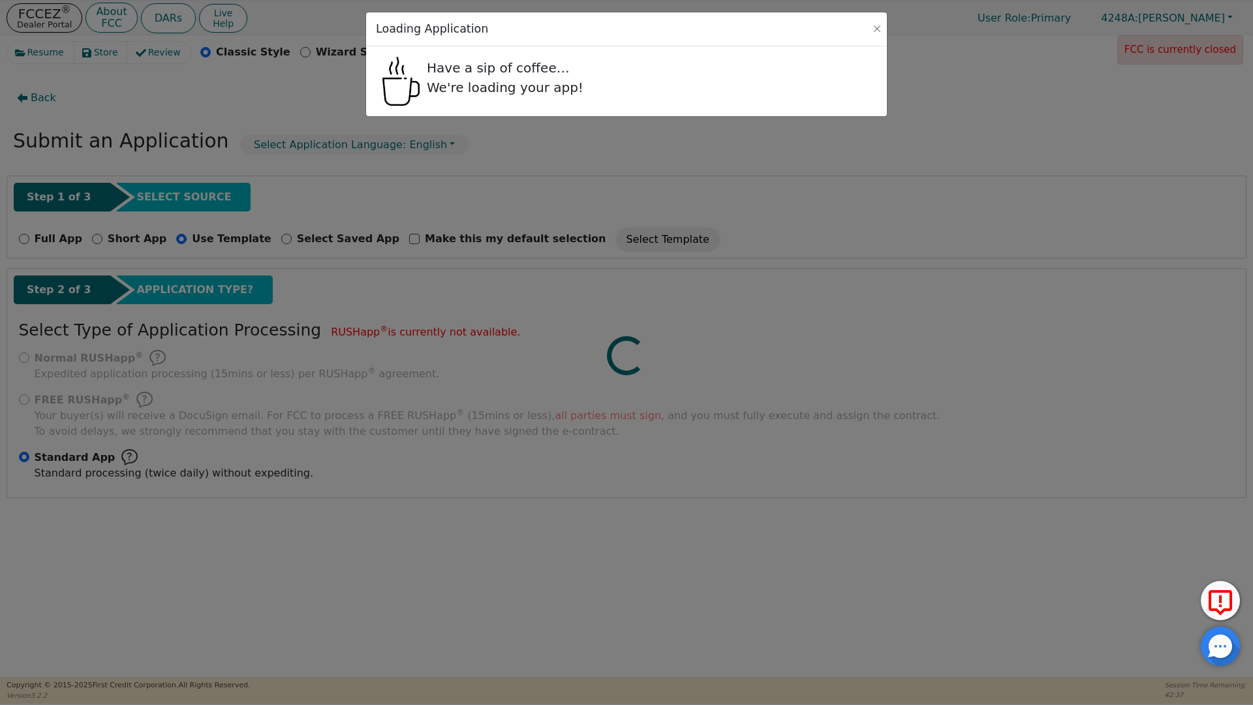
radio input "false"
radio input "true"
checkbox input "false"
radio input "true"
select select "[GEOGRAPHIC_DATA]"
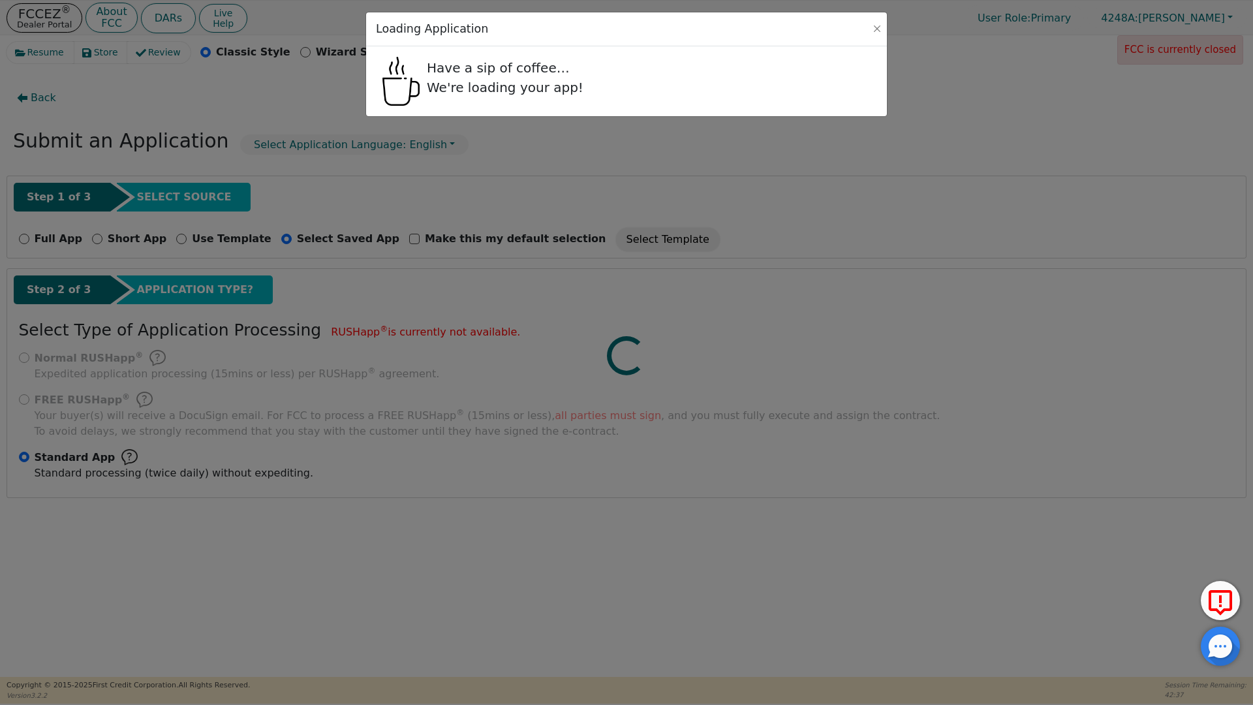
select select "n"
select select "[GEOGRAPHIC_DATA]"
select select "y"
select select "n"
select select "[GEOGRAPHIC_DATA]"
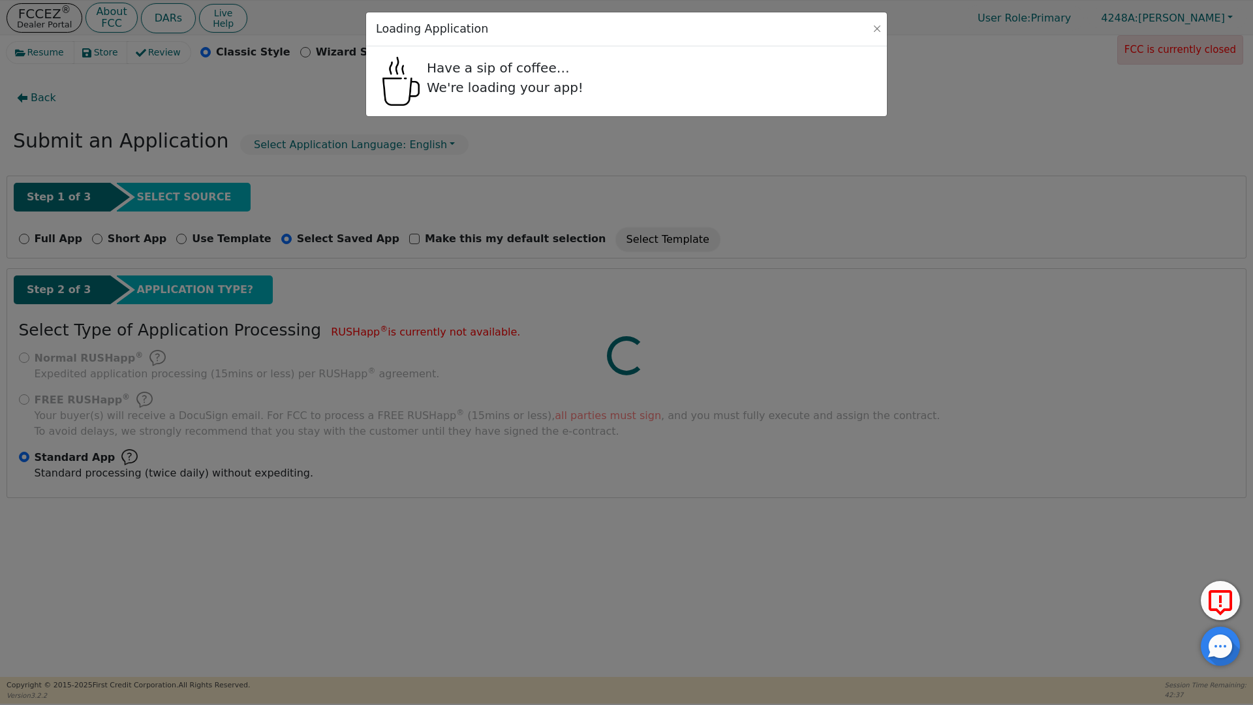
select select "Rent"
select select "[GEOGRAPHIC_DATA]"
select select "y"
select select "[GEOGRAPHIC_DATA]"
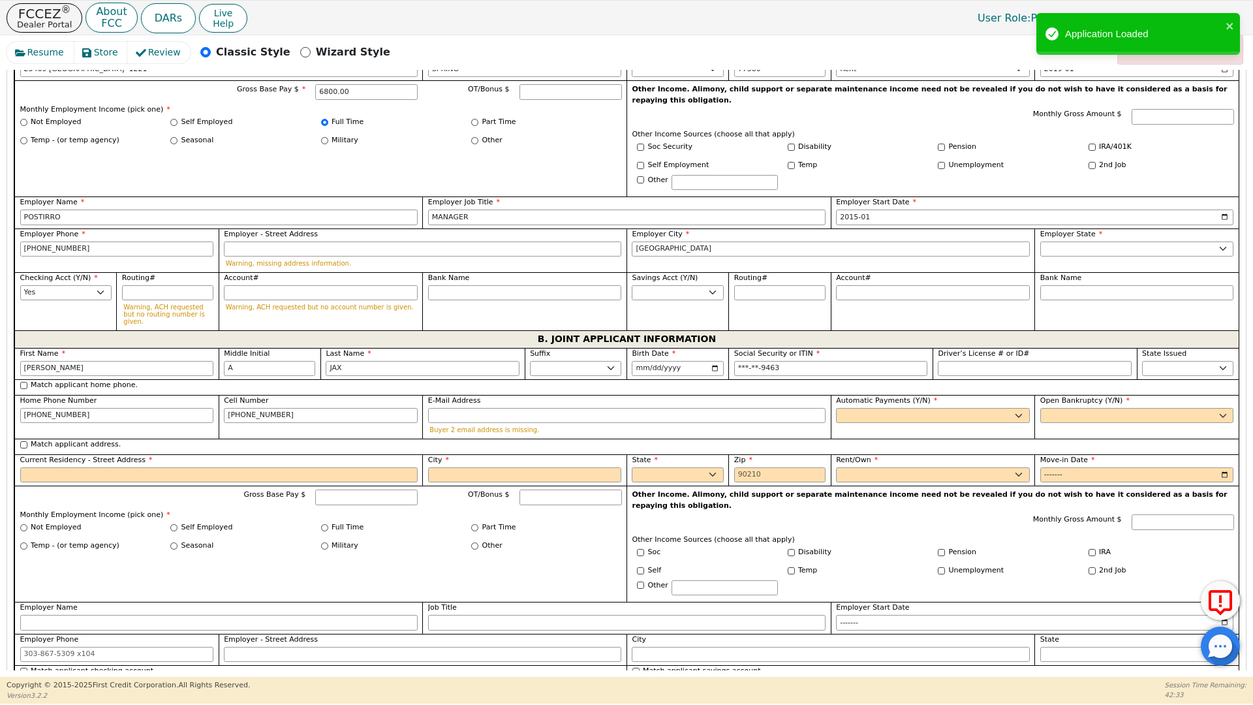
scroll to position [885, 0]
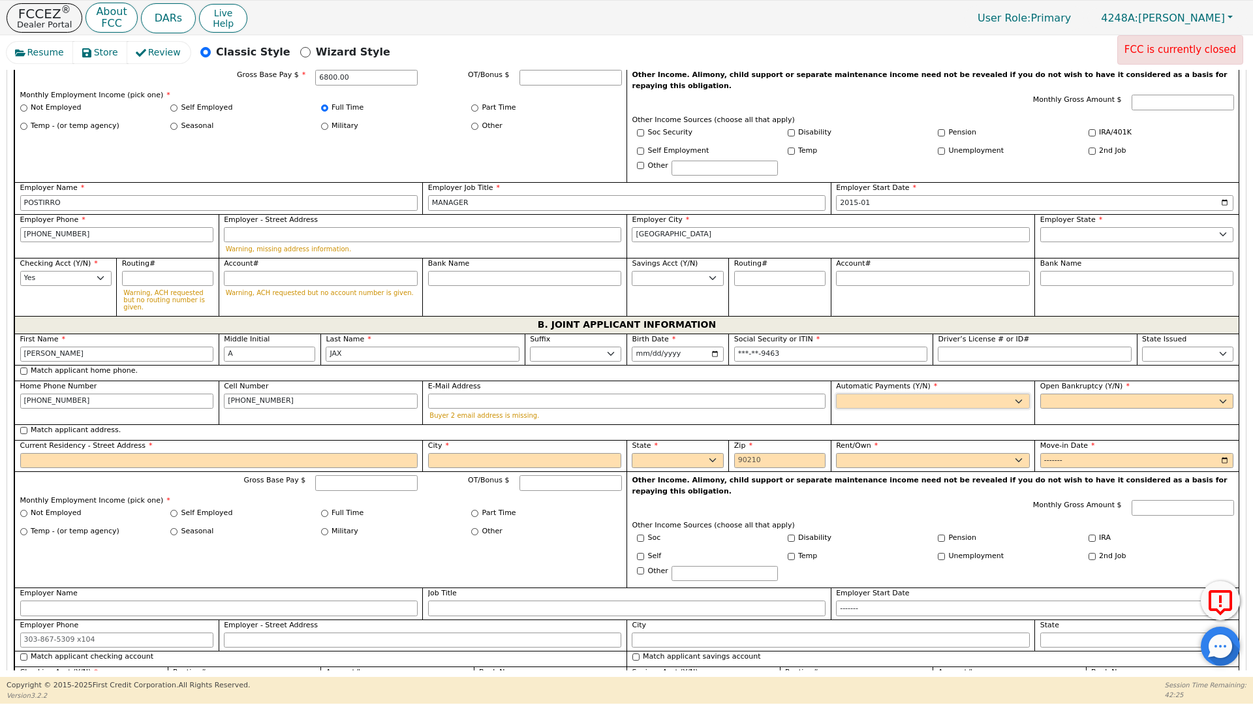
click at [849, 394] on select "Yes No" at bounding box center [933, 402] width 194 height 16
select select "y"
click at [836, 394] on select "Yes No" at bounding box center [933, 402] width 194 height 16
type input "[PERSON_NAME]"
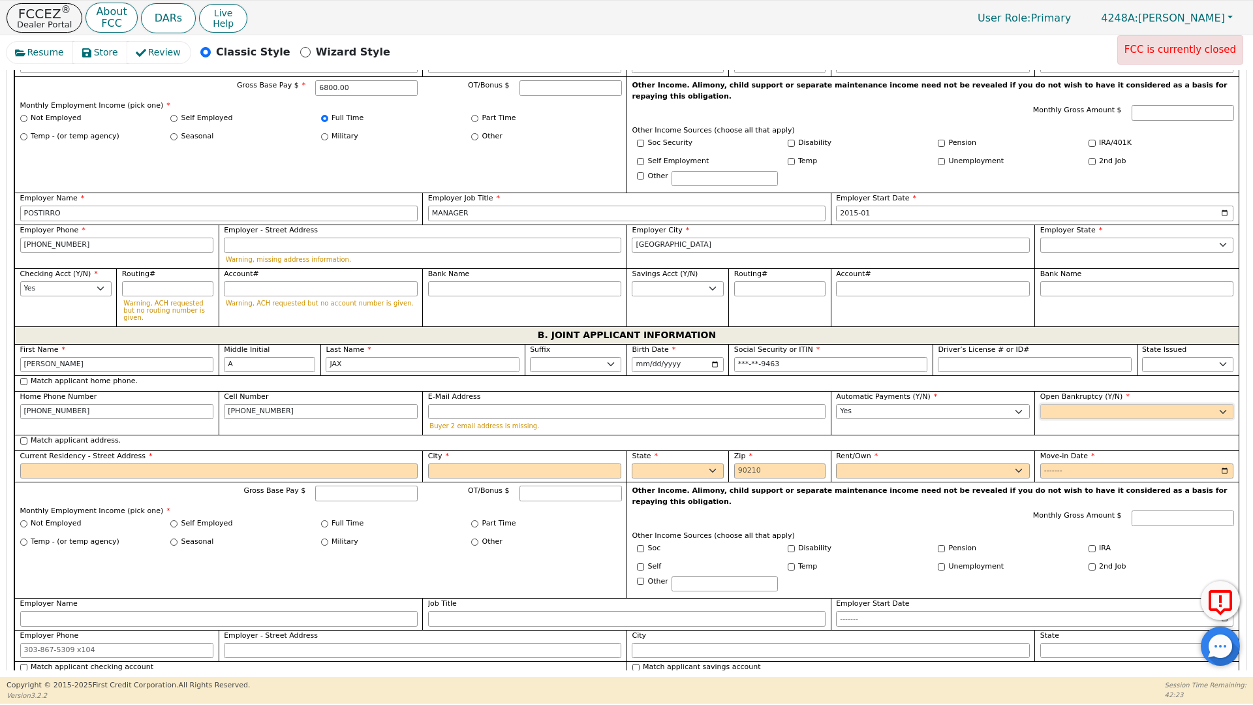
click at [1041, 404] on select "Yes No" at bounding box center [1138, 412] width 194 height 16
select select "n"
click at [1041, 404] on select "Yes No" at bounding box center [1138, 412] width 194 height 16
click at [32, 463] on input "Current Residency - Street Address" at bounding box center [219, 471] width 398 height 16
click at [19, 435] on div "Match applicant address." at bounding box center [626, 443] width 1225 height 16
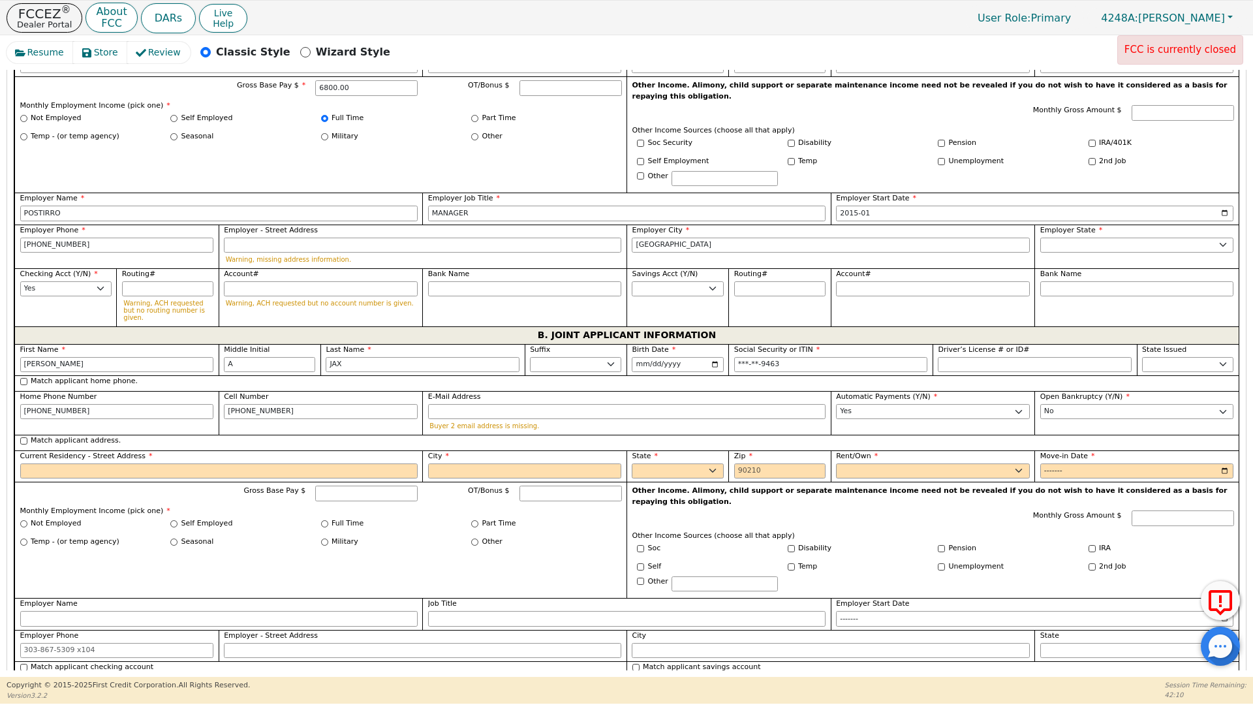
click at [29, 435] on div "Match applicant address." at bounding box center [627, 440] width 1214 height 11
click at [22, 437] on input "Match applicant address." at bounding box center [23, 440] width 7 height 7
checkbox input "true"
type input "25469 [GEOGRAPHIC_DATA] 1221"
type input "SPRING"
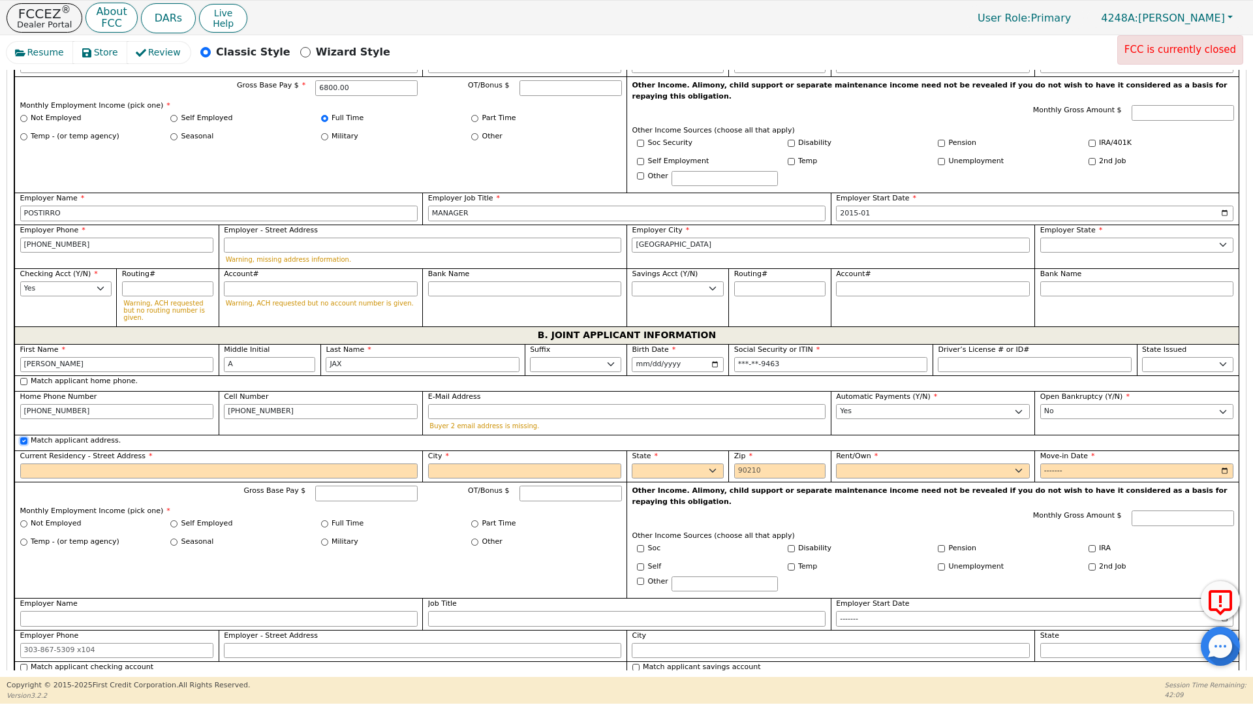
select select "[GEOGRAPHIC_DATA]"
type input "77380"
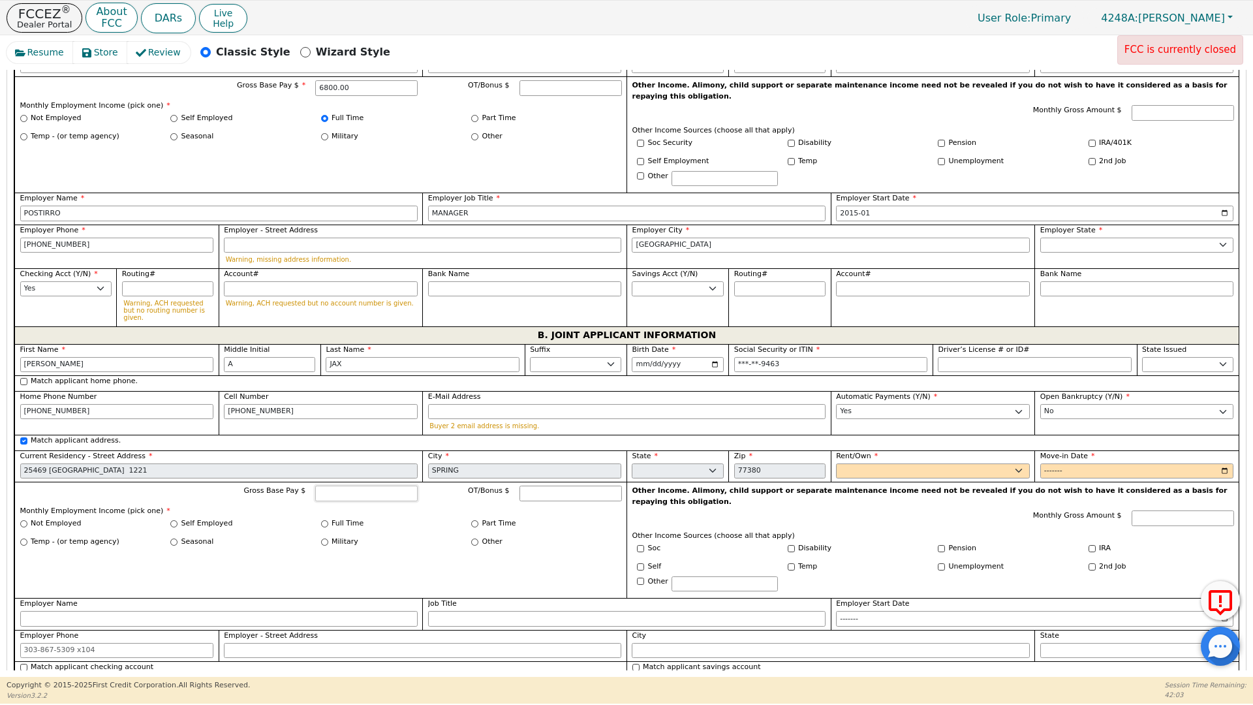
click at [357, 486] on input "Gross Base Pay $" at bounding box center [366, 494] width 102 height 16
type input "8200.00"
click at [321, 520] on input "Full Time" at bounding box center [324, 523] width 7 height 7
radio input "true"
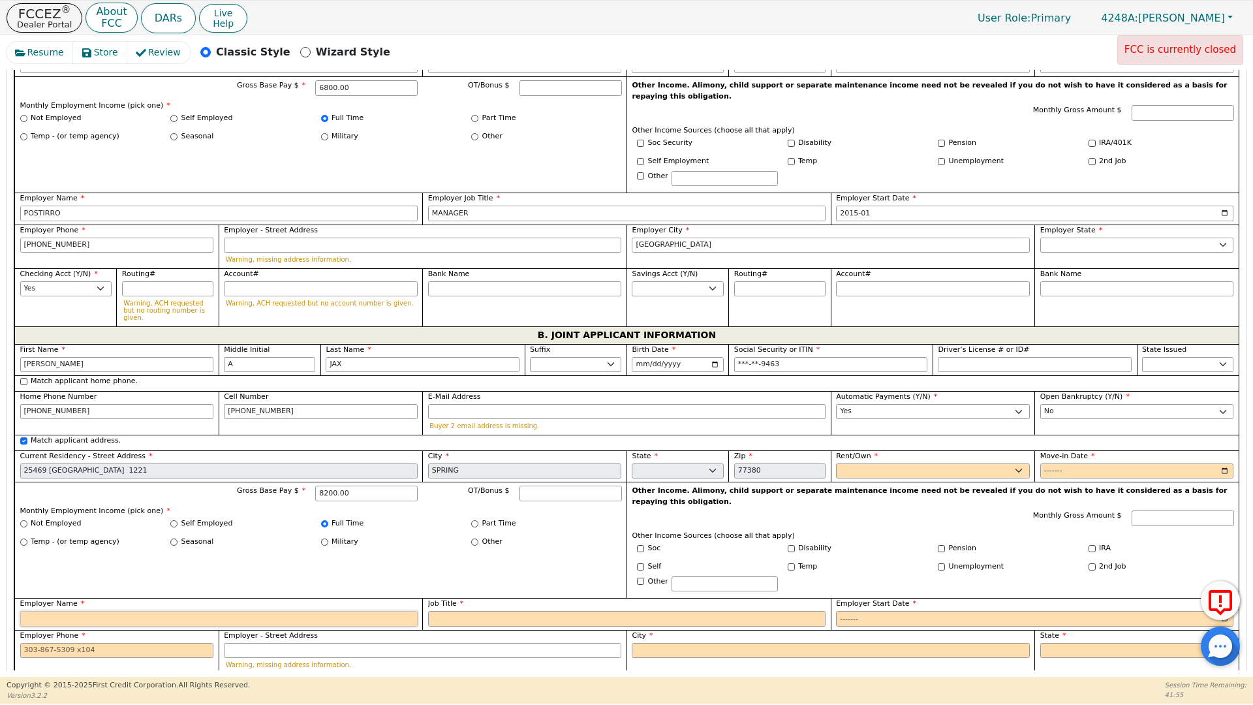
click at [57, 611] on input "Employer Name" at bounding box center [219, 619] width 398 height 16
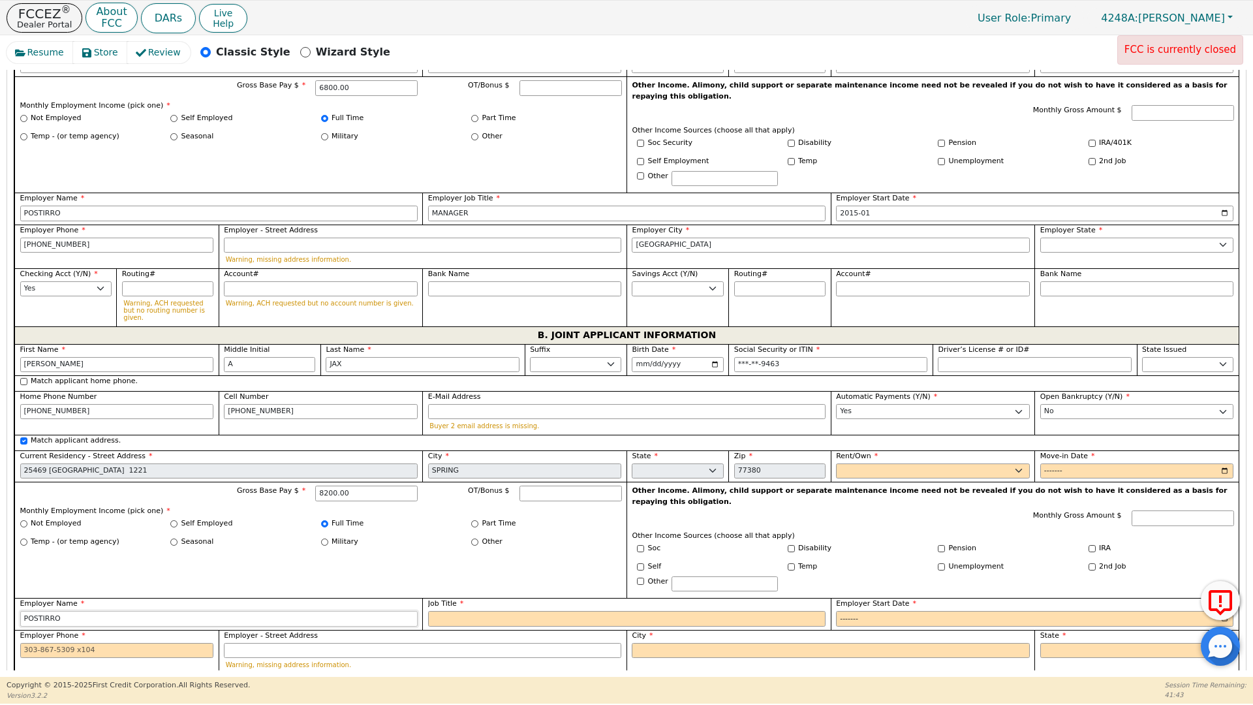
type input "POSTIRRO"
click at [448, 611] on input "Job Title" at bounding box center [627, 619] width 398 height 16
type input "CHEF"
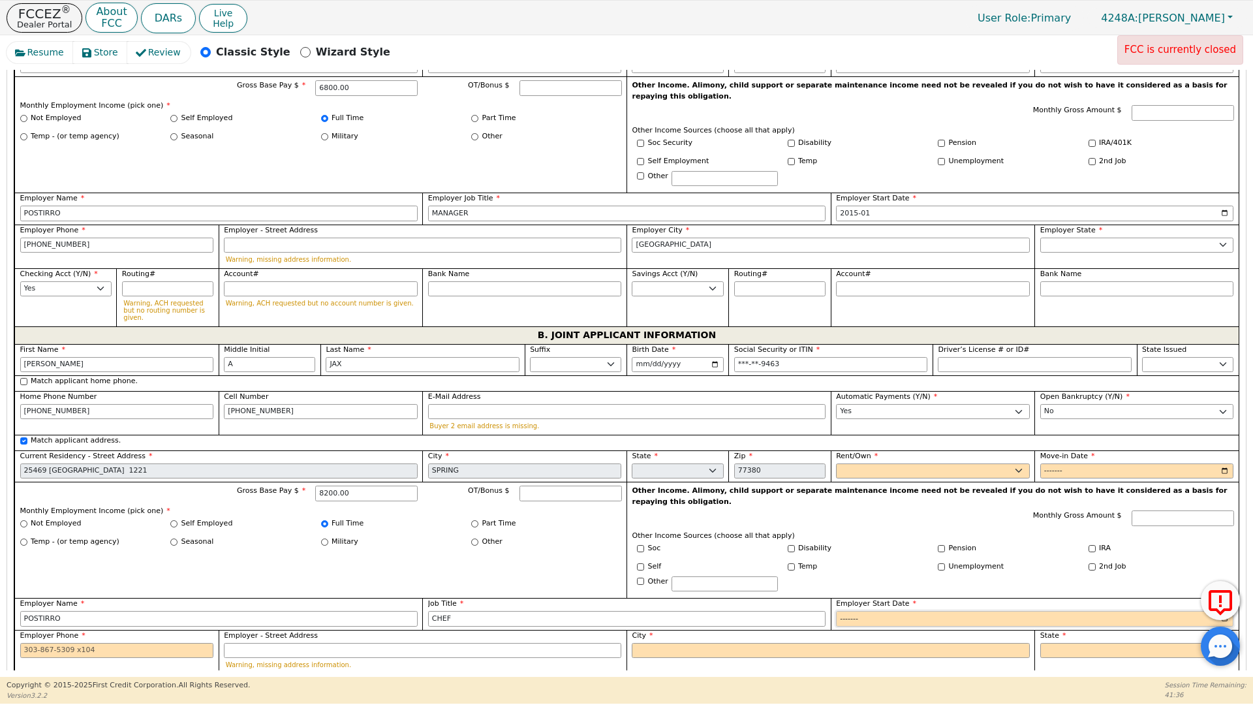
click at [851, 611] on input "Employer Start Date" at bounding box center [1035, 619] width 398 height 16
click at [869, 611] on input "Employer Start Date" at bounding box center [1035, 619] width 398 height 16
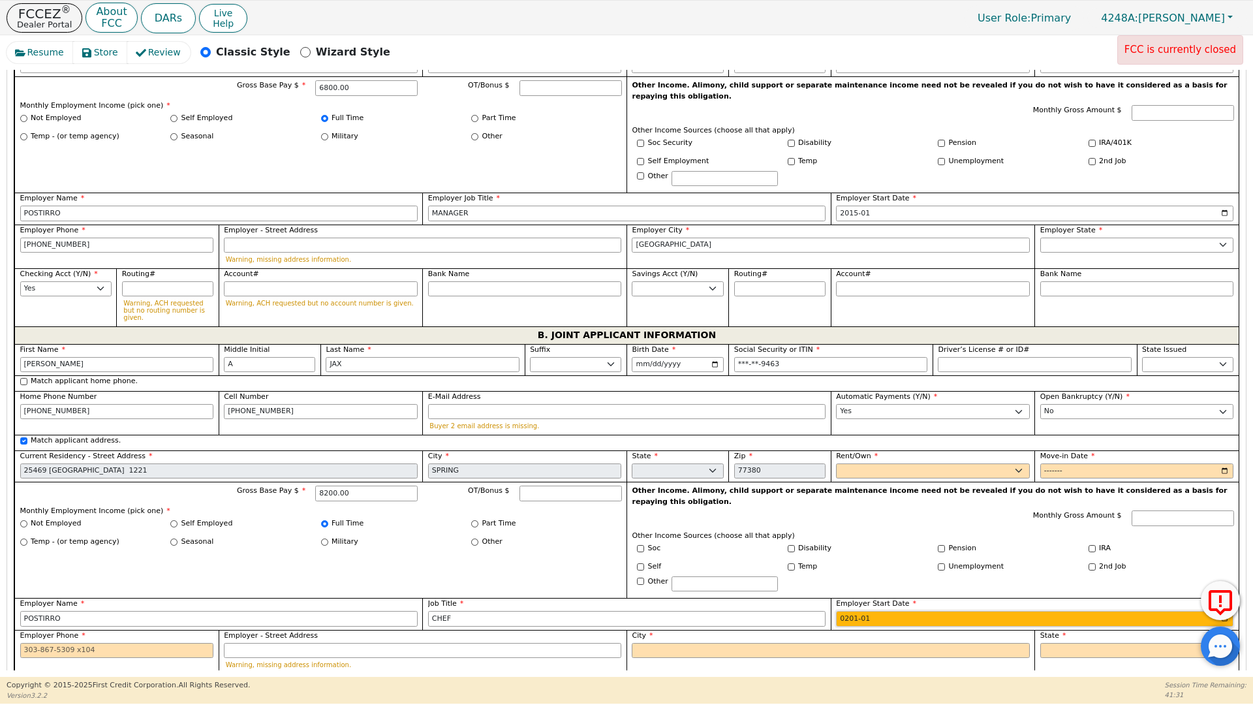
type input "2019-01"
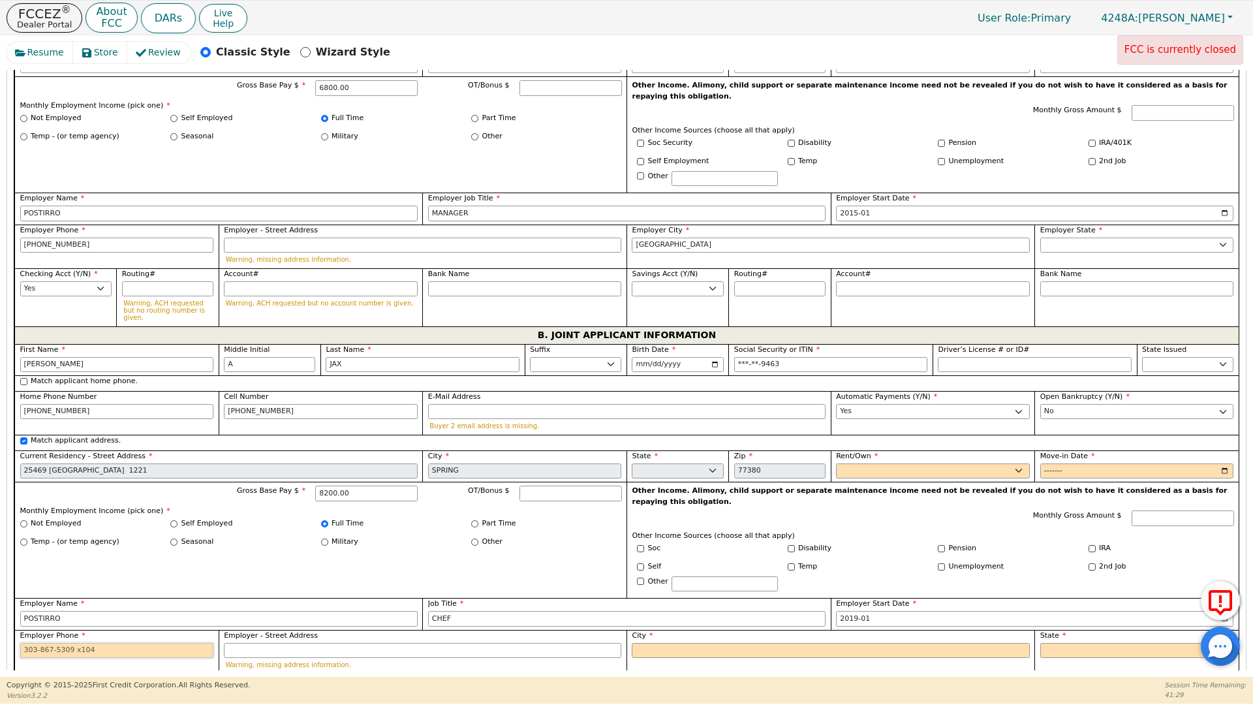
click at [22, 643] on input "Employer Phone" at bounding box center [117, 651] width 194 height 16
type input "[PHONE_NUMBER]"
click at [249, 643] on input "Employer - Street Address" at bounding box center [423, 651] width 398 height 16
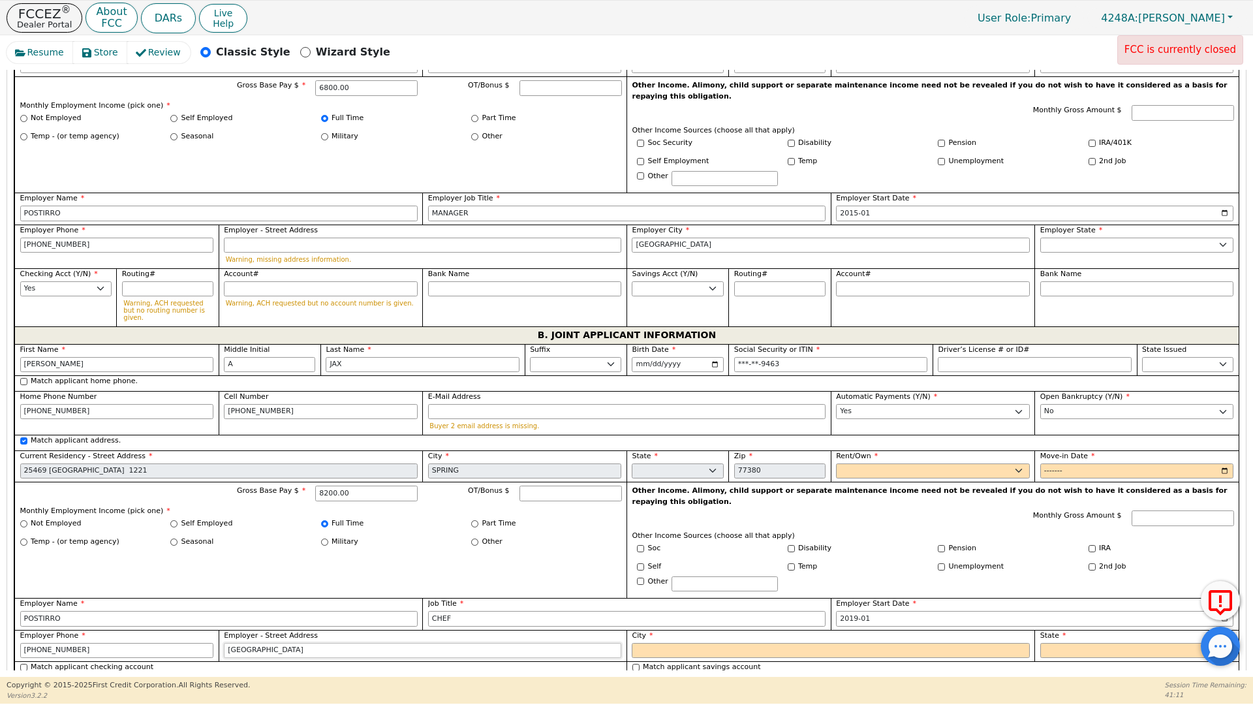
type input "[GEOGRAPHIC_DATA]"
click at [661, 643] on input "City" at bounding box center [831, 651] width 398 height 16
type input "HPUSTON"
click at [1059, 643] on select "AK AL AR AZ CA CO CT DC DE FL [GEOGRAPHIC_DATA] HI IA ID [GEOGRAPHIC_DATA] IN K…" at bounding box center [1138, 651] width 194 height 16
select select "[GEOGRAPHIC_DATA]"
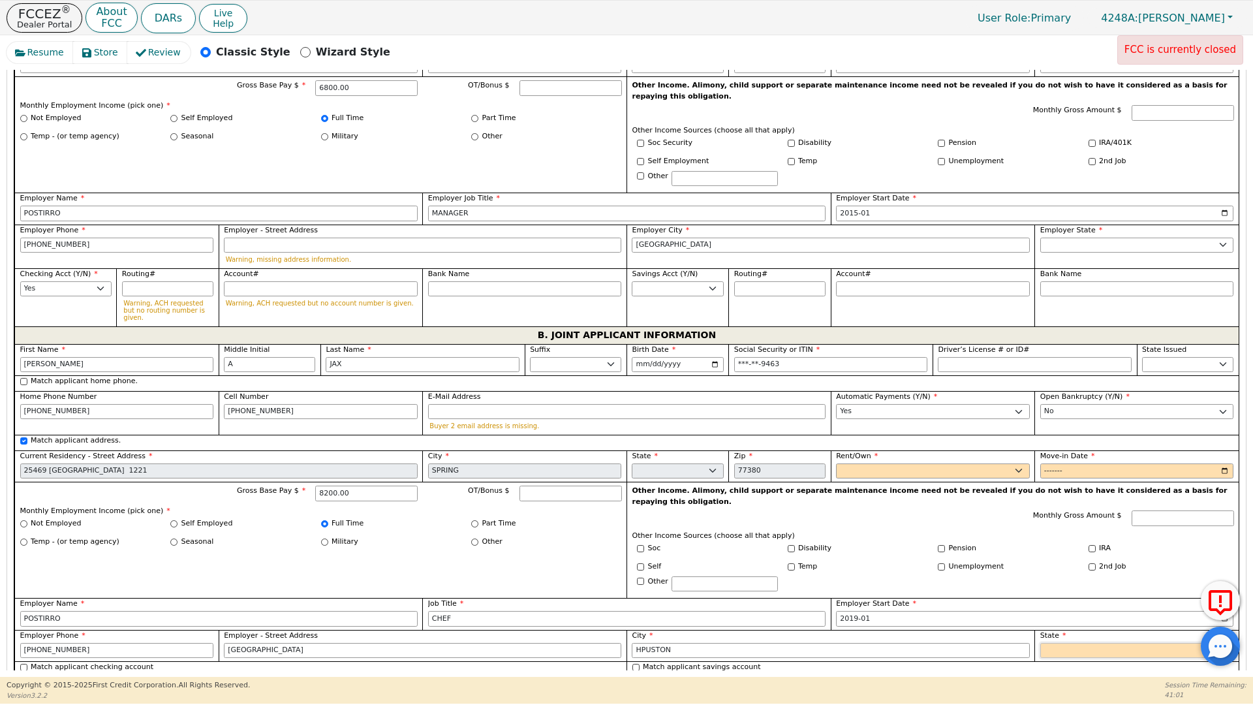
click at [1059, 643] on select "AK AL AR AZ CA CO CT DC DE FL [GEOGRAPHIC_DATA] HI IA ID [GEOGRAPHIC_DATA] IN K…" at bounding box center [1138, 651] width 194 height 16
click at [843, 463] on select "Rent Own" at bounding box center [933, 471] width 194 height 16
select select "Rent"
click at [836, 463] on select "Rent Own" at bounding box center [933, 471] width 194 height 16
click at [1054, 463] on input "Move-in Date" at bounding box center [1138, 471] width 194 height 16
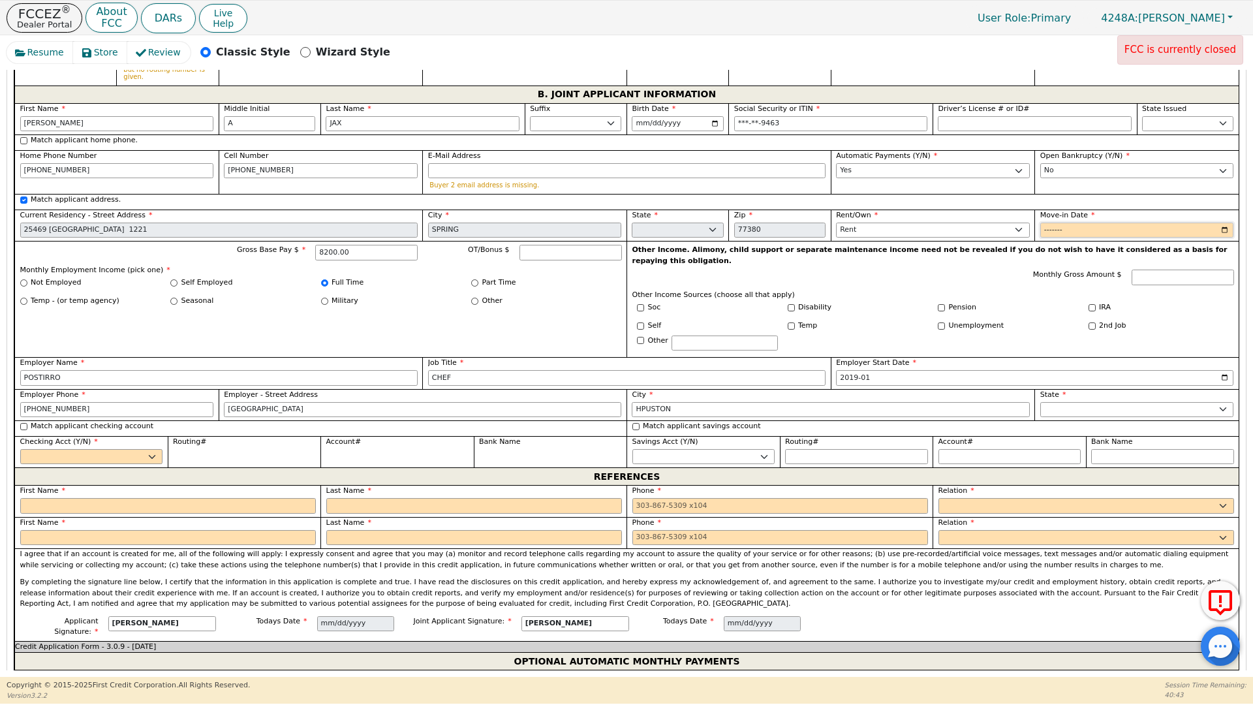
scroll to position [1141, 0]
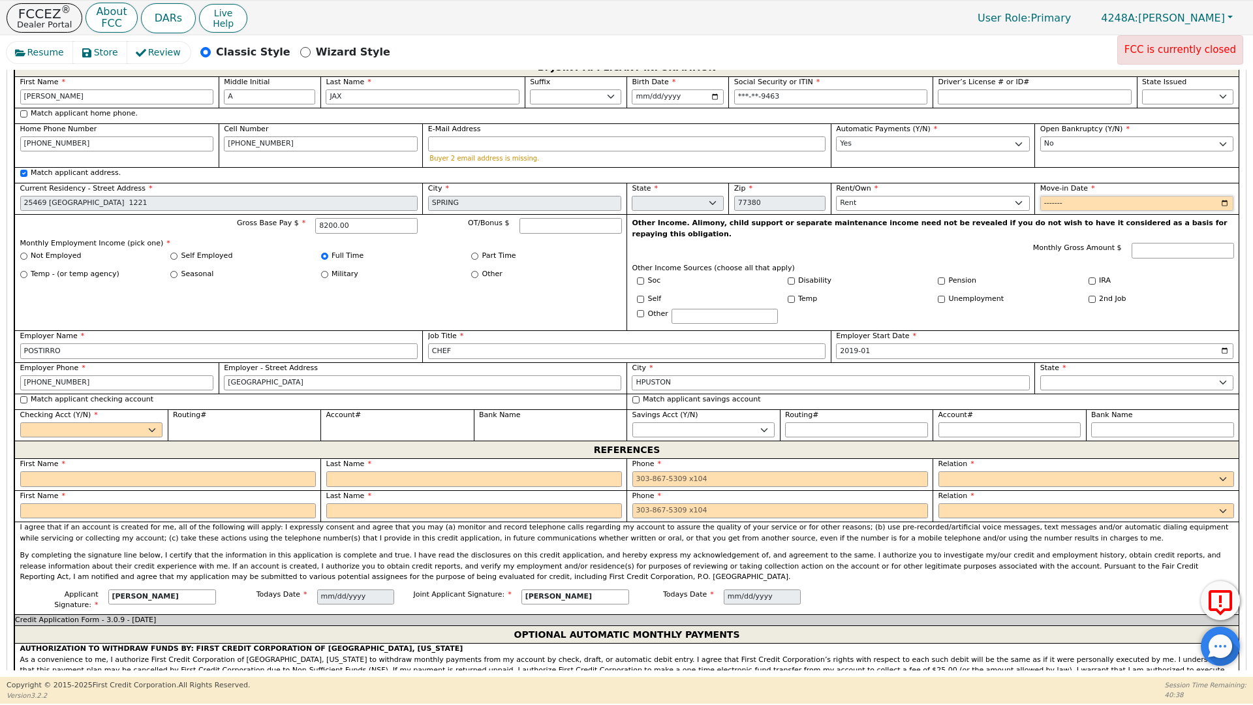
click at [1076, 196] on input "Move-in Date" at bounding box center [1138, 204] width 194 height 16
type input "2019-01"
click at [576, 278] on div "Gross Base Pay $ 8200.00 OT/Bonus $ Monthly Employment Income (pick one) * Not …" at bounding box center [320, 272] width 612 height 116
click at [151, 422] on select "Yes No" at bounding box center [91, 430] width 143 height 16
select select "y"
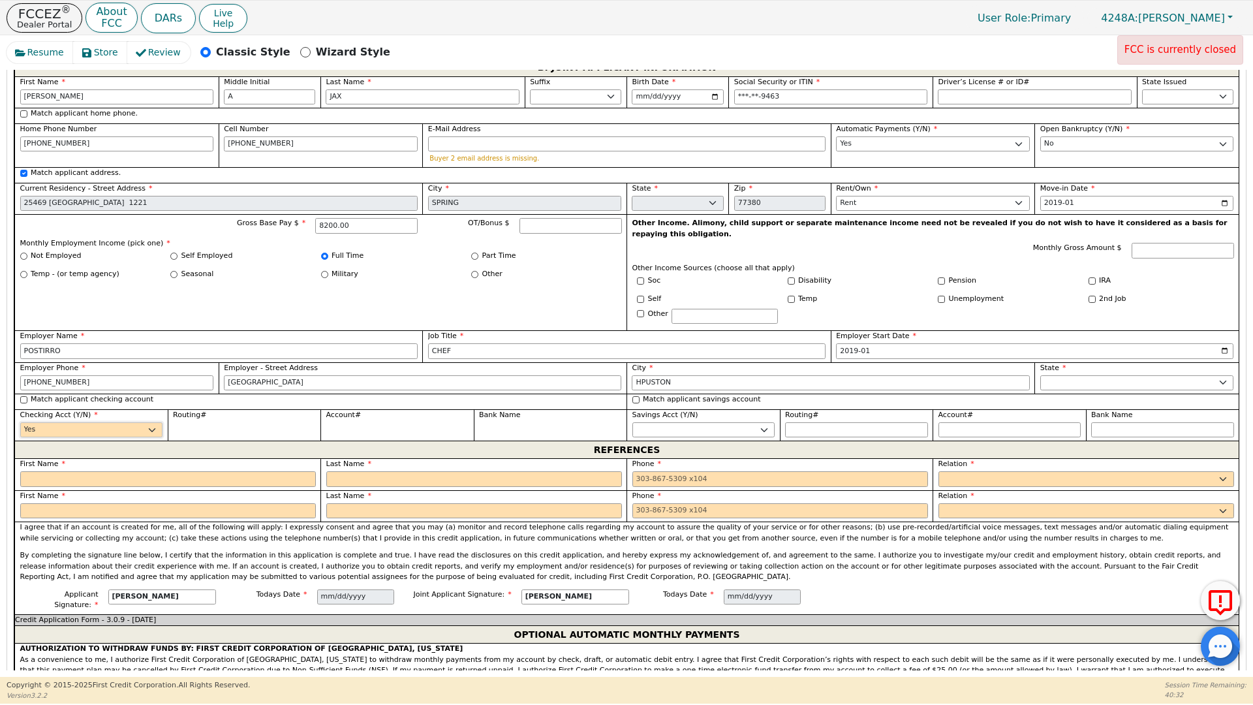
click at [20, 422] on select "Yes No" at bounding box center [91, 430] width 143 height 16
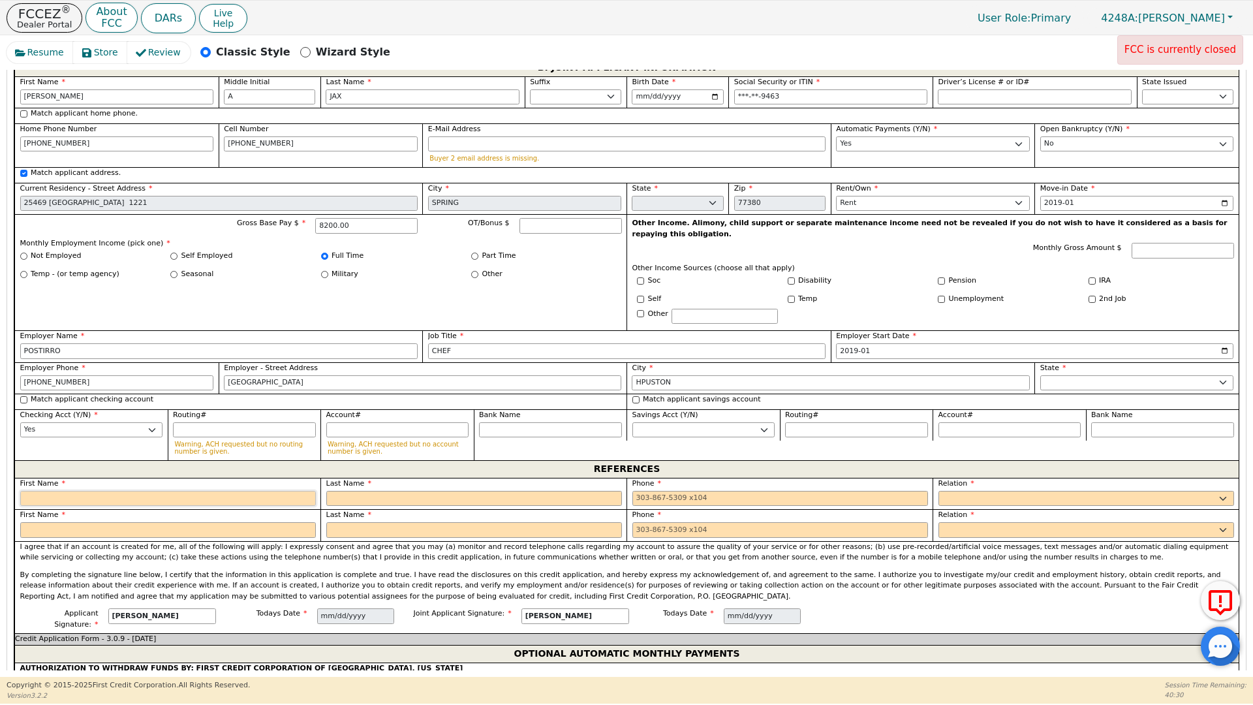
click at [57, 491] on input "text" at bounding box center [168, 499] width 296 height 16
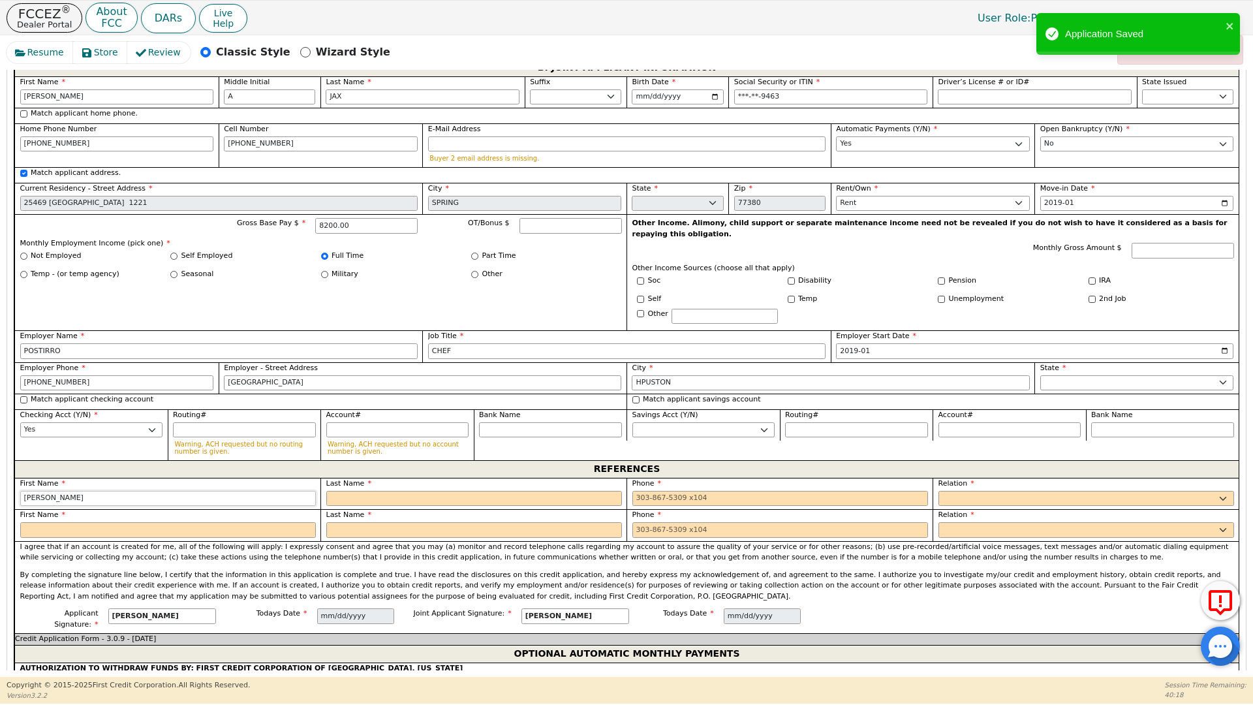
type input "[PERSON_NAME]"
click at [345, 491] on input "text" at bounding box center [474, 499] width 296 height 16
type input "VIVES"
click at [635, 491] on input "tel" at bounding box center [781, 499] width 296 height 16
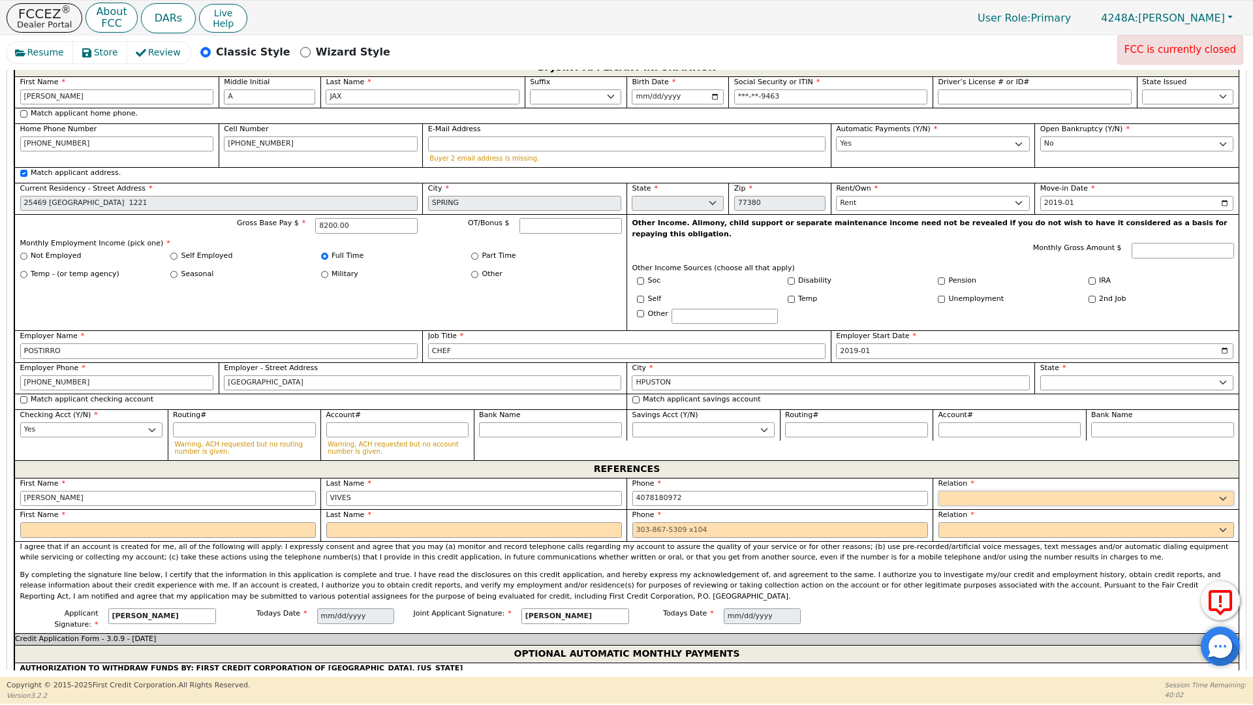
type input "[PHONE_NUMBER]"
click at [956, 491] on select "FATHER MOTHER SISTER BROTHER DAUGHTER SON CO-WORKER NEIGHBOR FRIEND COUSIN G-MO…" at bounding box center [1087, 499] width 296 height 16
select select "FRIEND"
click at [939, 491] on select "FATHER MOTHER SISTER BROTHER DAUGHTER SON CO-WORKER NEIGHBOR FRIEND COUSIN G-MO…" at bounding box center [1087, 499] width 296 height 16
click at [65, 522] on input "text" at bounding box center [168, 530] width 296 height 16
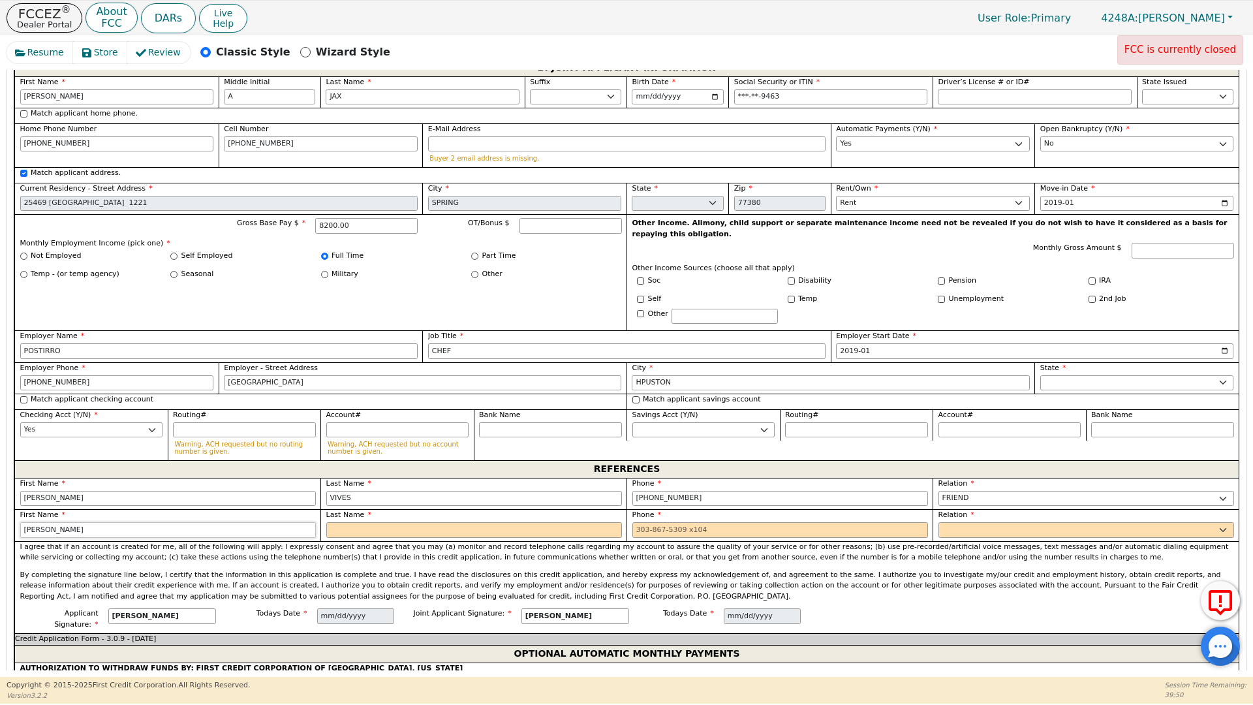
type input "[PERSON_NAME]"
click at [364, 522] on input "text" at bounding box center [474, 530] width 296 height 16
type input "[PERSON_NAME]"
click at [640, 522] on input "tel" at bounding box center [781, 530] width 296 height 16
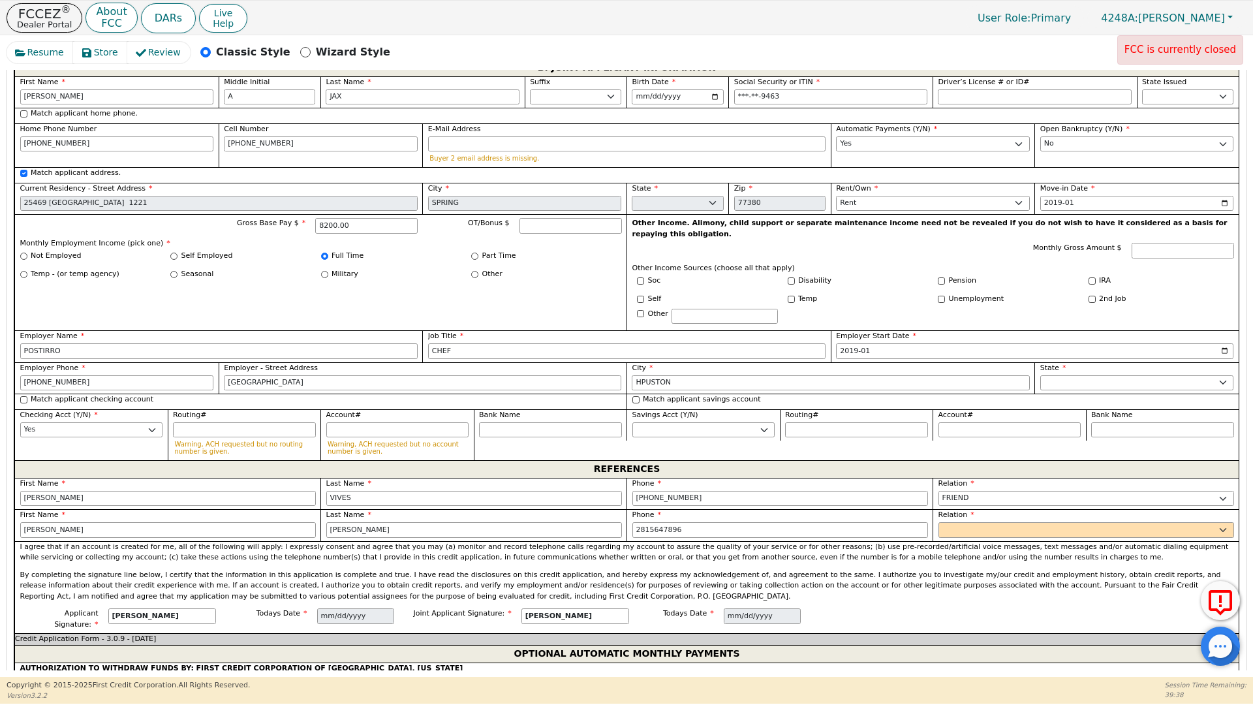
type input "[PHONE_NUMBER]"
click at [949, 510] on label "Relation" at bounding box center [1087, 515] width 296 height 11
click at [946, 522] on select "FATHER MOTHER SISTER BROTHER DAUGHTER SON CO-WORKER NEIGHBOR FRIEND COUSIN G-MO…" at bounding box center [1087, 530] width 296 height 16
select select "FRIEND"
click at [939, 522] on select "FATHER MOTHER SISTER BROTHER DAUGHTER SON CO-WORKER NEIGHBOR FRIEND COUSIN G-MO…" at bounding box center [1087, 530] width 296 height 16
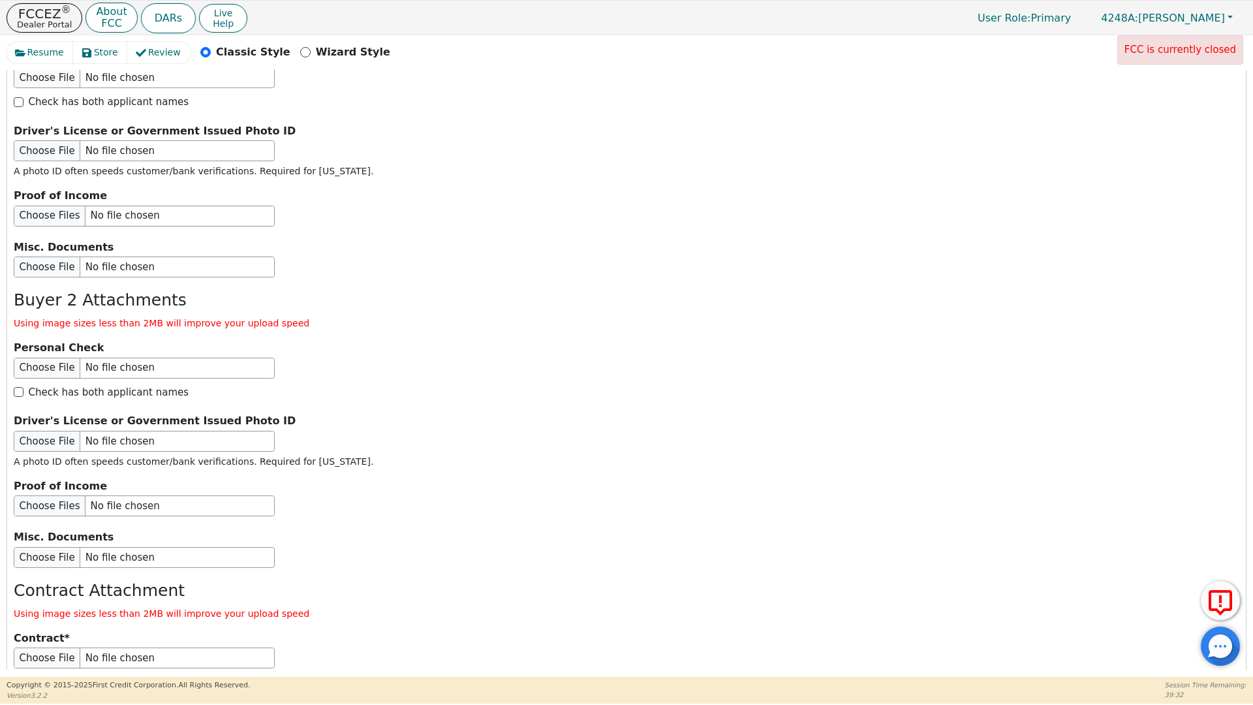
scroll to position [2103, 0]
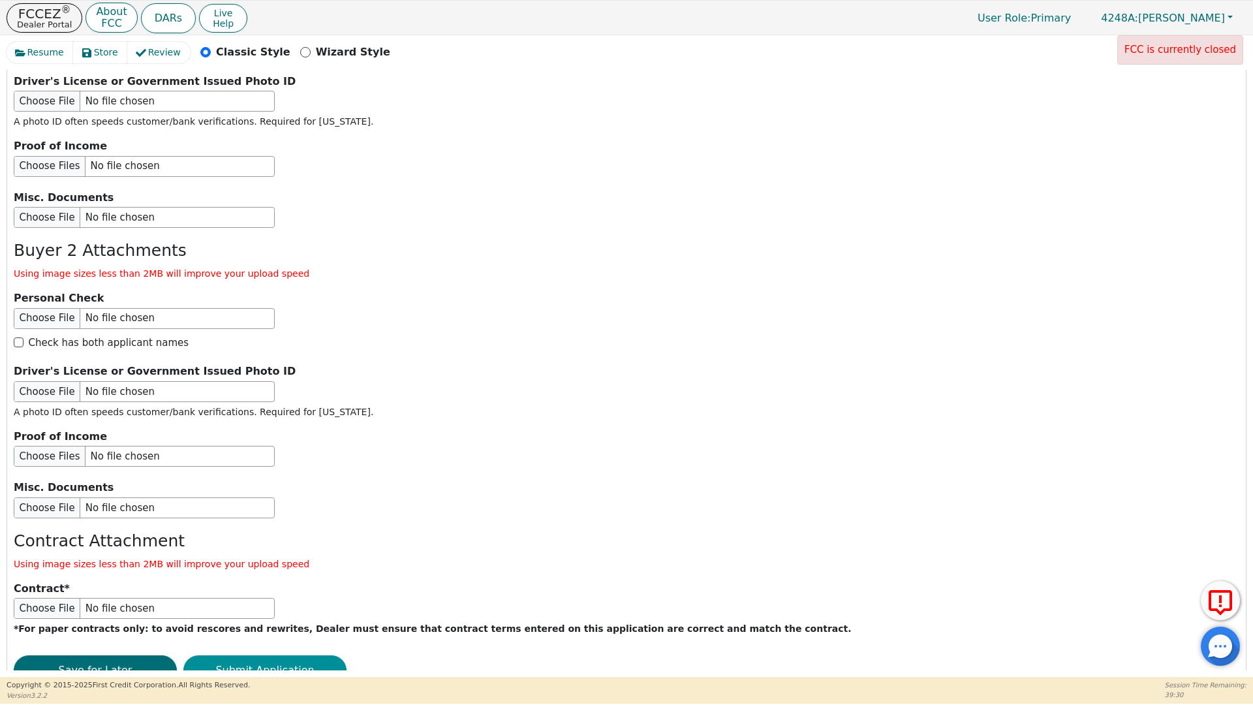
click at [290, 655] on button "Submit Application" at bounding box center [264, 670] width 163 height 30
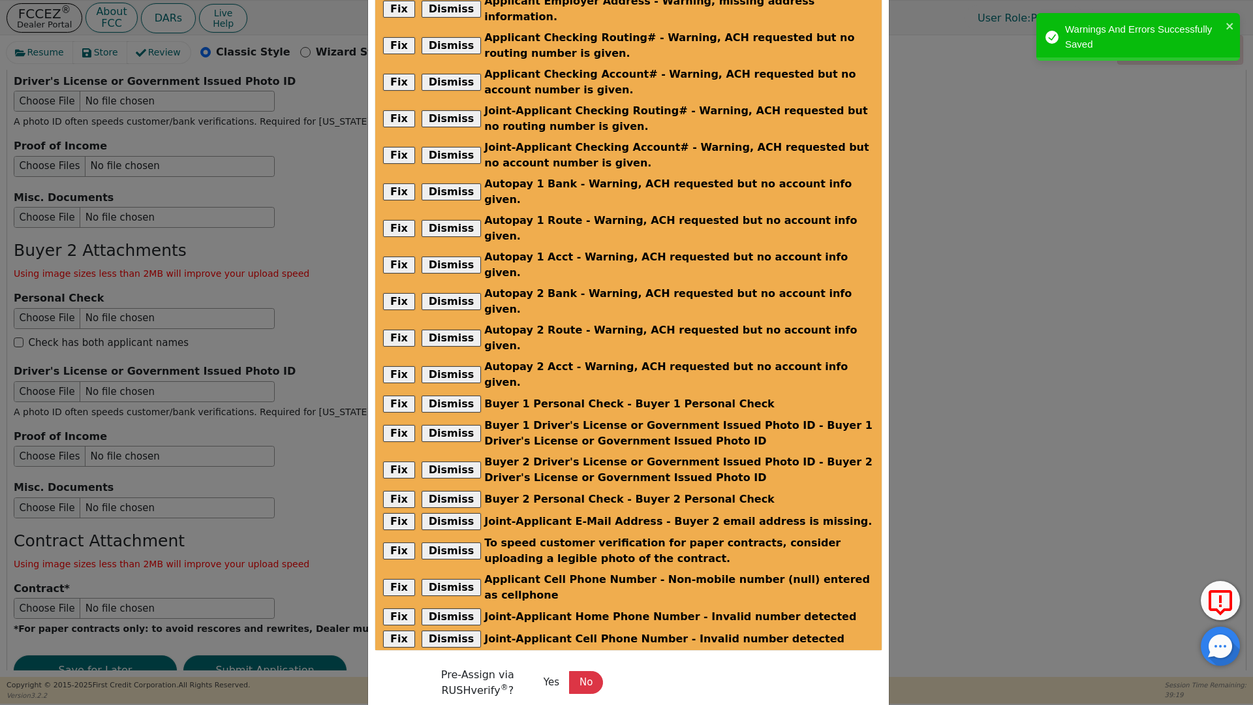
scroll to position [80, 0]
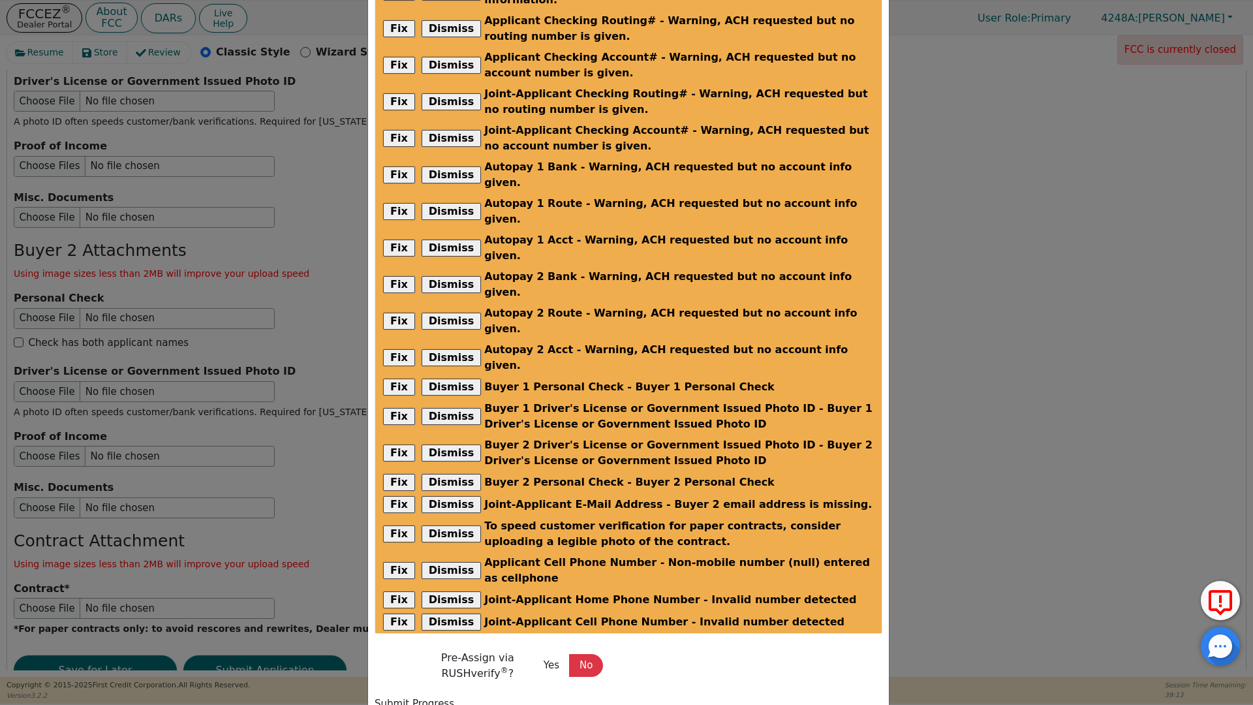
radio input "false"
